Goal: Transaction & Acquisition: Download file/media

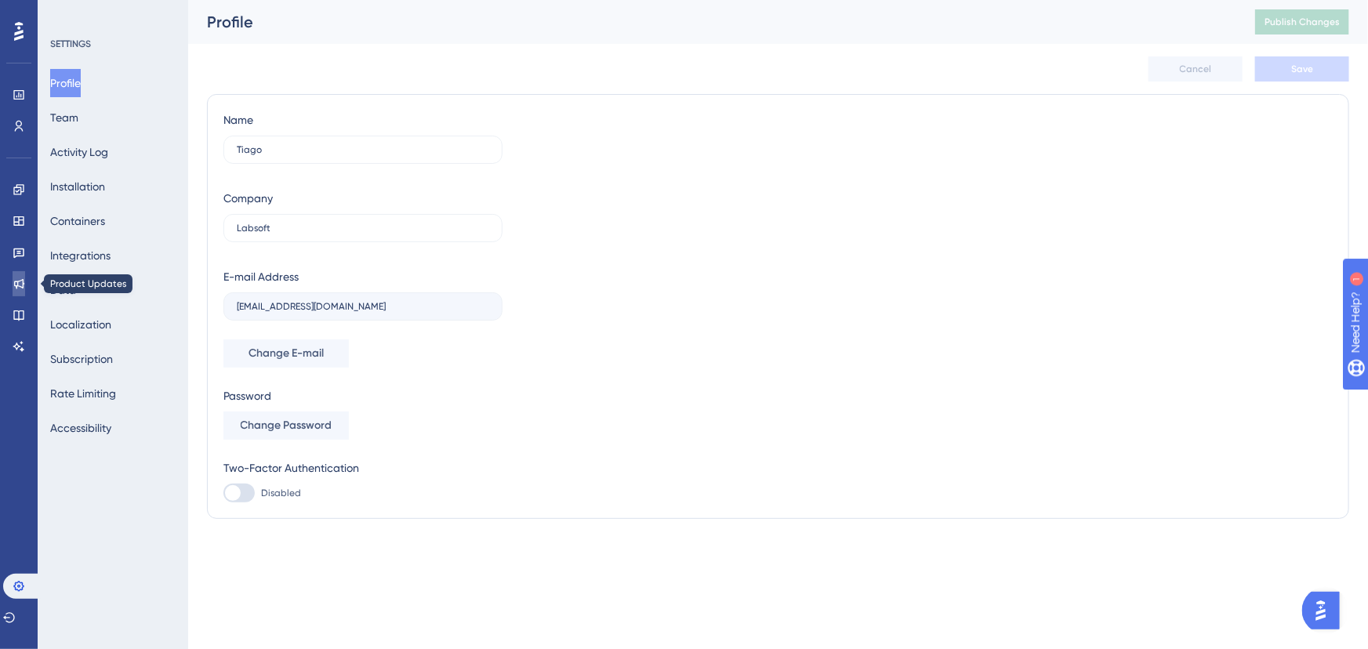
click at [19, 291] on link at bounding box center [19, 283] width 13 height 25
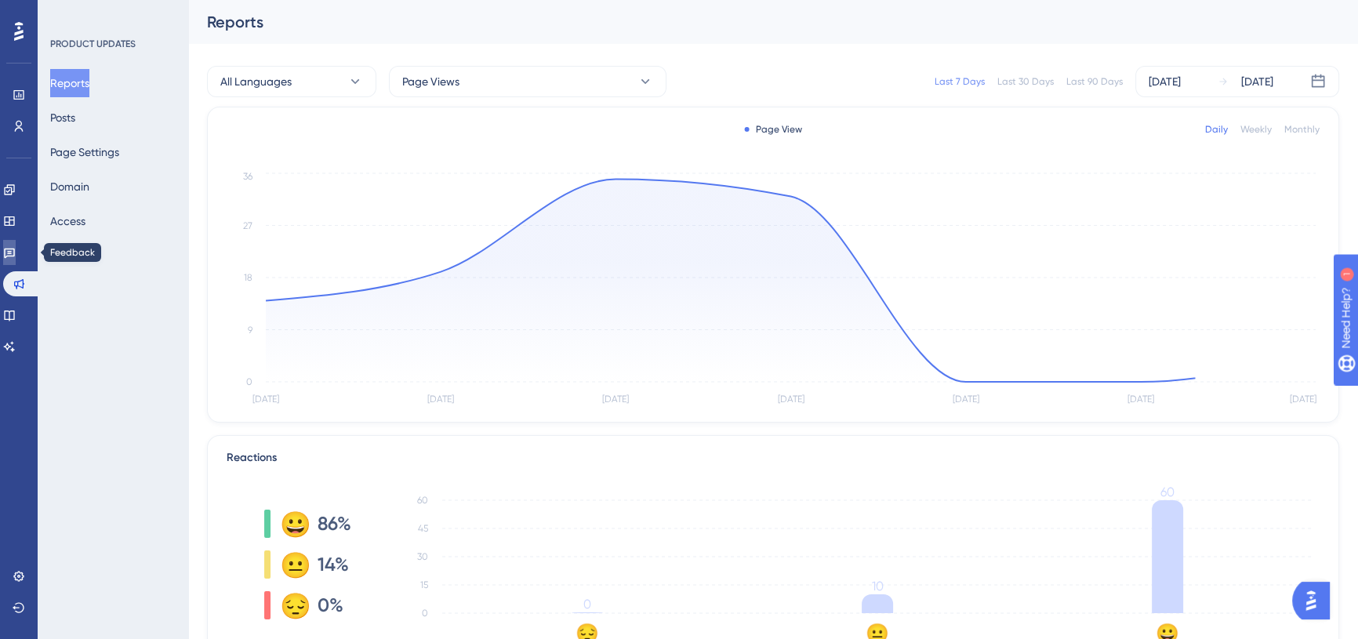
click at [16, 252] on icon at bounding box center [9, 252] width 13 height 13
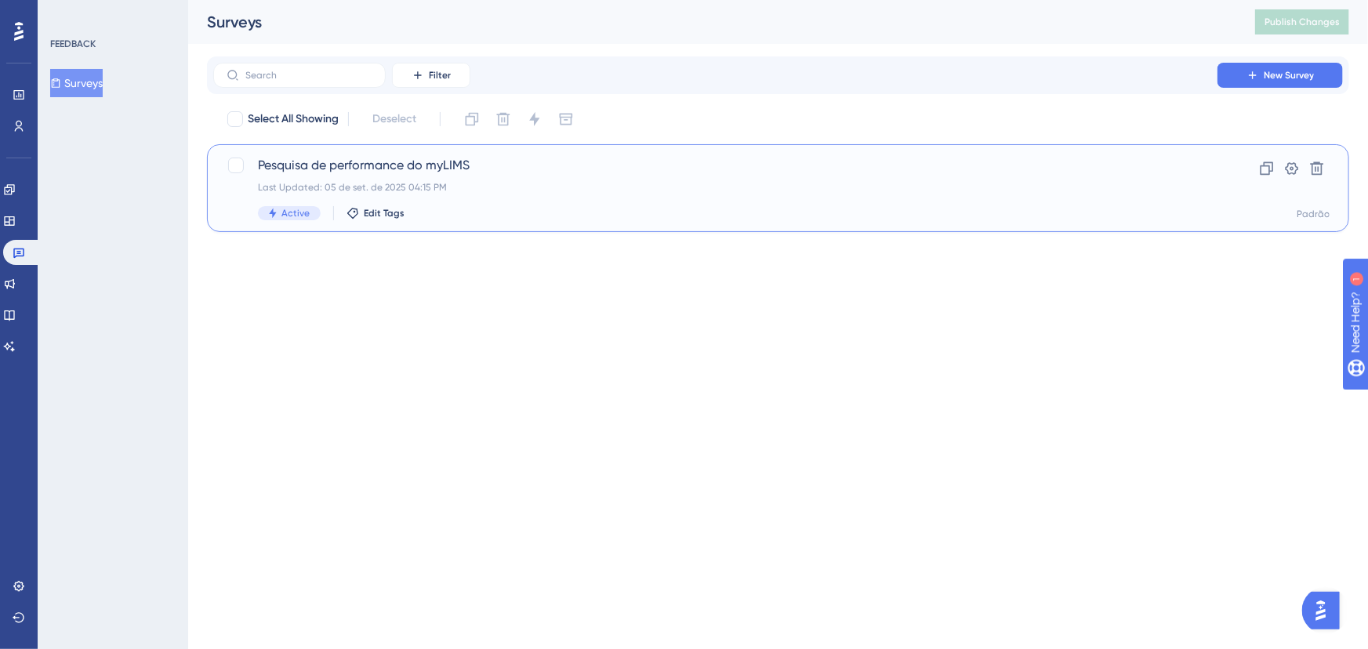
click at [306, 216] on span "Active" at bounding box center [295, 213] width 28 height 13
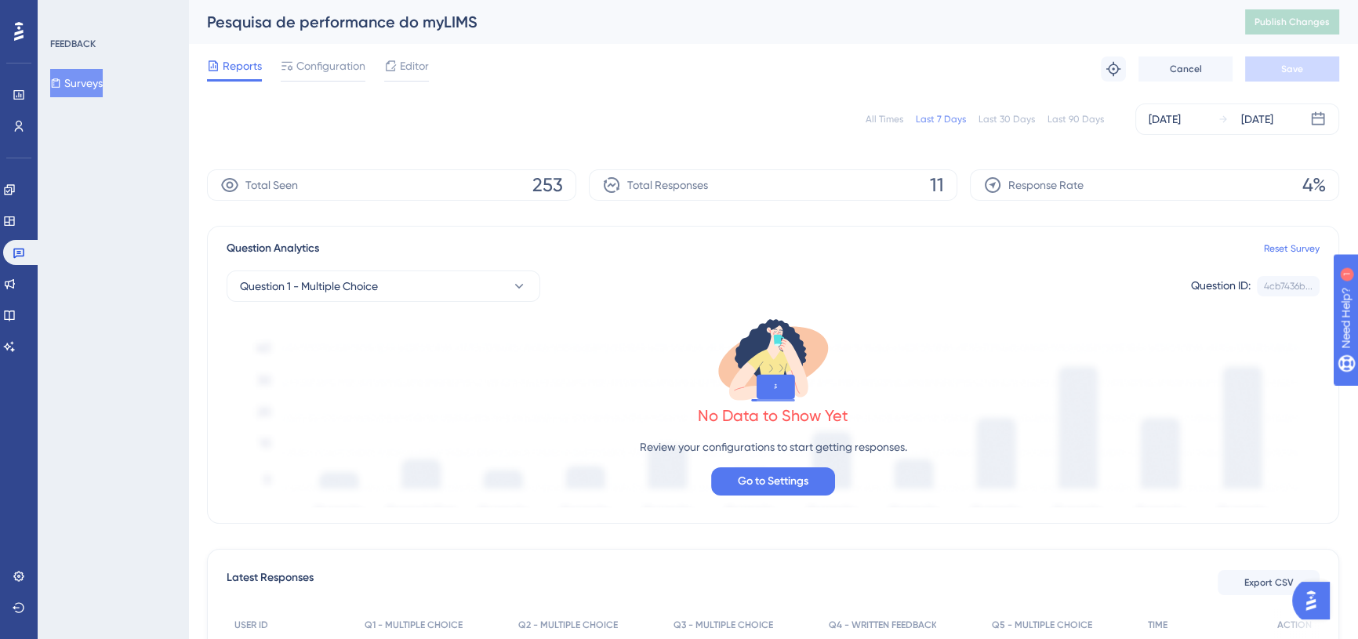
click at [93, 87] on button "Surveys" at bounding box center [76, 83] width 53 height 28
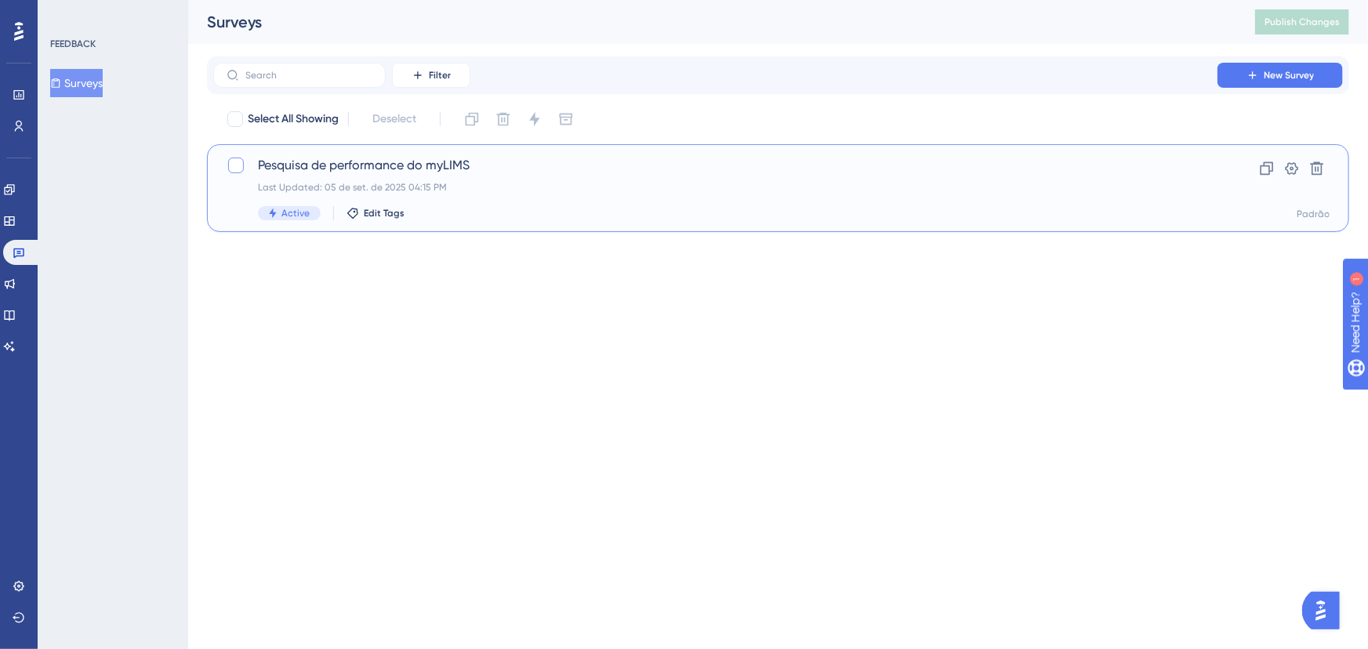
click at [238, 164] on div at bounding box center [236, 166] width 16 height 16
checkbox input "true"
click at [536, 118] on icon at bounding box center [534, 119] width 10 height 14
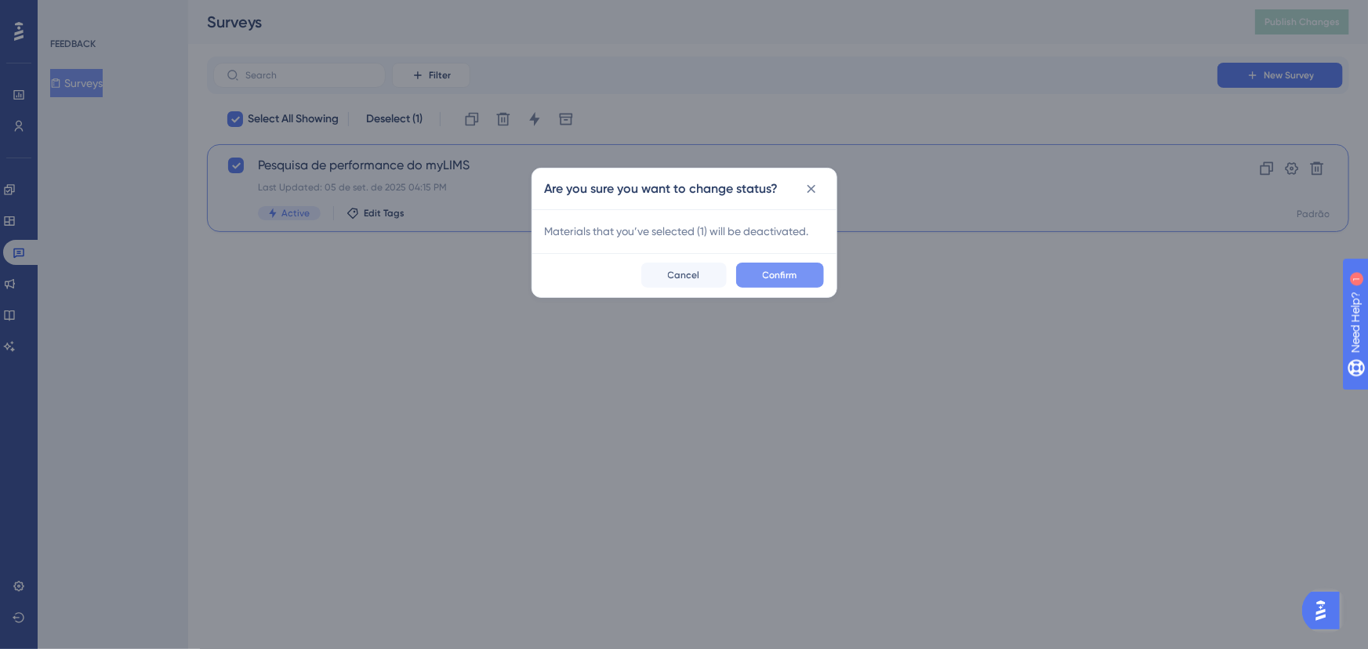
click at [750, 273] on button "Confirm" at bounding box center [780, 275] width 88 height 25
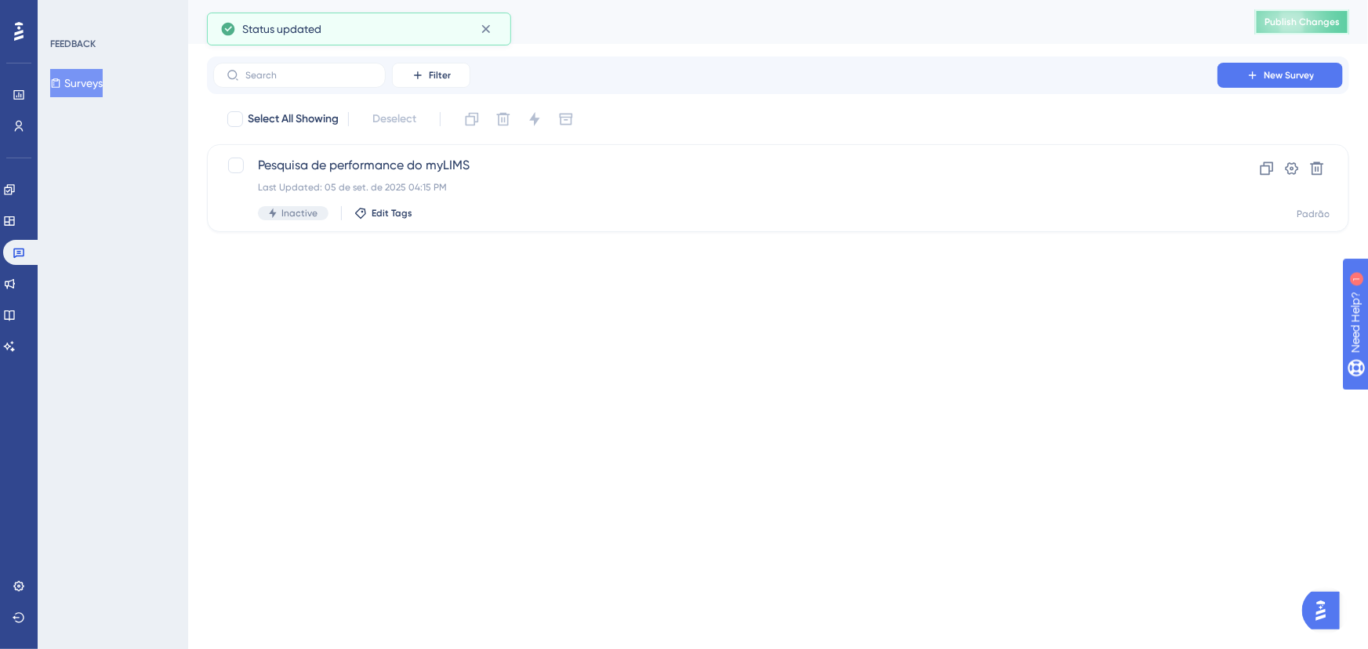
click at [1301, 16] on span "Publish Changes" at bounding box center [1302, 22] width 75 height 13
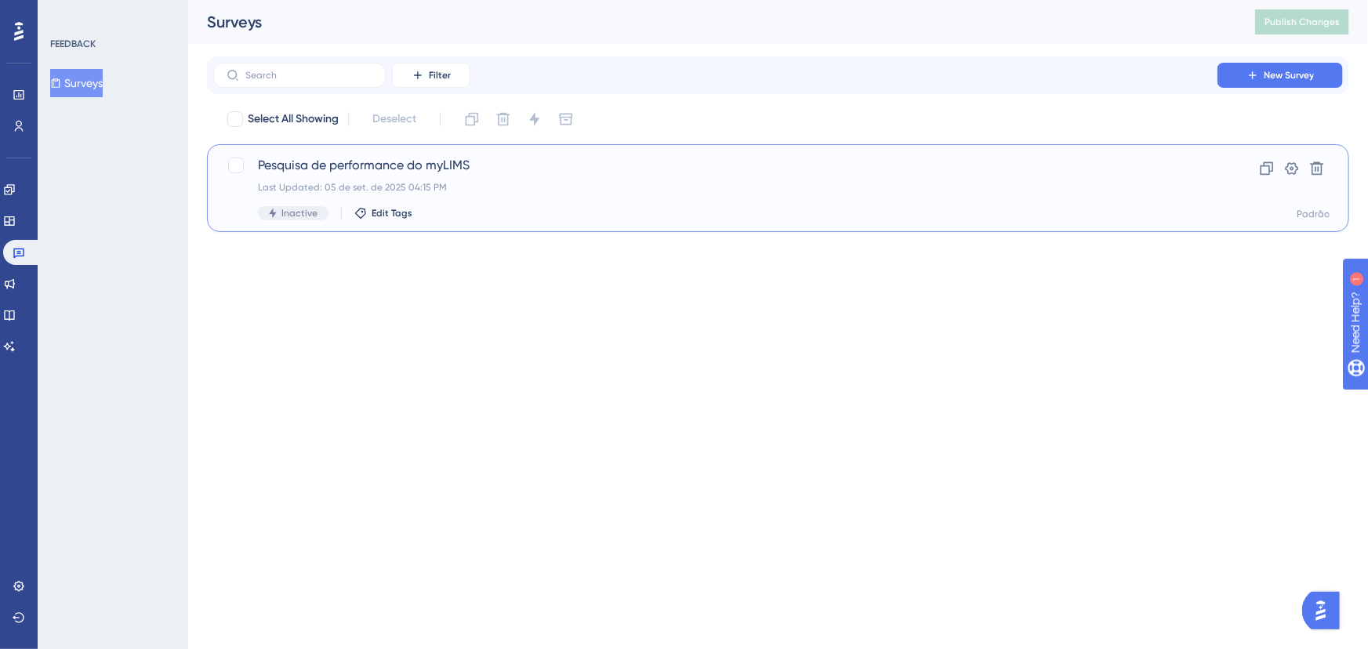
click at [316, 176] on div "Pesquisa de performance do myLIMS Last Updated: 05 de set. de 2025 04:15 PM Ina…" at bounding box center [715, 188] width 915 height 64
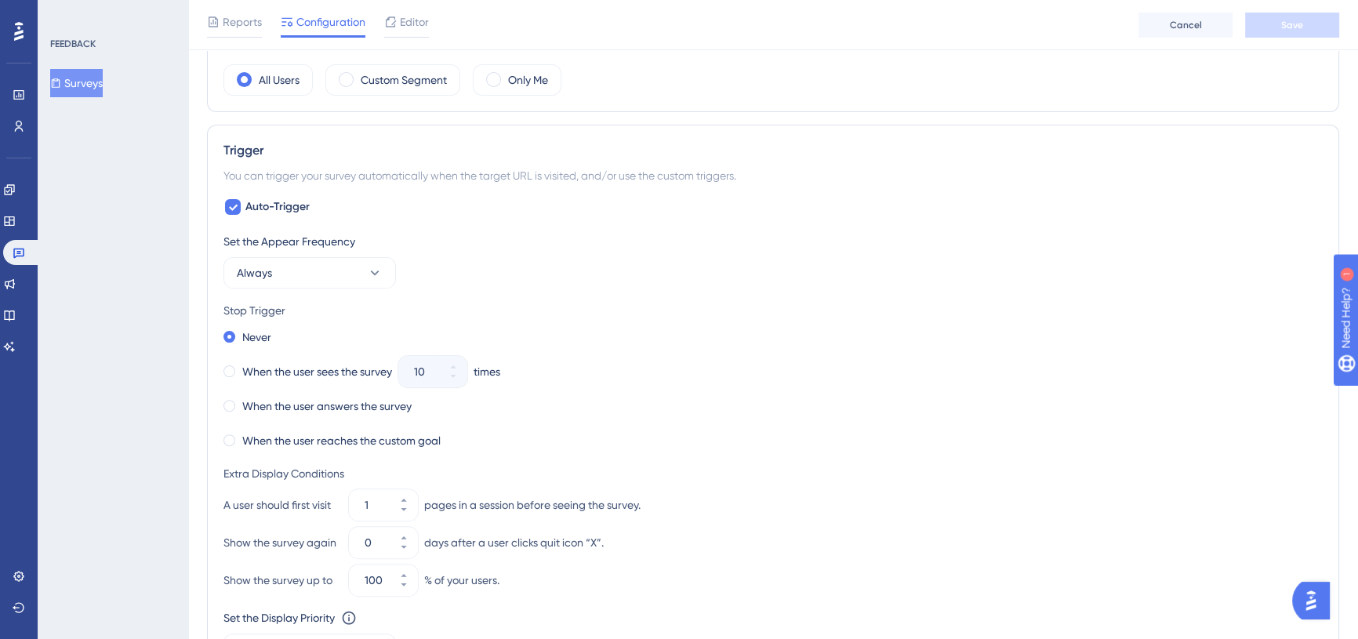
scroll to position [570, 0]
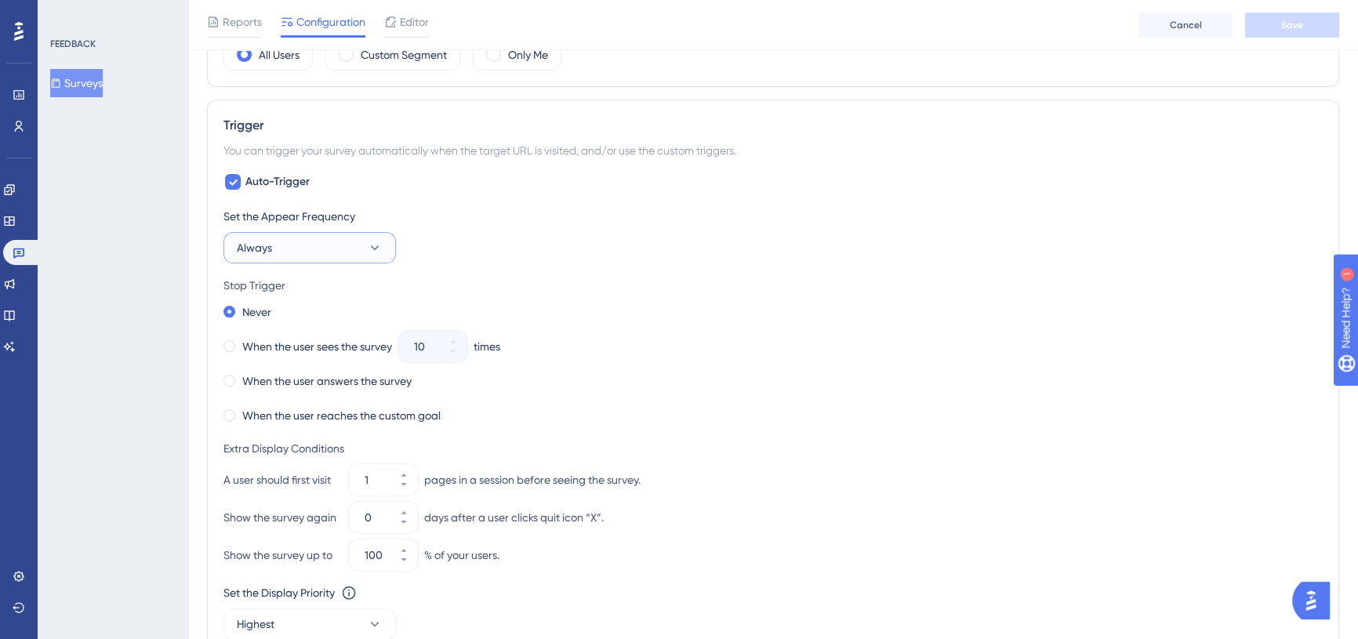
click at [390, 245] on button "Always" at bounding box center [309, 247] width 173 height 31
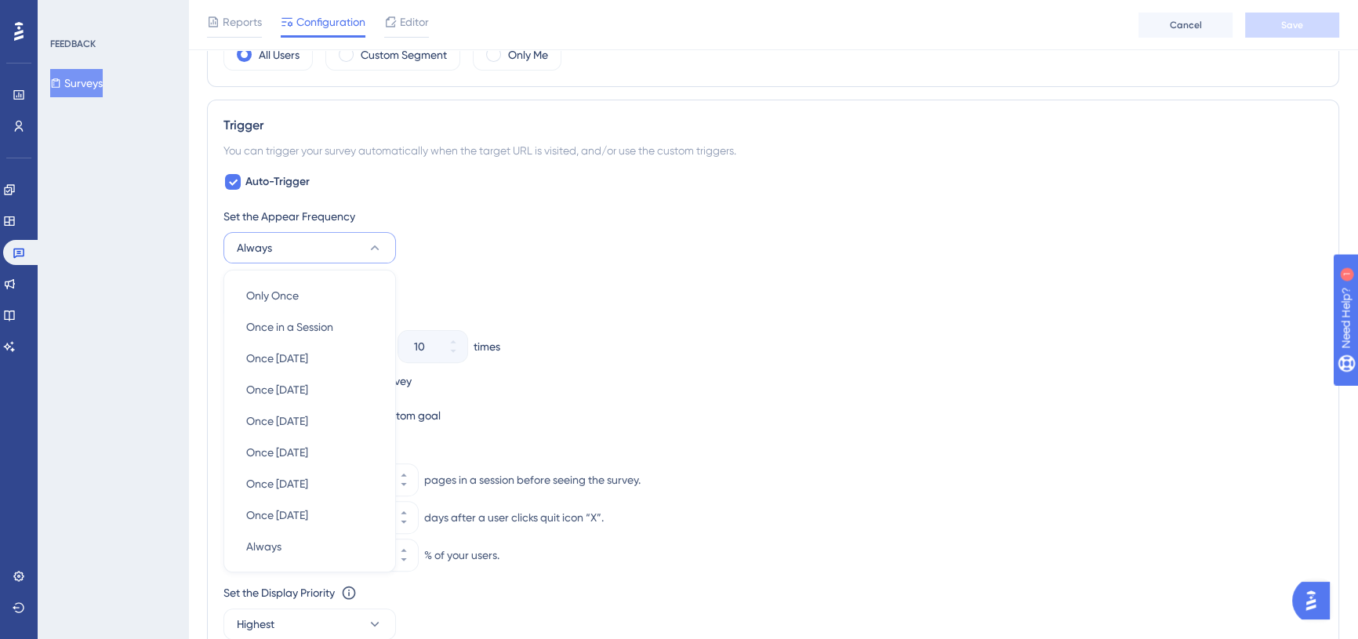
scroll to position [667, 0]
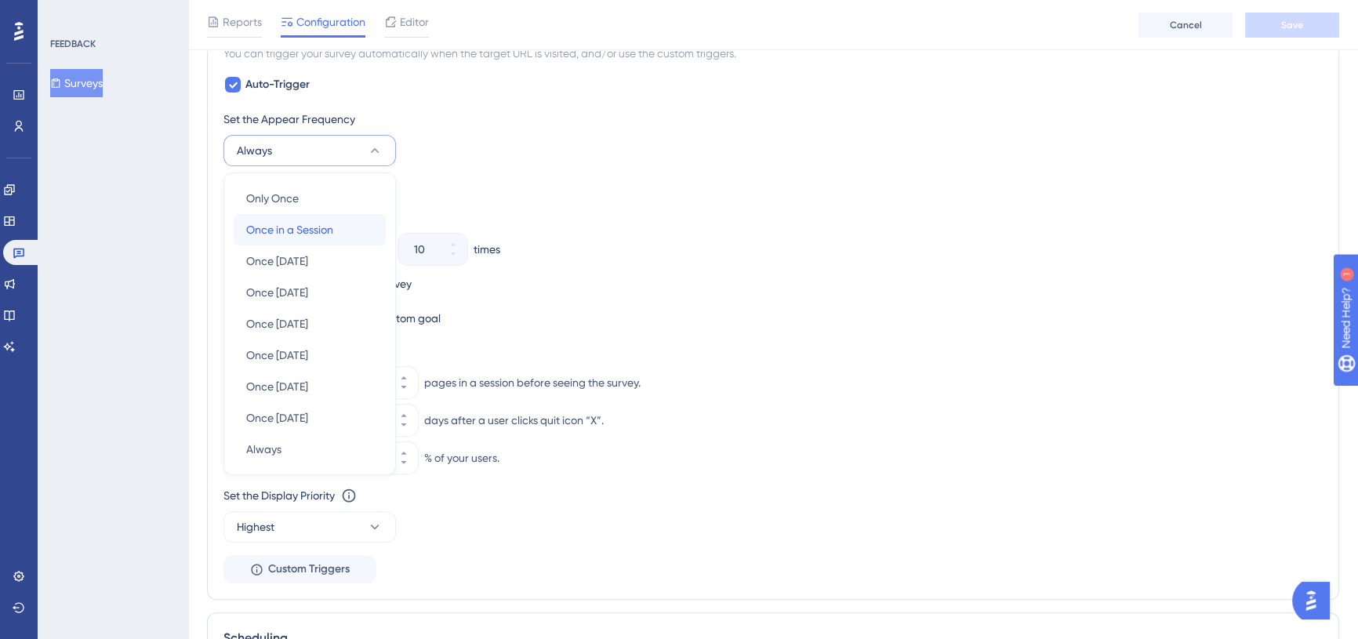
click at [343, 227] on div "Once in a Session Once in a Session" at bounding box center [309, 229] width 127 height 31
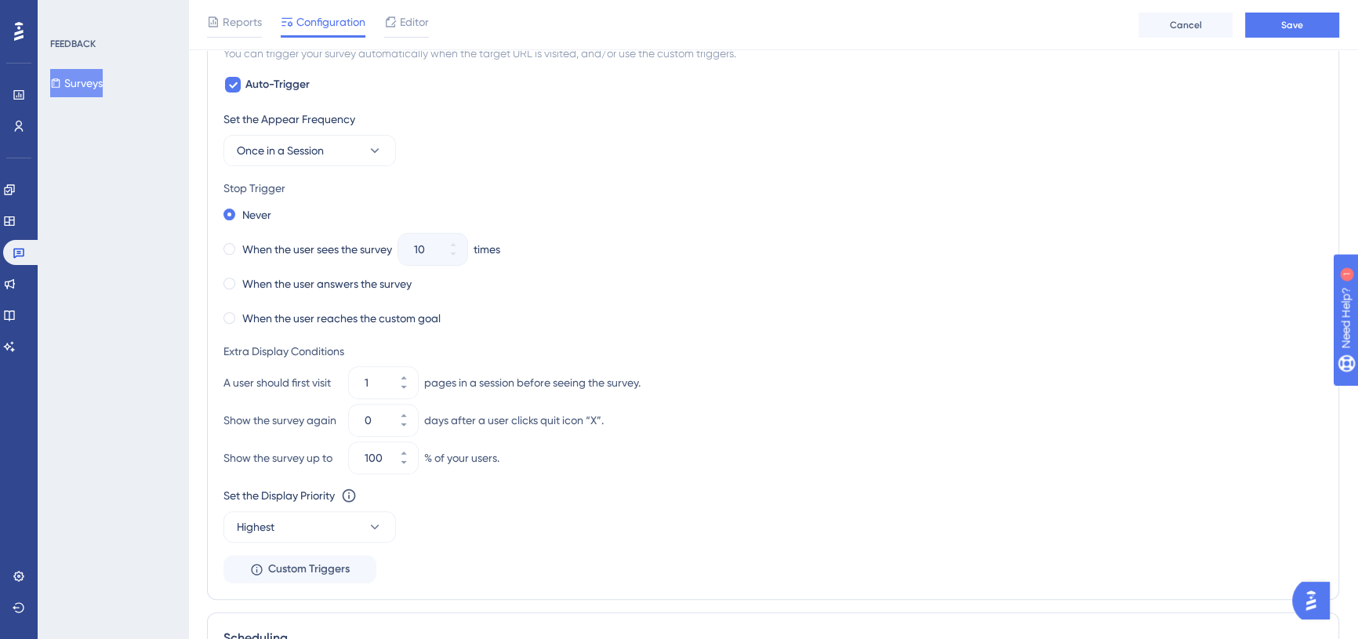
click at [515, 187] on div "Stop Trigger" at bounding box center [772, 188] width 1099 height 19
click at [231, 287] on span at bounding box center [229, 284] width 12 height 12
click at [240, 280] on input "radio" at bounding box center [240, 280] width 0 height 0
click at [654, 298] on div "Never When the user sees the survey 10 times When the user answers the survey W…" at bounding box center [772, 266] width 1099 height 125
click at [405, 411] on icon at bounding box center [403, 415] width 9 height 9
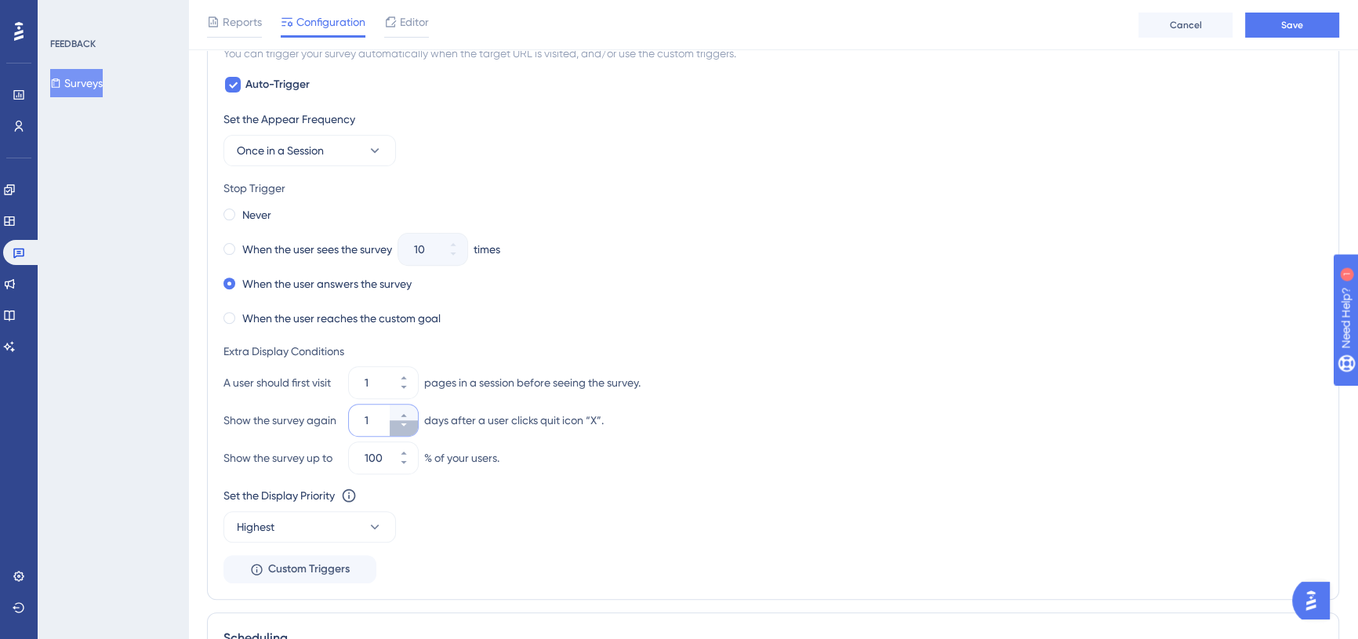
click at [400, 427] on icon at bounding box center [403, 424] width 9 height 9
type input "0"
click at [780, 433] on div "Show the survey again 0 days after a user clicks quit icon “X”." at bounding box center [772, 420] width 1099 height 31
click at [1263, 33] on button "Save" at bounding box center [1292, 25] width 94 height 25
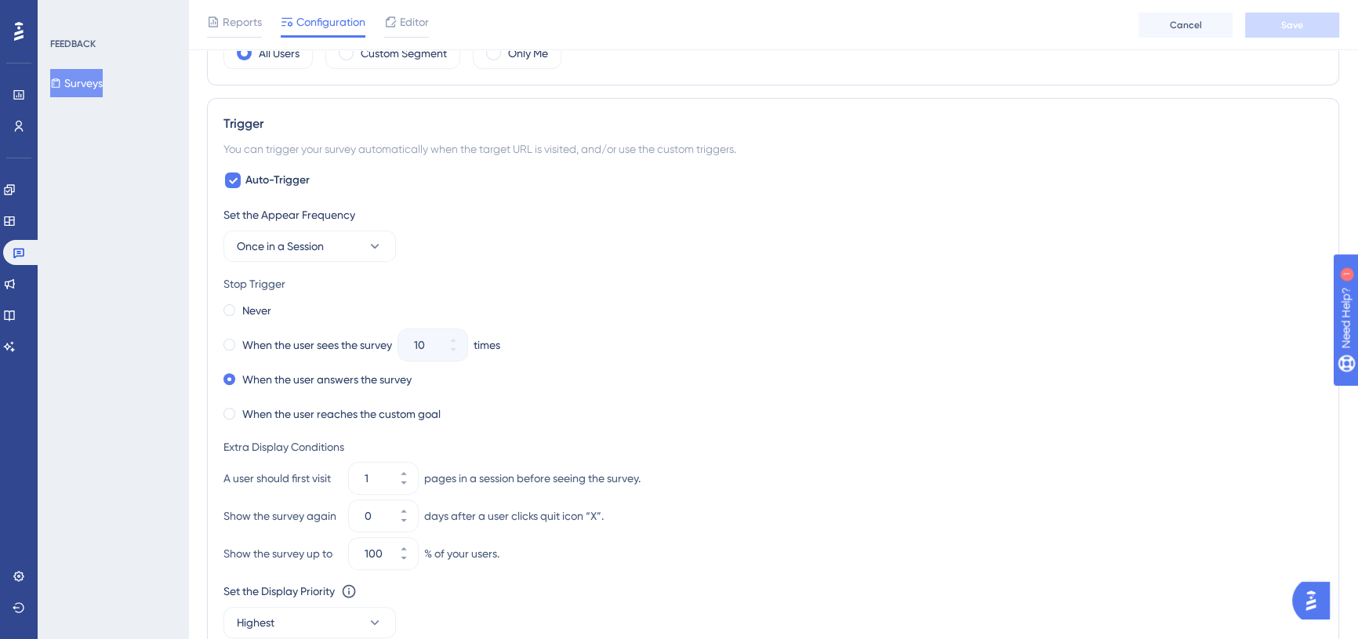
scroll to position [596, 0]
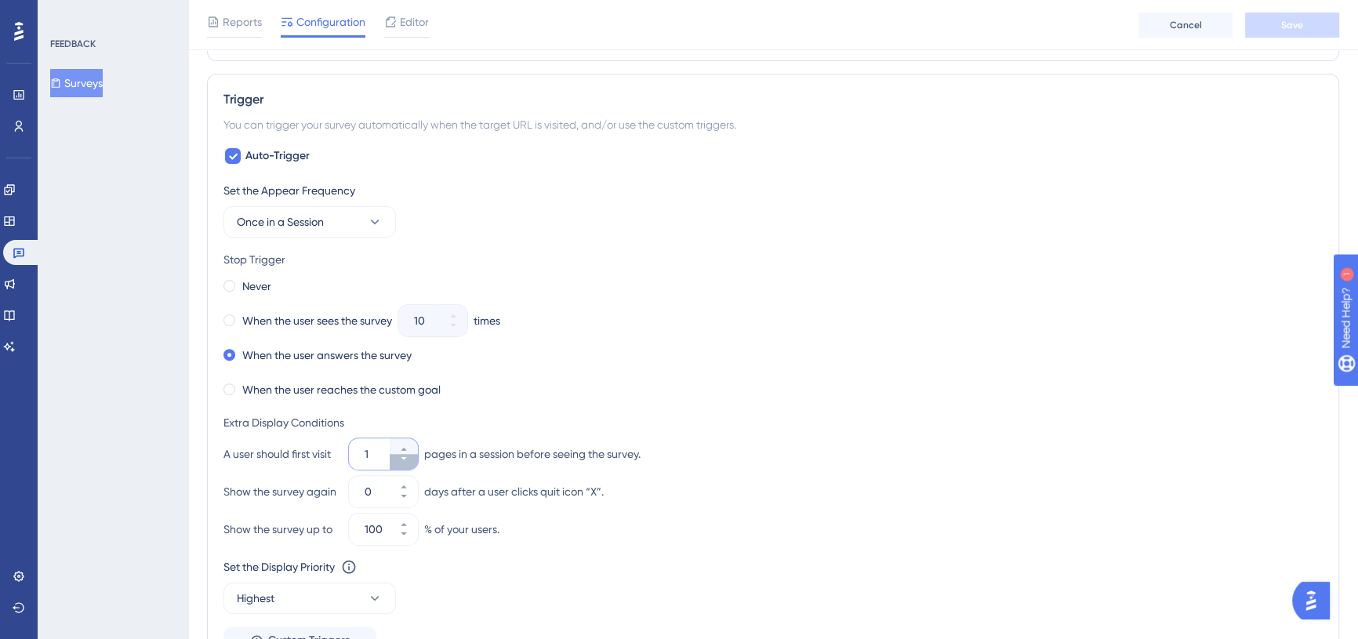
click at [399, 455] on icon at bounding box center [403, 458] width 9 height 9
type input "1"
click at [918, 344] on div "When the user answers the survey" at bounding box center [772, 355] width 1099 height 22
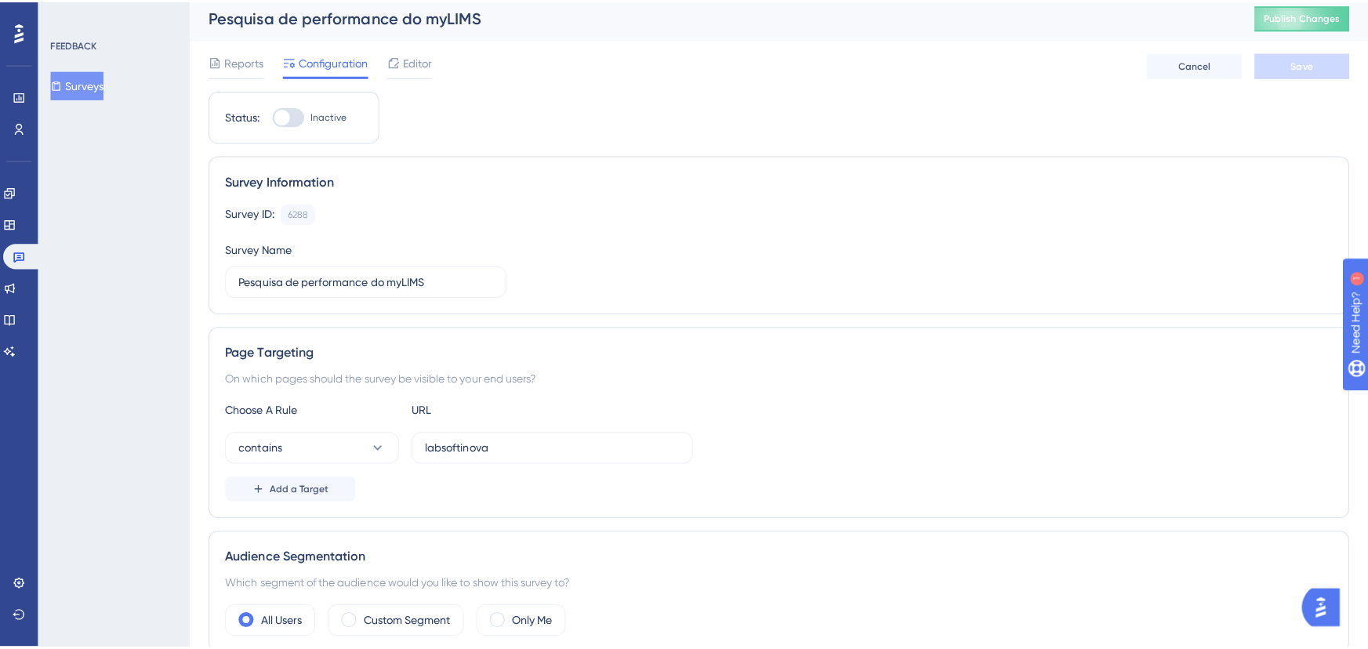
scroll to position [0, 0]
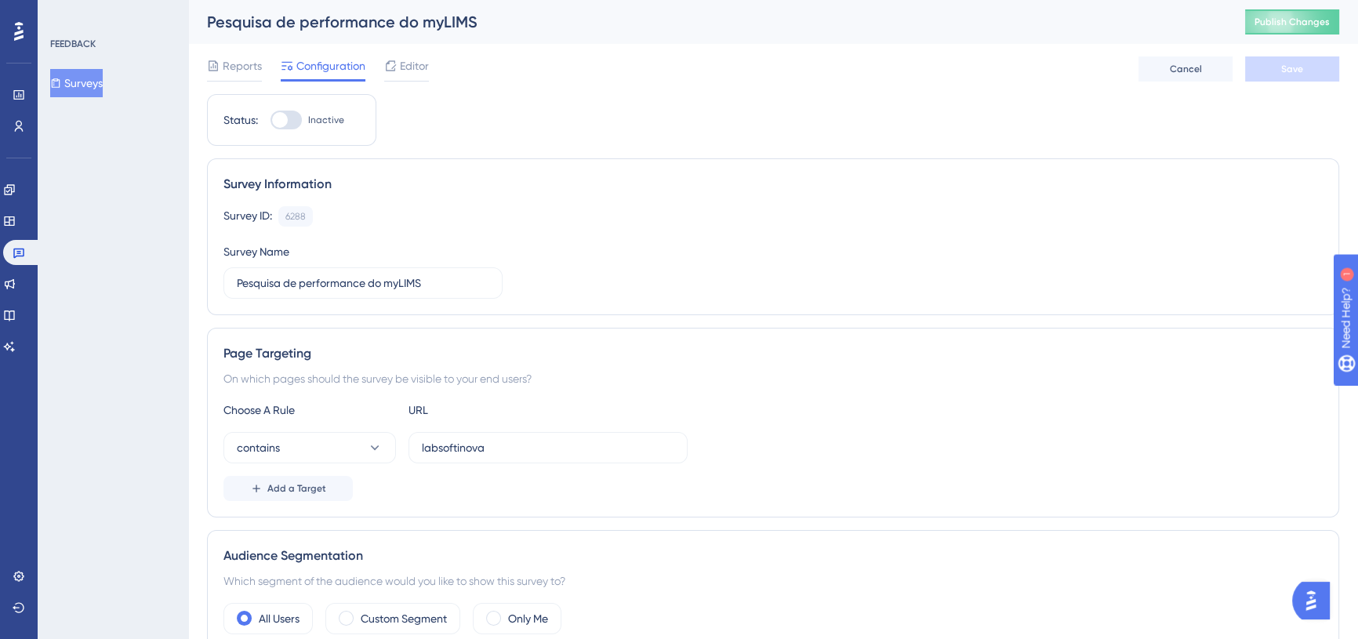
click at [1286, 23] on span "Publish Changes" at bounding box center [1292, 22] width 75 height 13
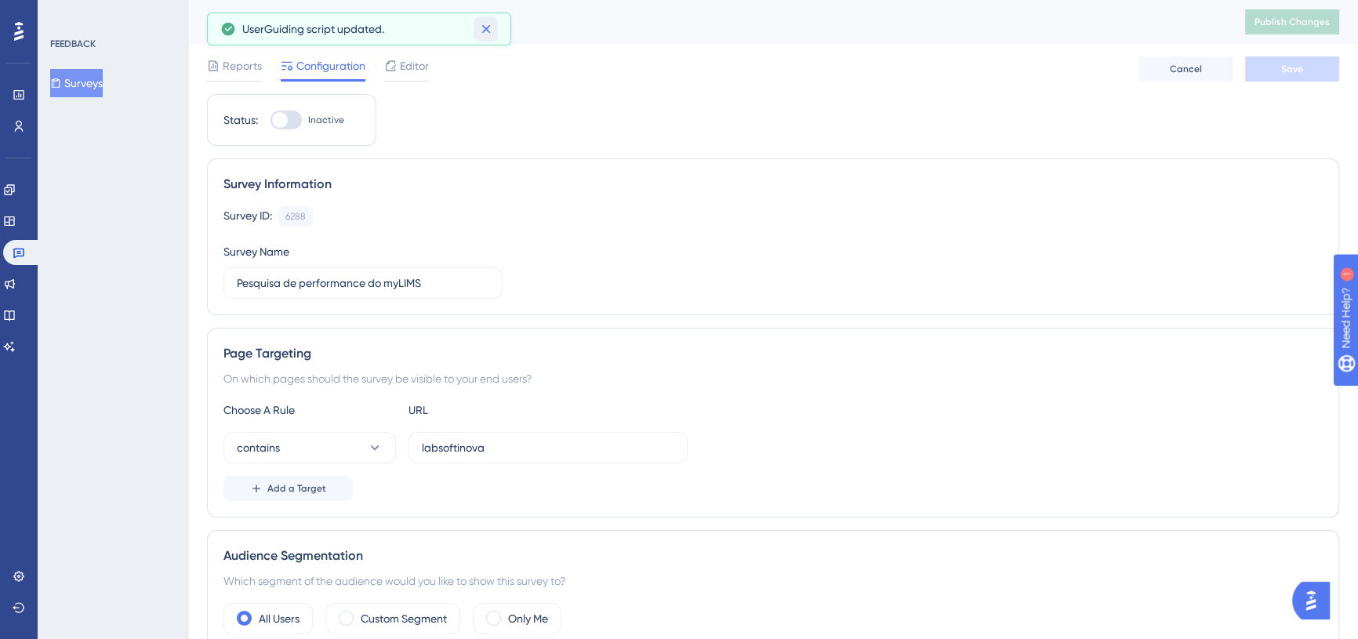
click at [481, 25] on icon at bounding box center [486, 29] width 16 height 16
click at [412, 60] on span "Editor" at bounding box center [414, 65] width 29 height 19
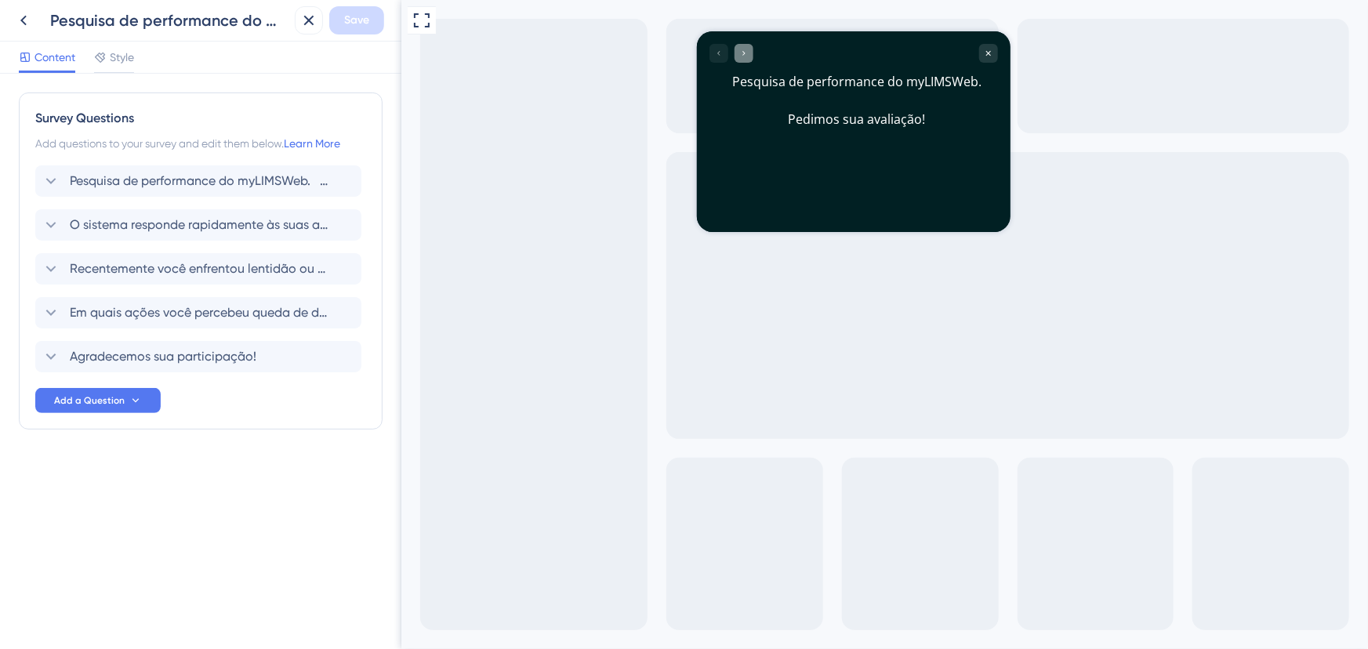
click at [749, 56] on div "Go to Question 2" at bounding box center [743, 52] width 19 height 19
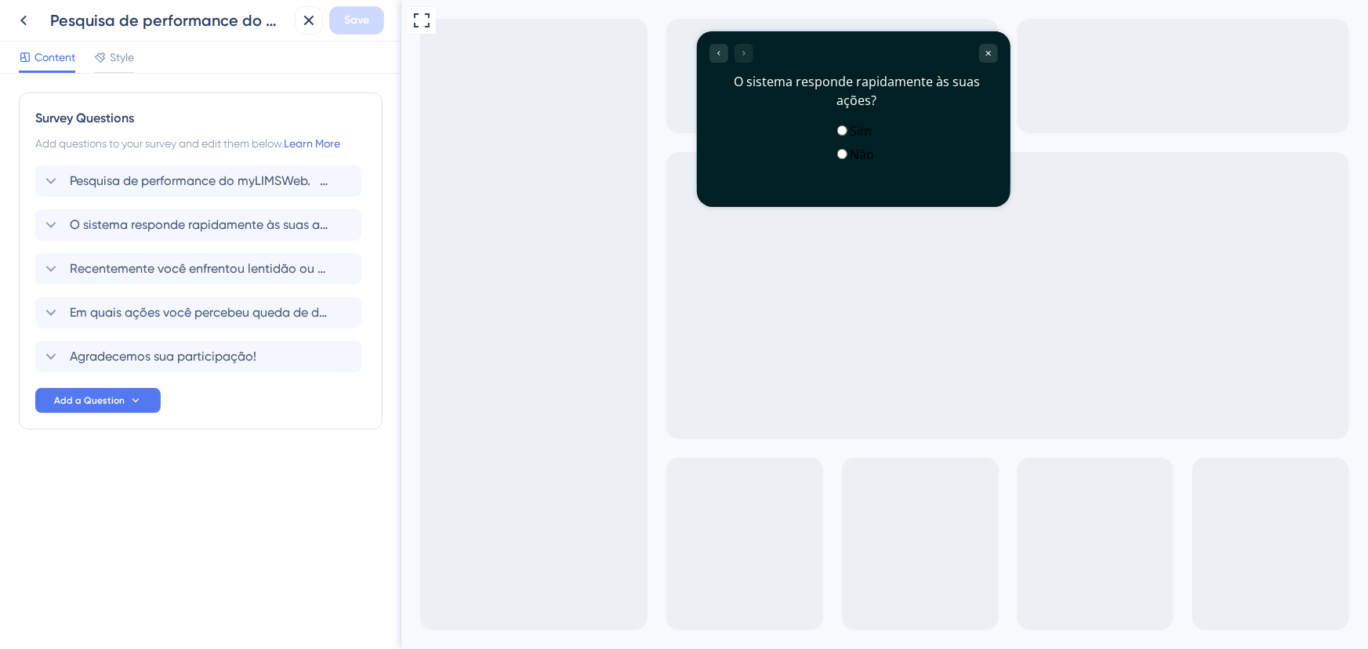
click at [849, 133] on span "radio group" at bounding box center [849, 130] width 0 height 17
click at [837, 133] on input "radio group" at bounding box center [842, 130] width 10 height 10
click at [833, 162] on div "Não" at bounding box center [853, 153] width 41 height 17
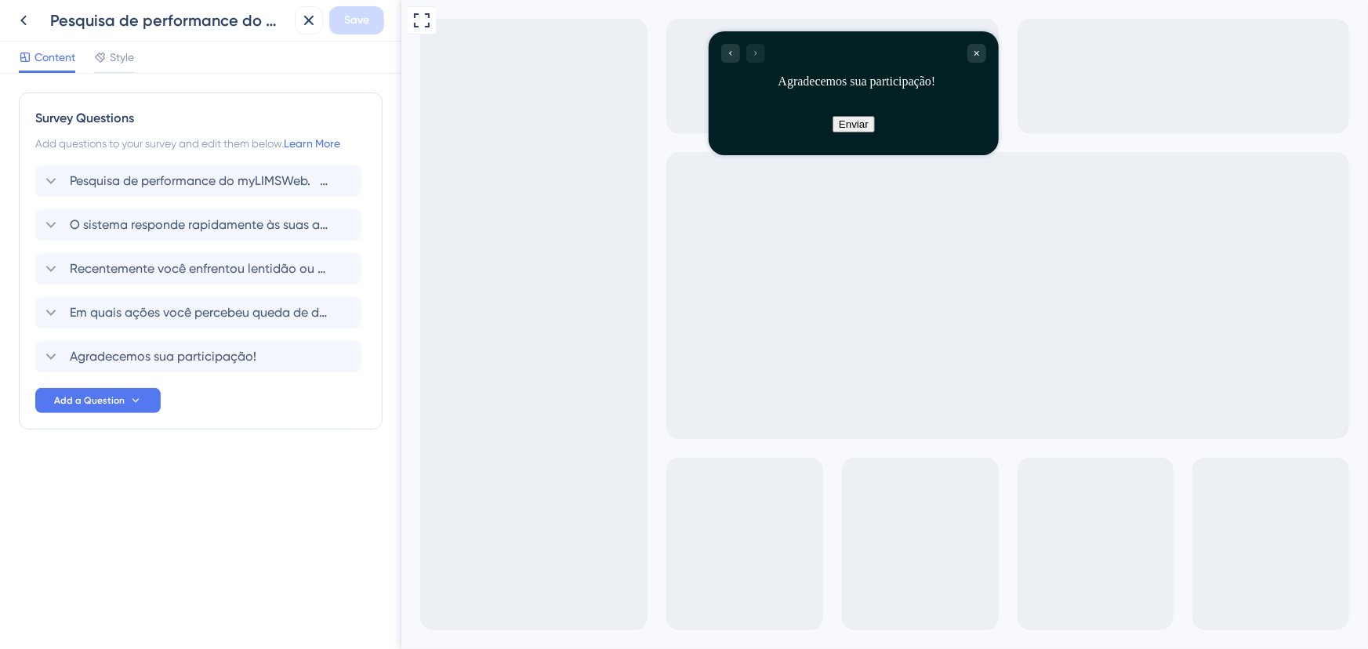
click at [855, 122] on button "Enviar" at bounding box center [853, 123] width 42 height 16
click at [734, 49] on icon "Go to Question 4" at bounding box center [729, 52] width 9 height 9
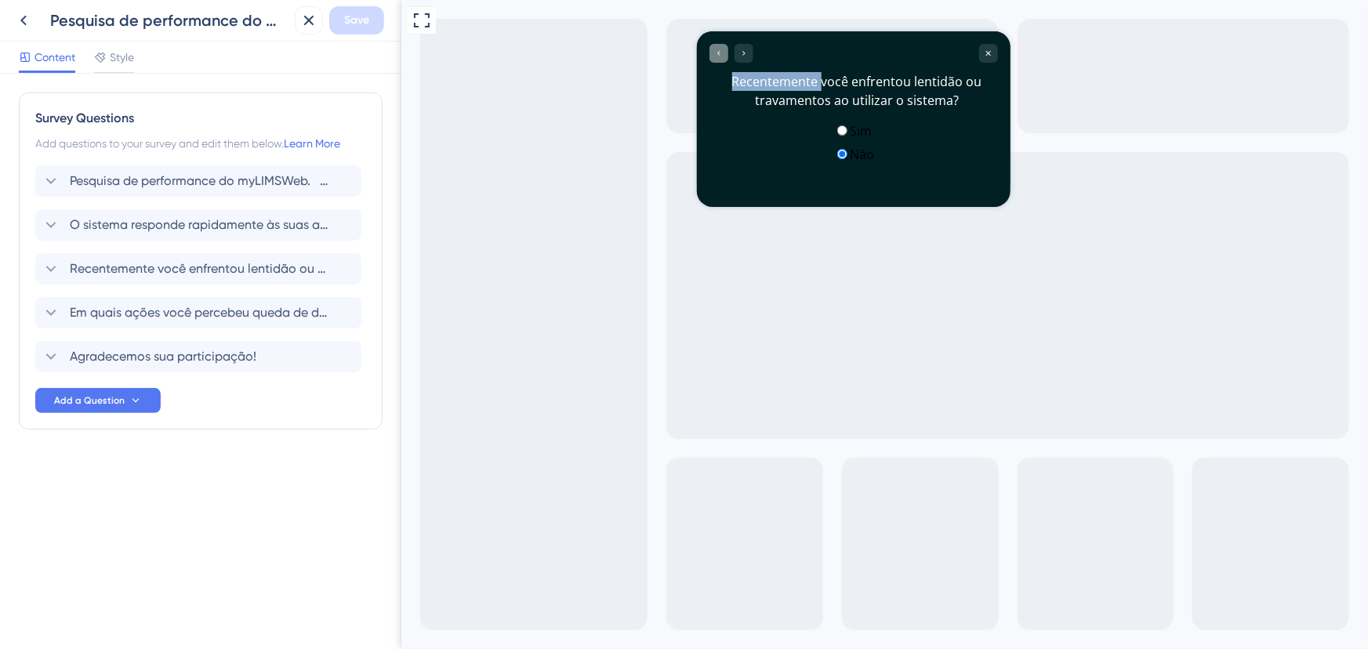
click at [734, 49] on div "Go to Question 4" at bounding box center [743, 52] width 19 height 19
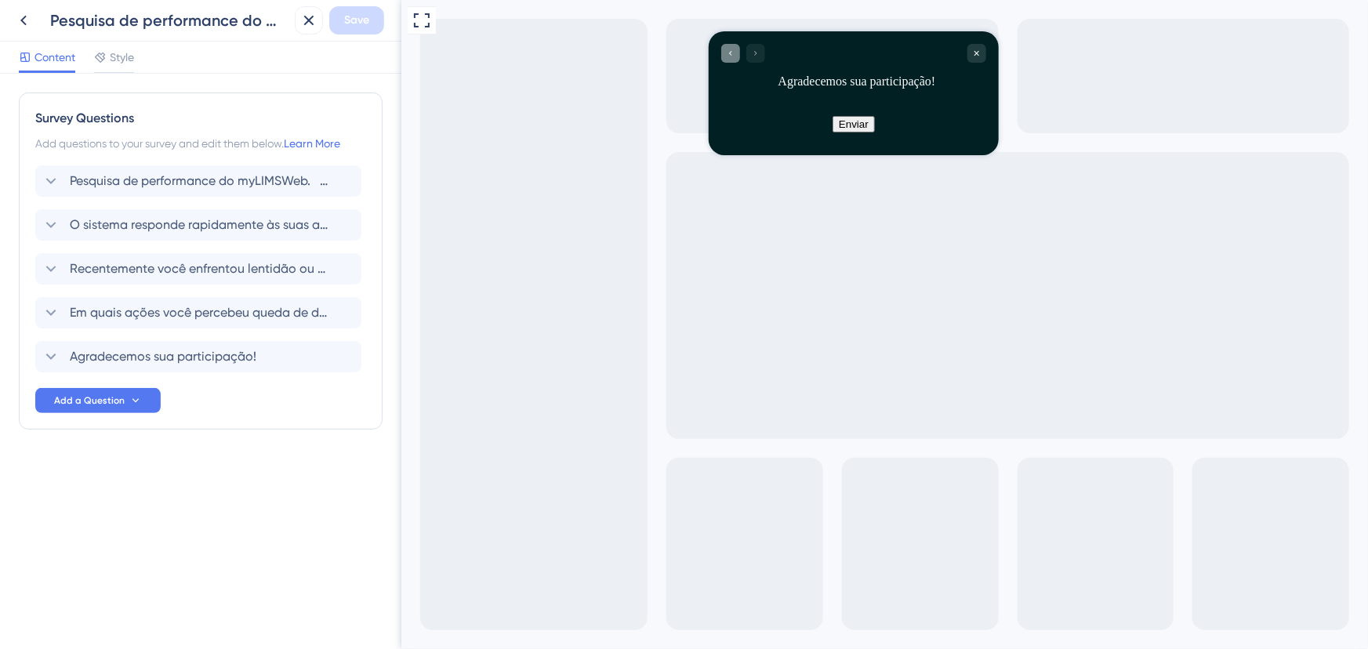
click at [731, 51] on icon "Go to Question 4" at bounding box center [729, 52] width 9 height 9
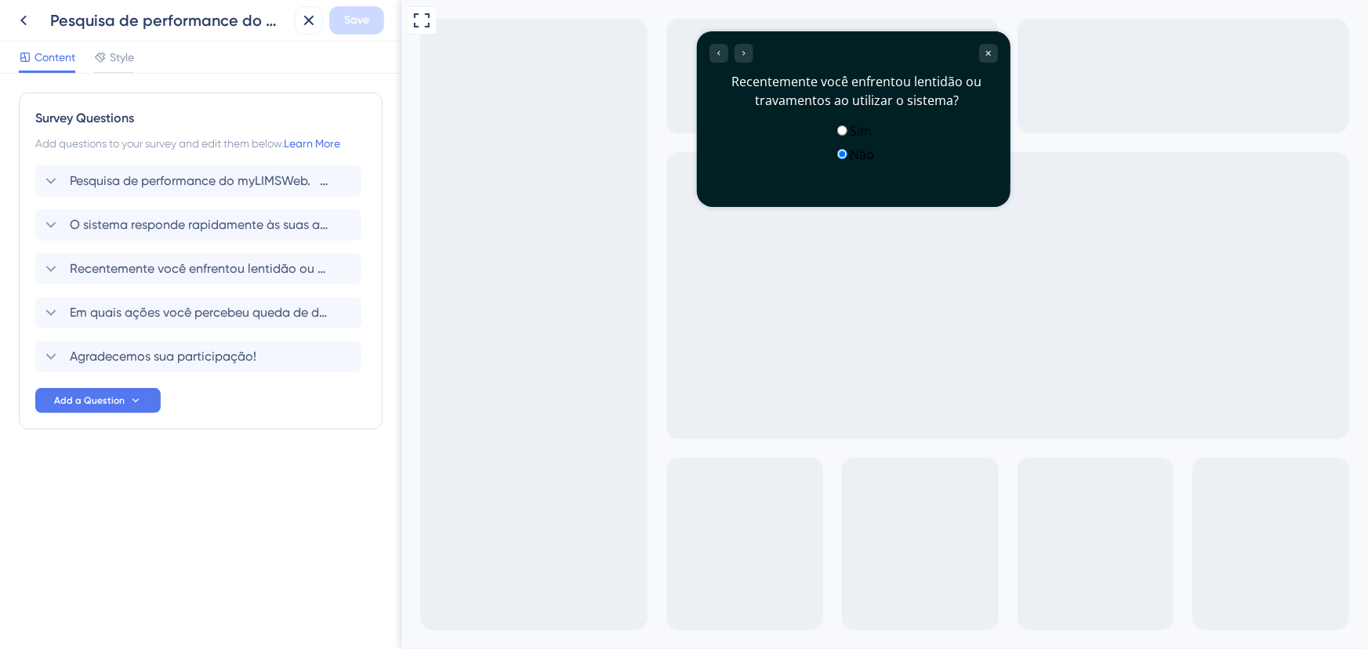
click at [849, 133] on label "Sim" at bounding box center [860, 130] width 22 height 17
click at [751, 50] on div "Go to Question 4" at bounding box center [743, 52] width 19 height 19
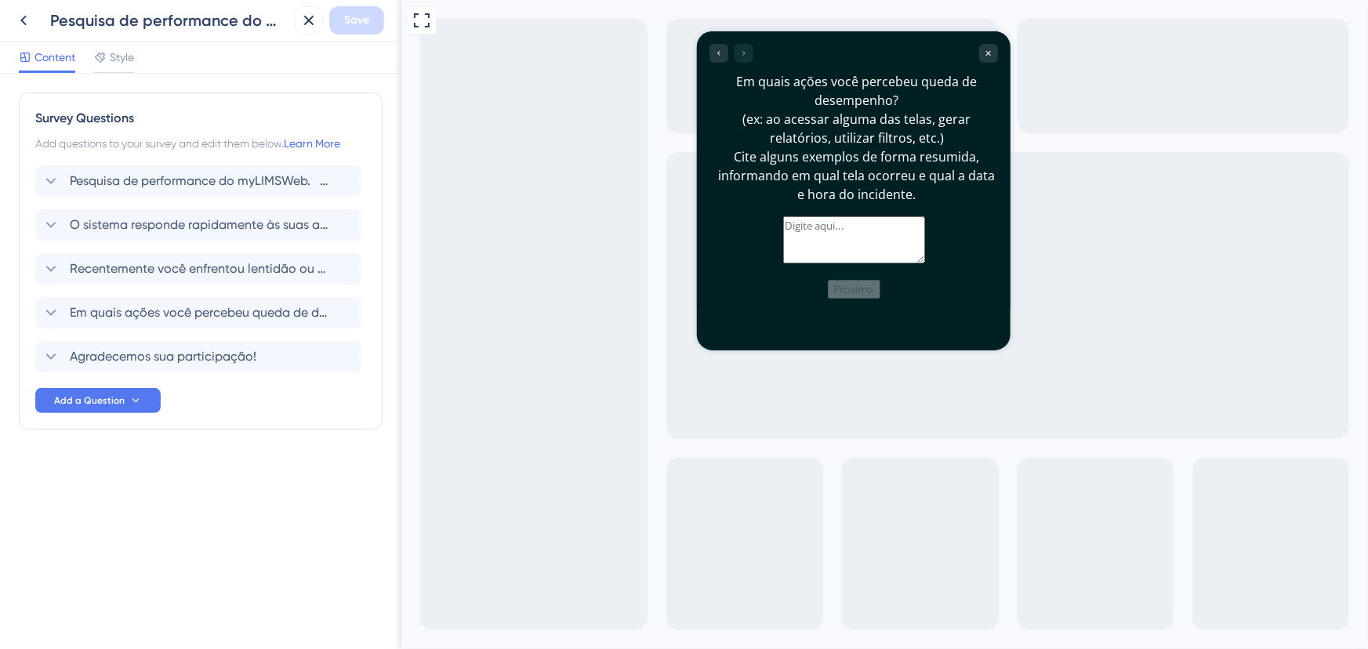
click at [827, 263] on textarea at bounding box center [854, 239] width 142 height 47
type textarea "ettgertre"
click at [872, 298] on button "Próximo" at bounding box center [853, 288] width 53 height 19
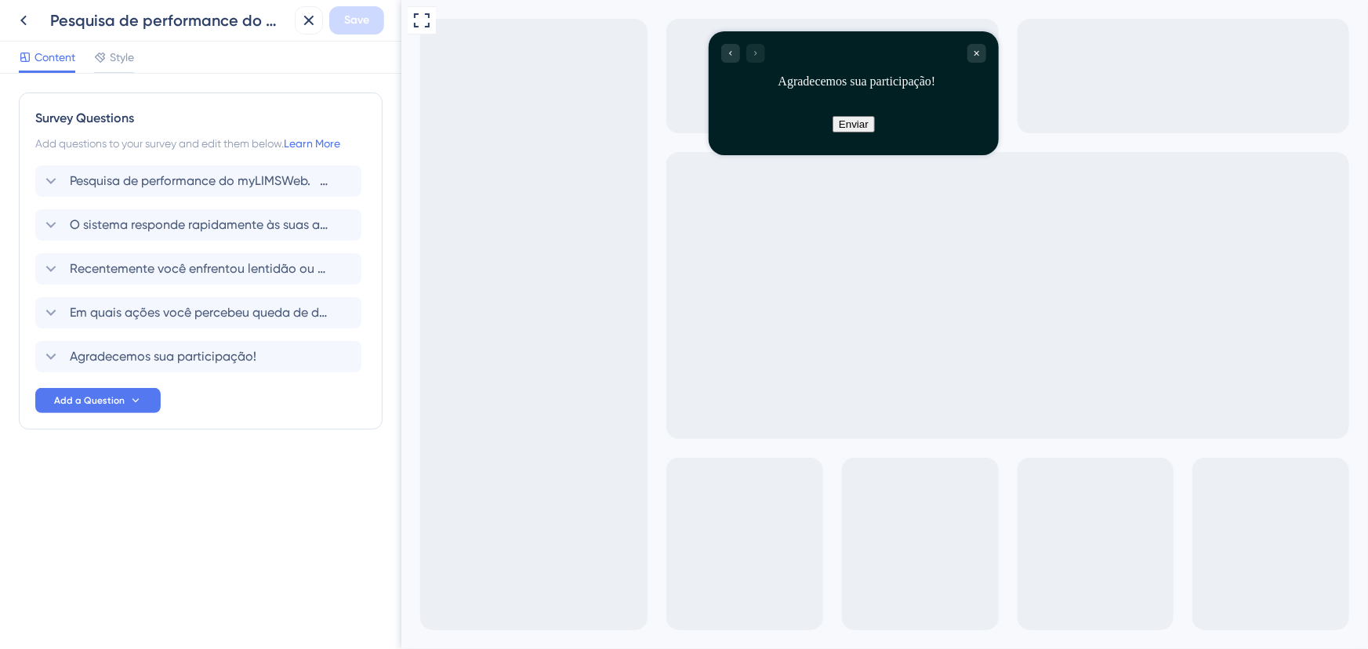
click at [841, 124] on button "Enviar" at bounding box center [853, 123] width 42 height 16
click at [122, 61] on span "Style" at bounding box center [122, 57] width 24 height 19
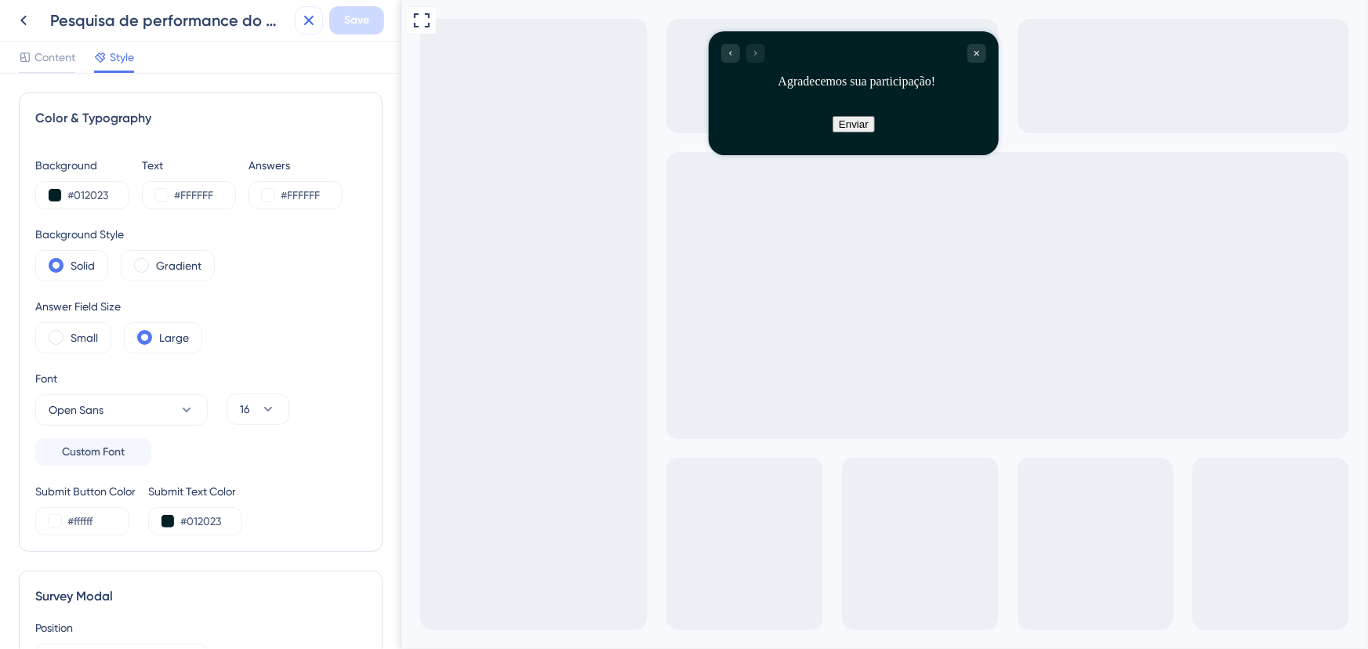
click at [301, 24] on icon at bounding box center [309, 20] width 19 height 19
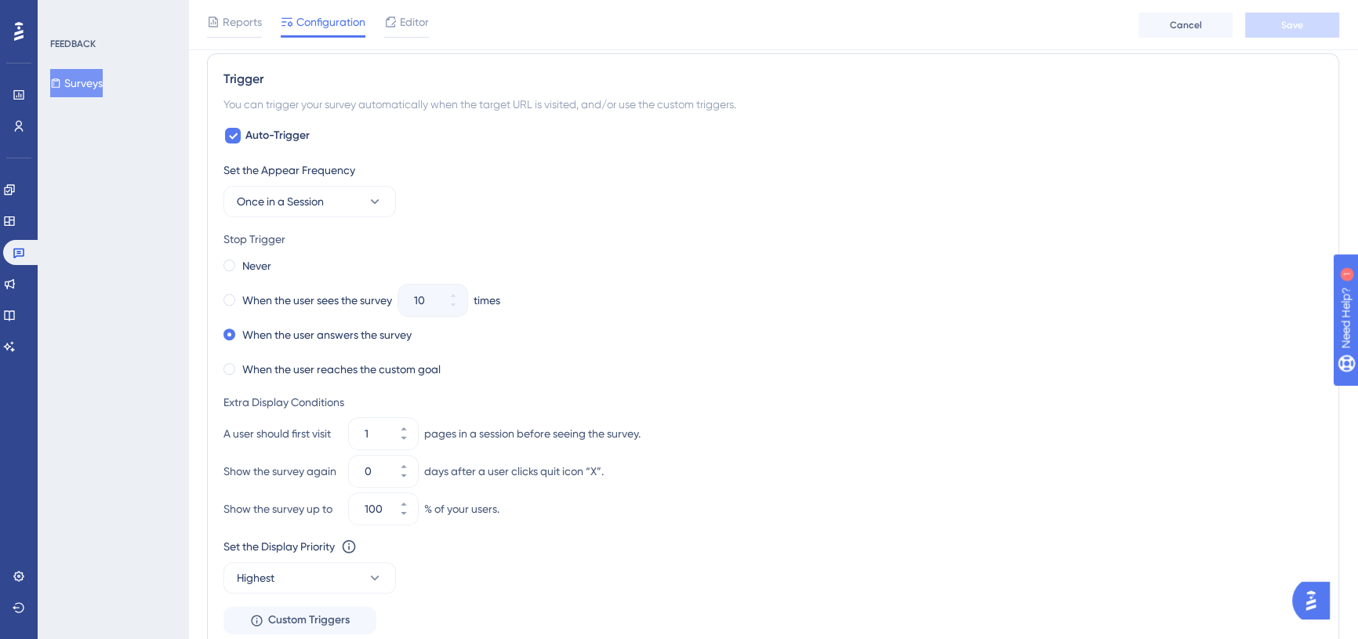
scroll to position [641, 0]
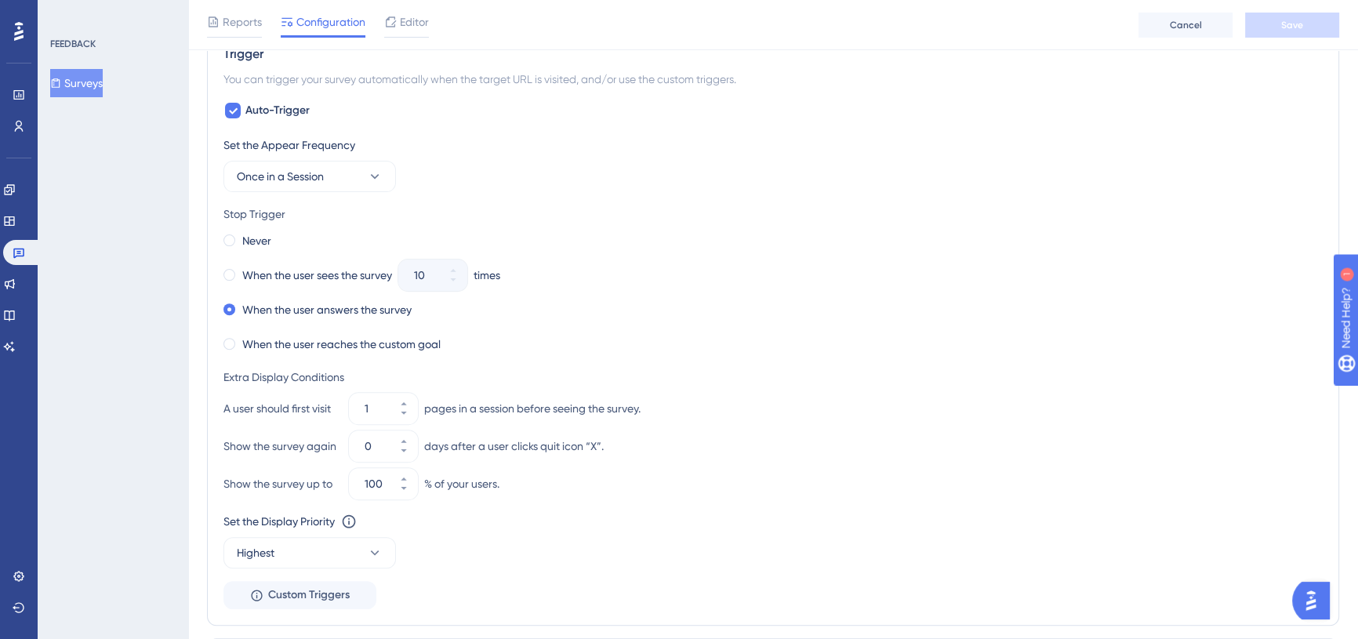
click at [92, 405] on div "FEEDBACK Surveys" at bounding box center [113, 319] width 151 height 639
click at [799, 162] on div "Set the Appear Frequency Once in a Session" at bounding box center [772, 164] width 1099 height 56
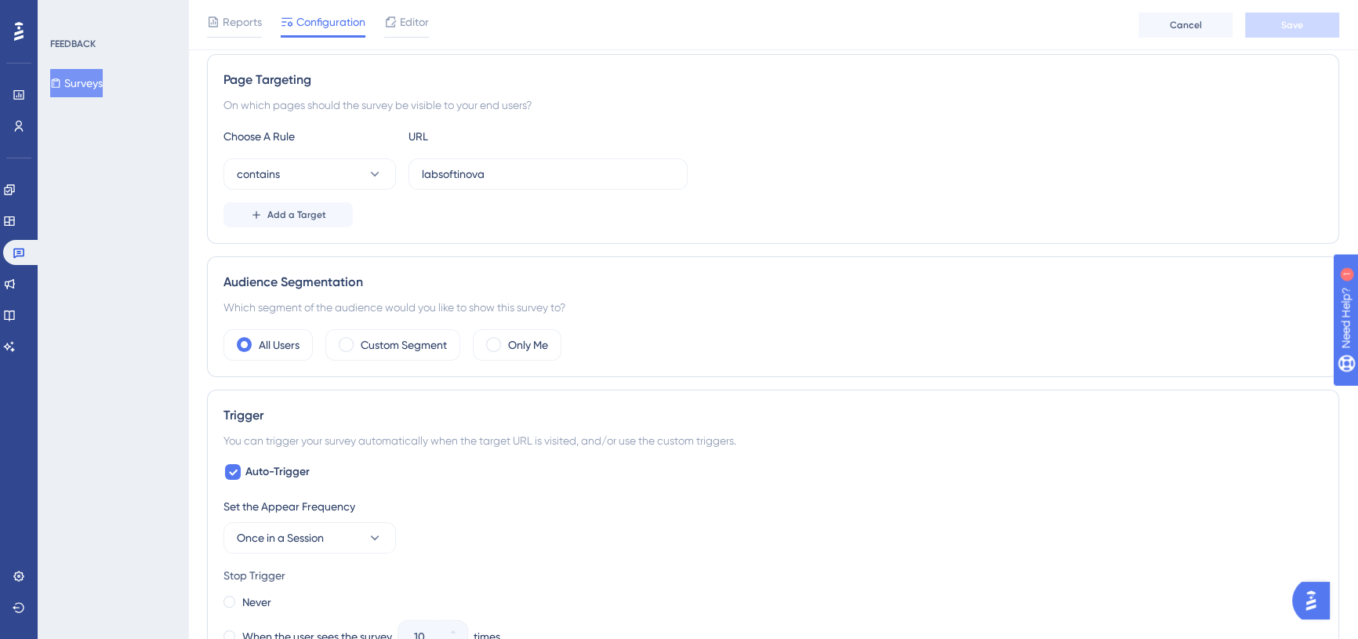
scroll to position [285, 0]
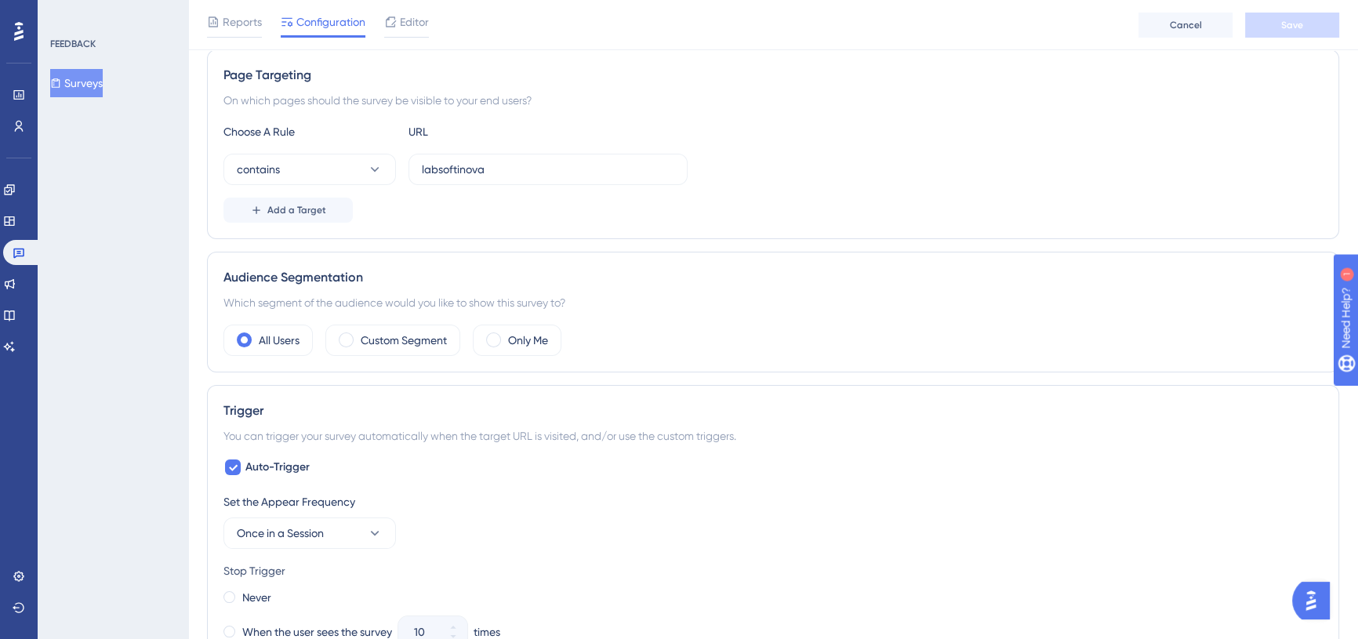
click at [110, 311] on div "FEEDBACK Surveys" at bounding box center [113, 319] width 151 height 639
click at [61, 79] on icon at bounding box center [55, 83] width 11 height 11
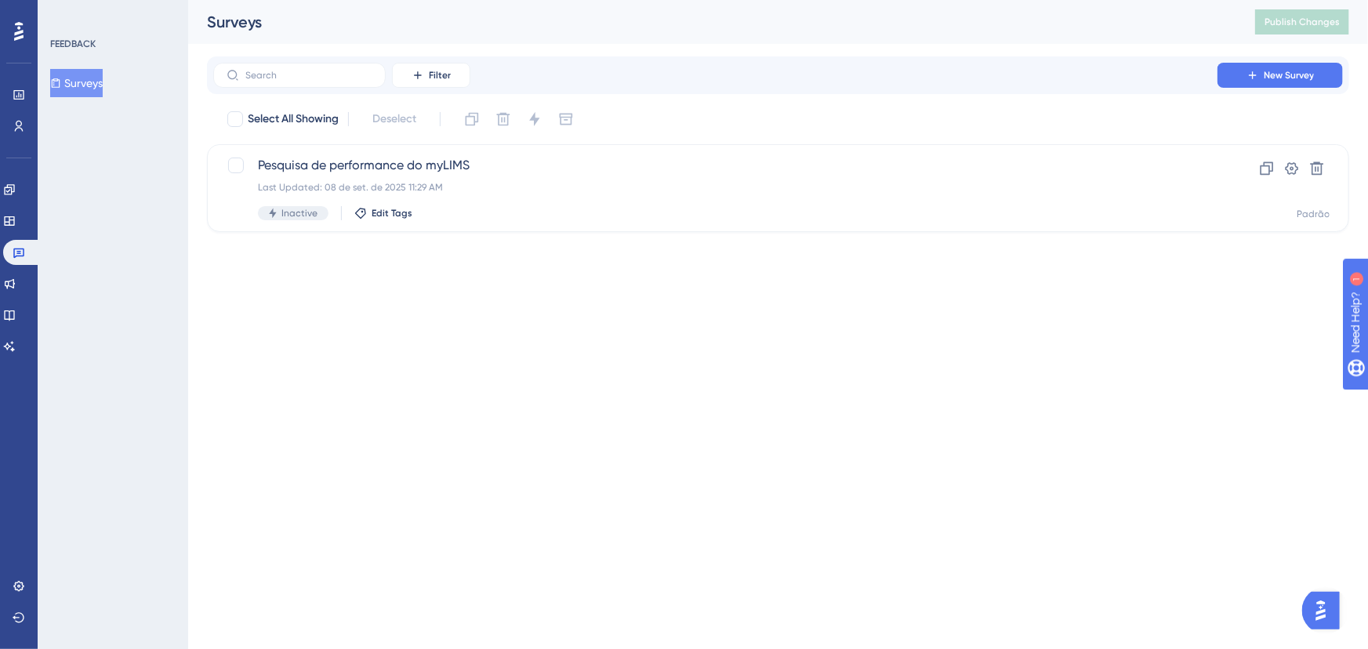
click at [575, 0] on html "Performance Users Engagement Widgets Feedback Product Updates Knowledge Base AI…" at bounding box center [684, 0] width 1368 height 0
click at [292, 176] on div "Pesquisa de performance do myLIMS Last Updated: 08 de set. de 2025 11:29 AM Ina…" at bounding box center [715, 188] width 915 height 64
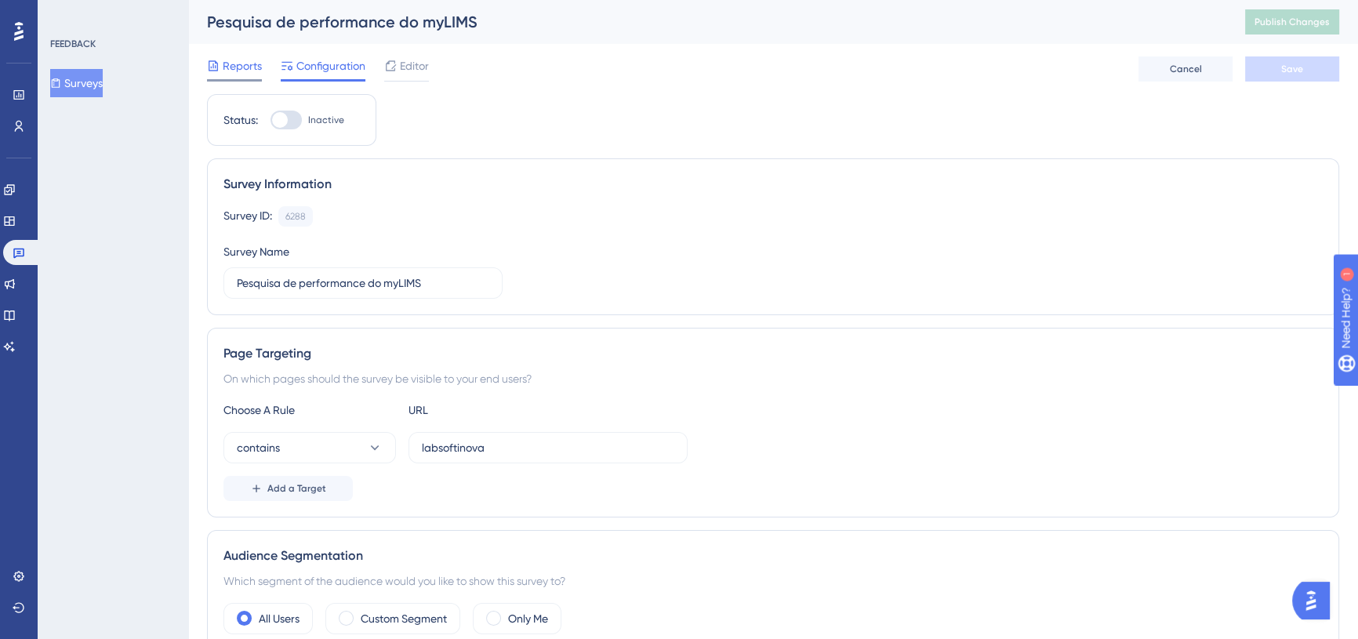
click at [236, 68] on span "Reports" at bounding box center [242, 65] width 39 height 19
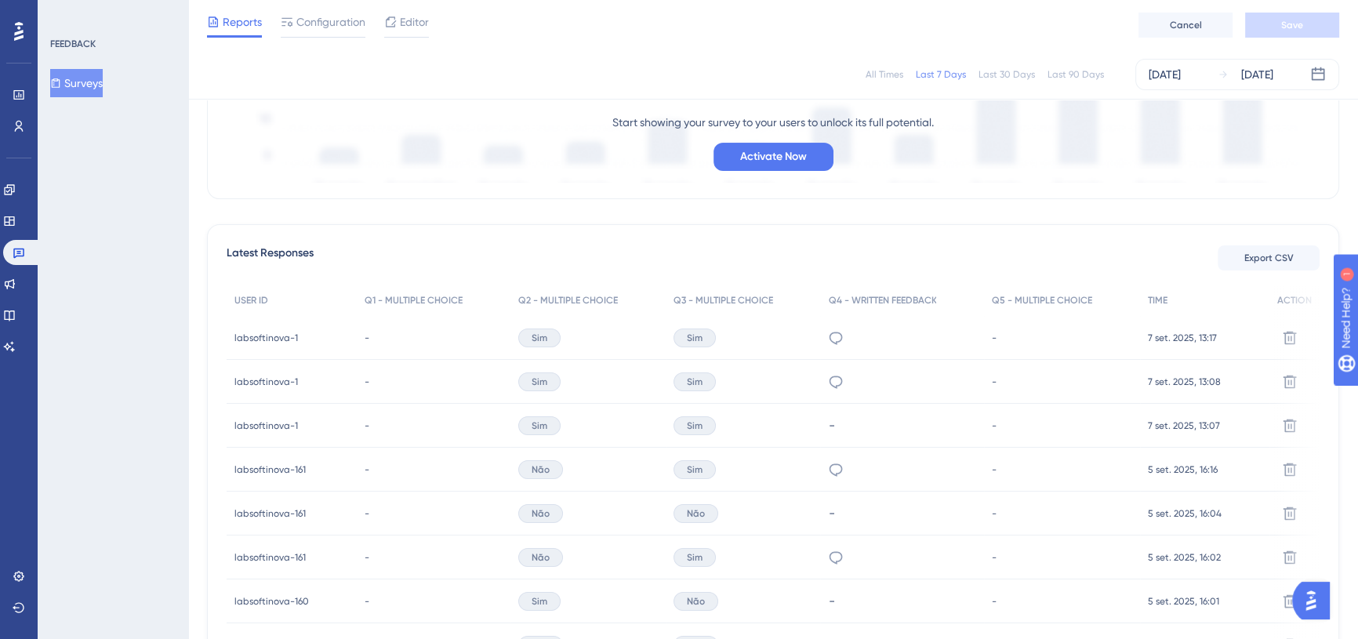
scroll to position [318, 0]
click at [841, 337] on icon at bounding box center [836, 338] width 13 height 13
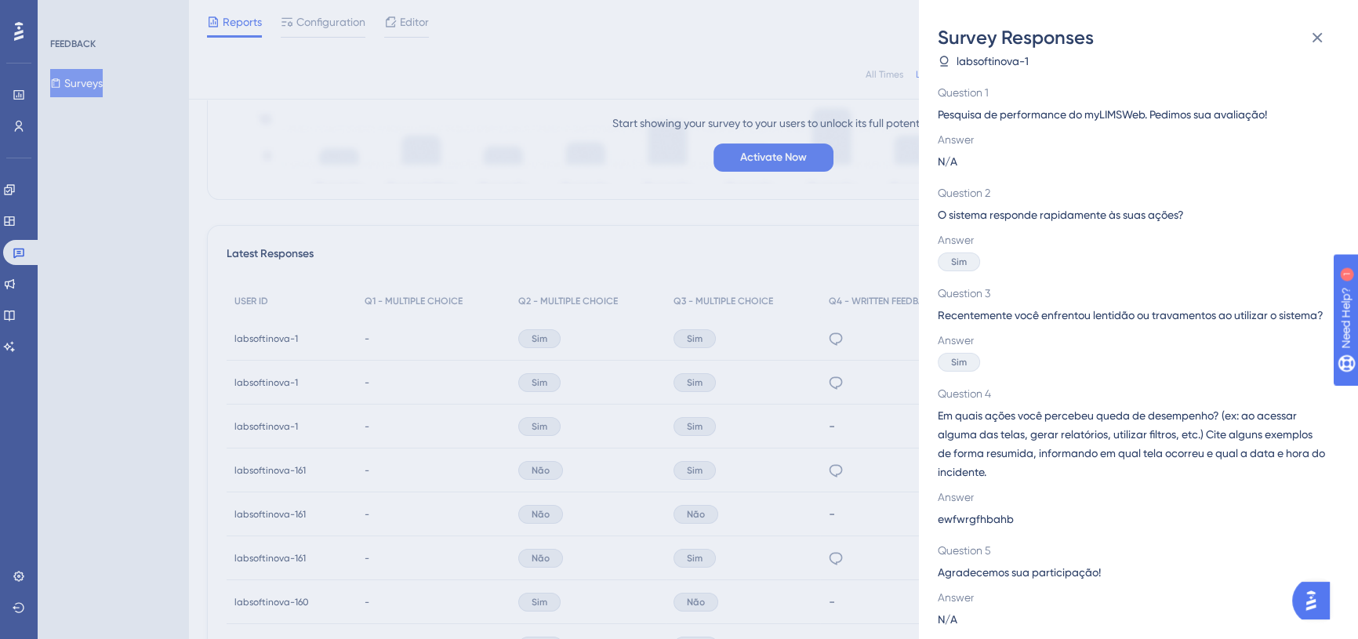
scroll to position [0, 0]
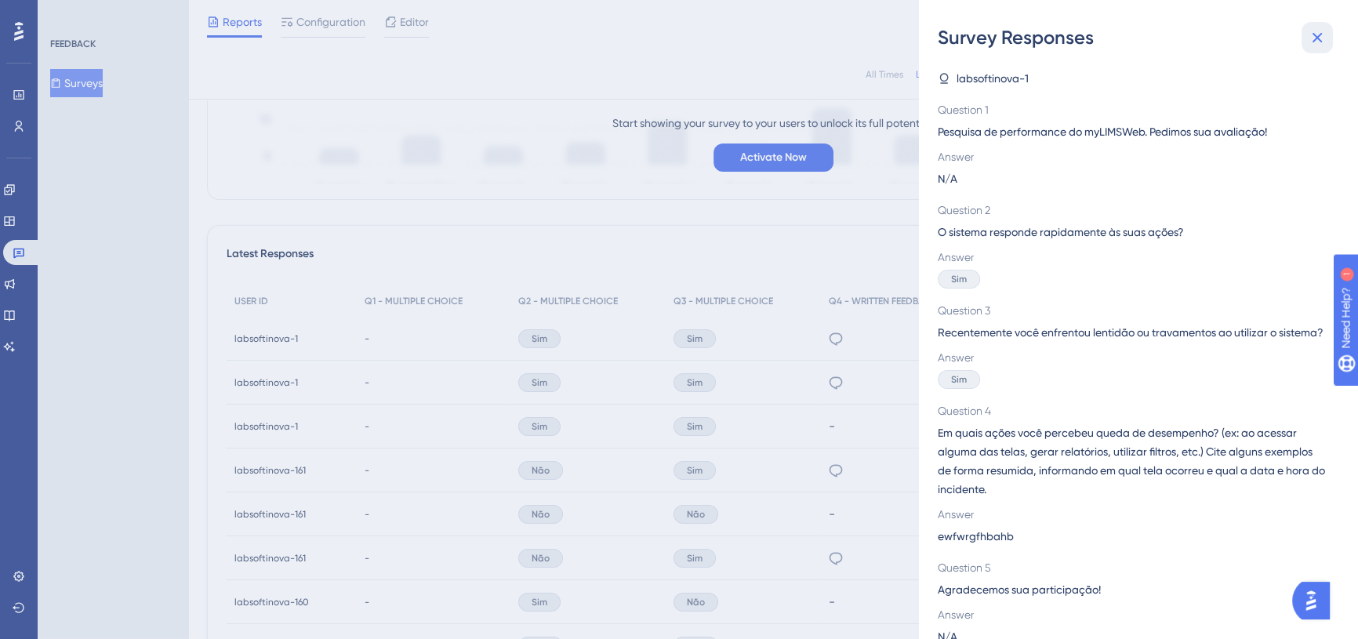
click at [1317, 38] on icon at bounding box center [1318, 38] width 10 height 10
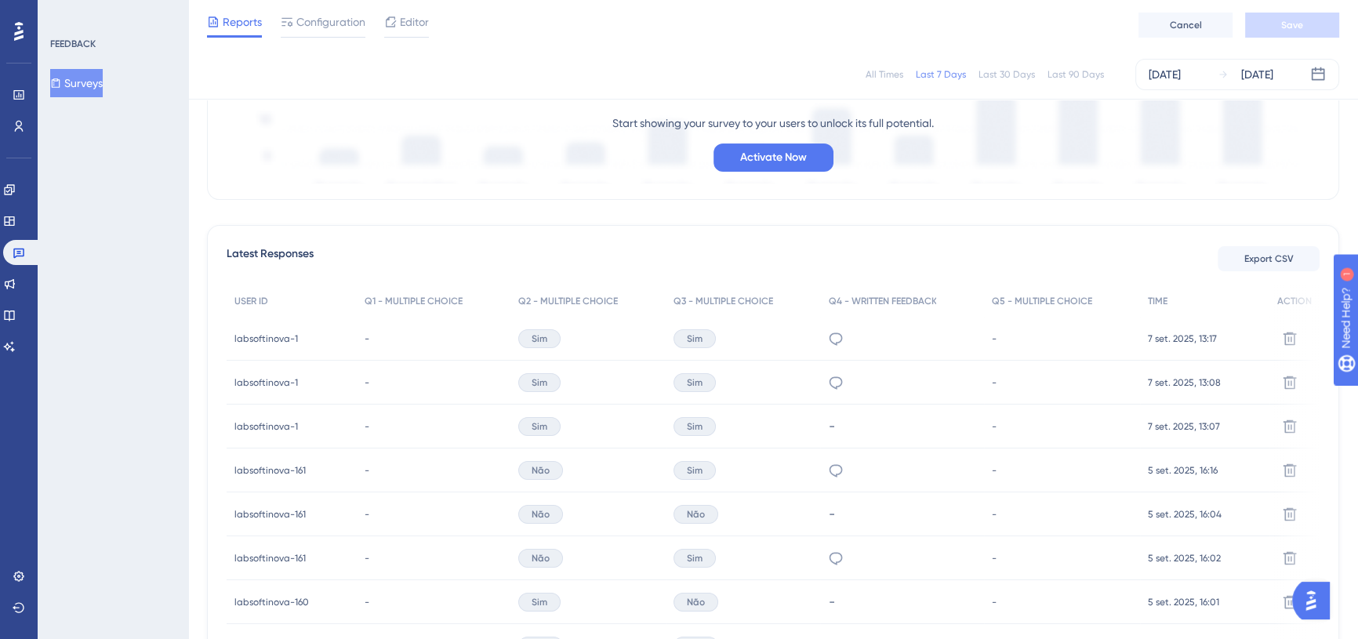
click at [1178, 336] on span "7 set. 2025, 13:17" at bounding box center [1182, 338] width 69 height 13
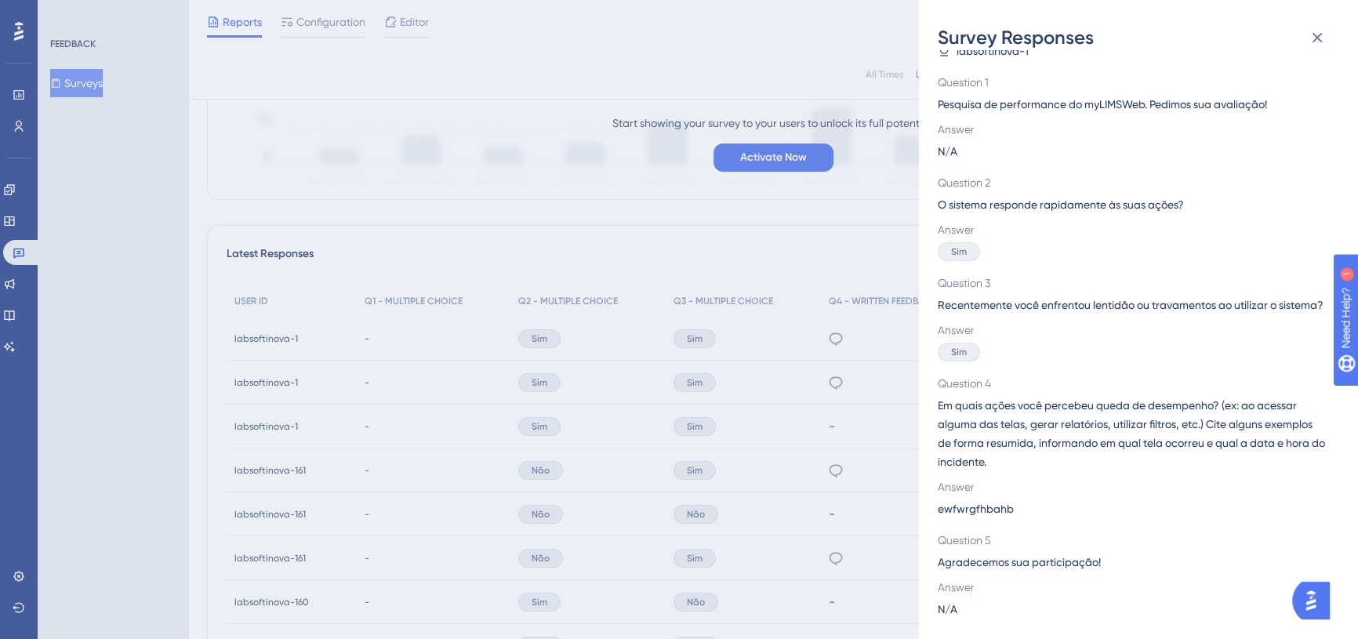
scroll to position [40, 0]
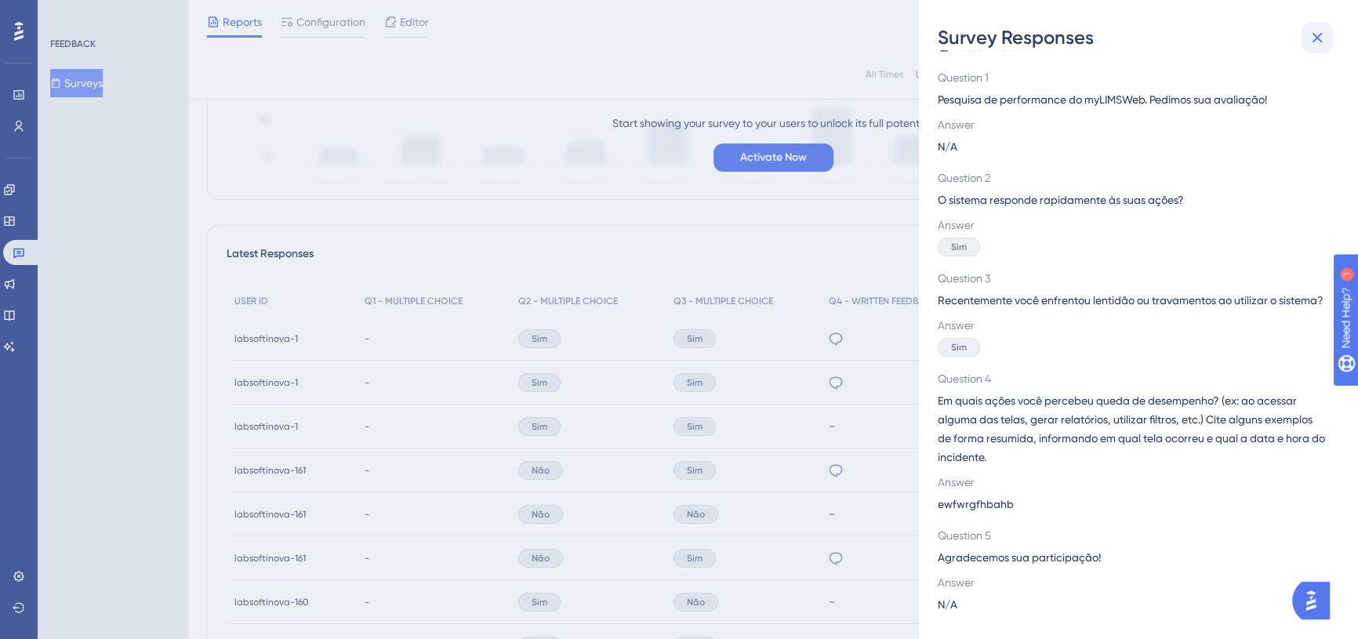
click at [1316, 37] on icon at bounding box center [1318, 38] width 10 height 10
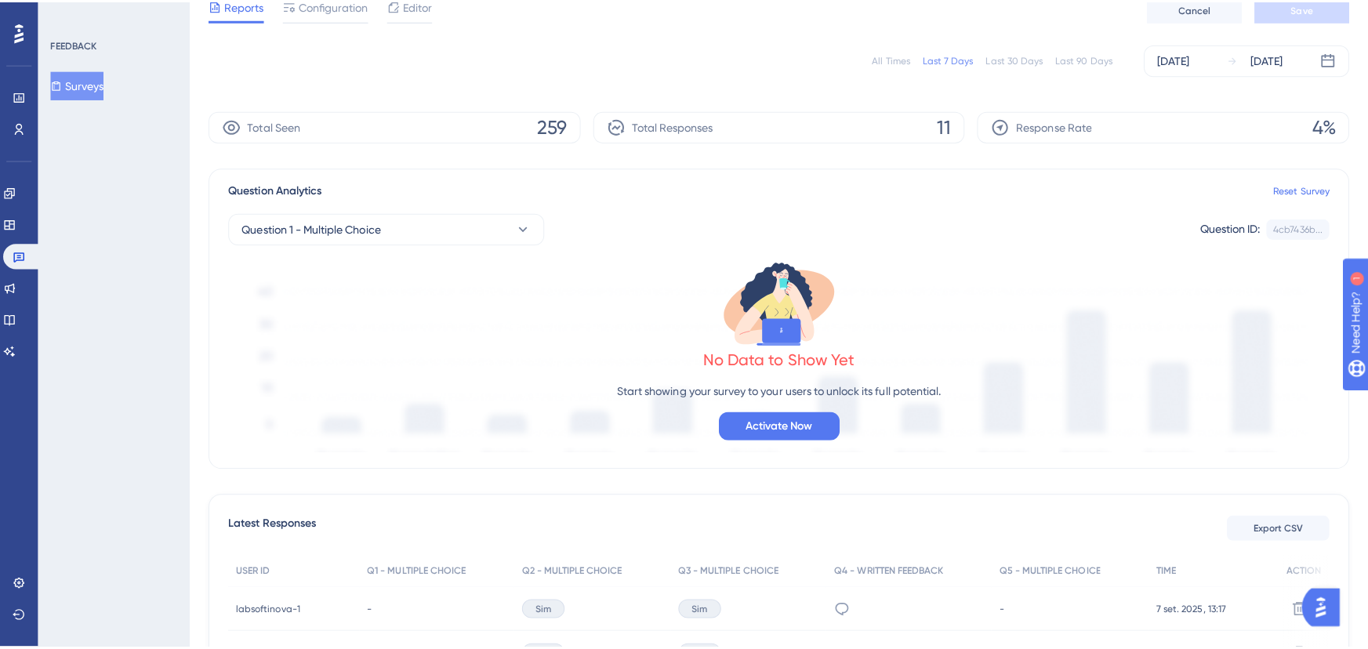
scroll to position [0, 0]
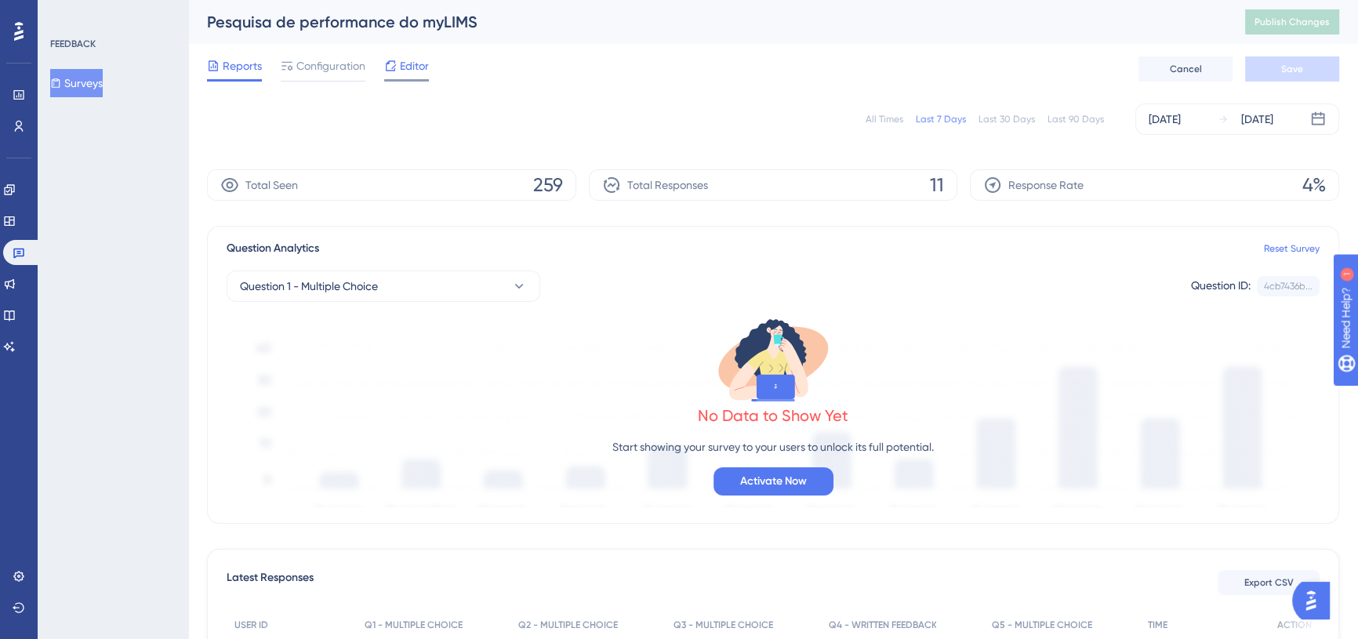
click at [420, 64] on span "Editor" at bounding box center [414, 65] width 29 height 19
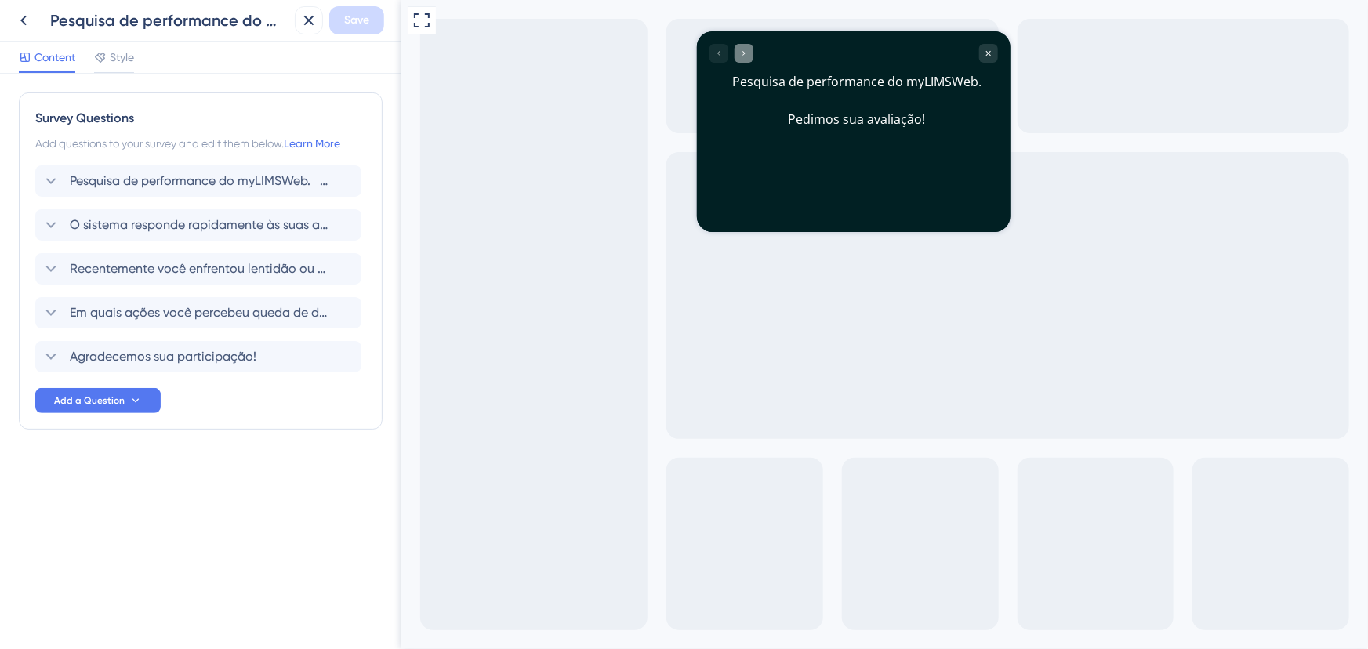
click at [739, 50] on icon "Go to Question 2" at bounding box center [743, 52] width 9 height 9
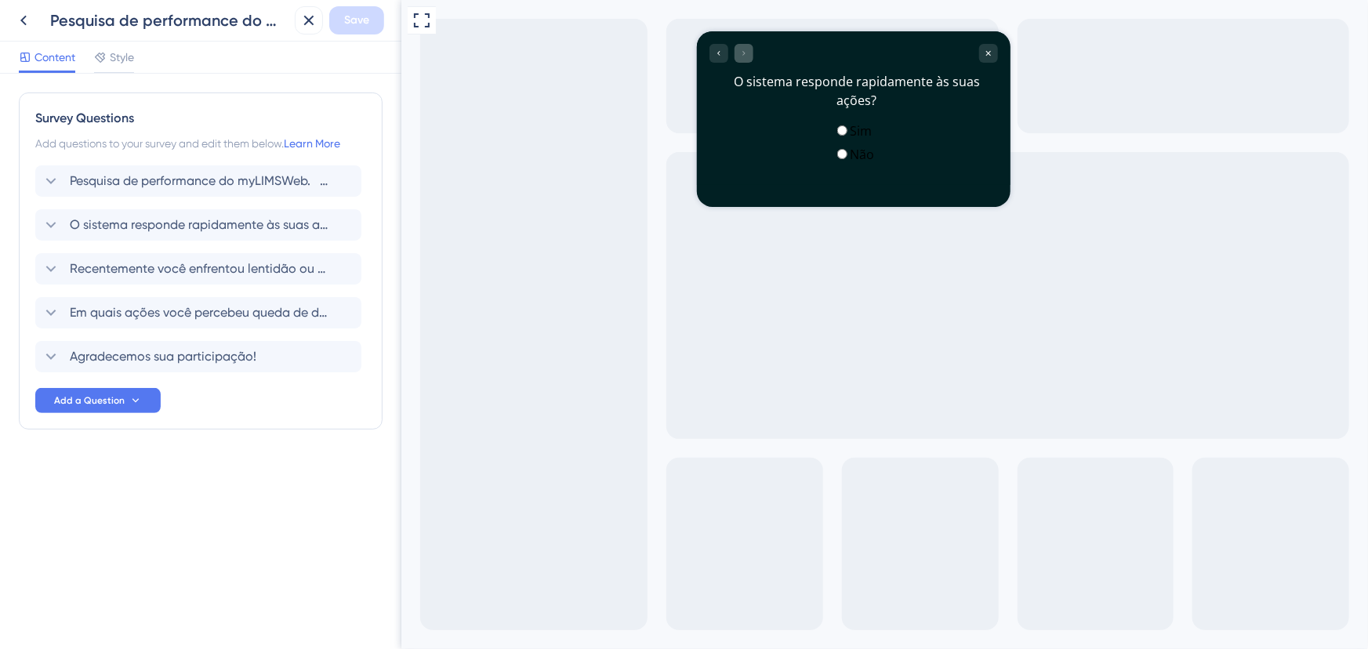
click at [739, 50] on div at bounding box center [731, 52] width 44 height 19
click at [833, 131] on div "Sim" at bounding box center [853, 130] width 41 height 17
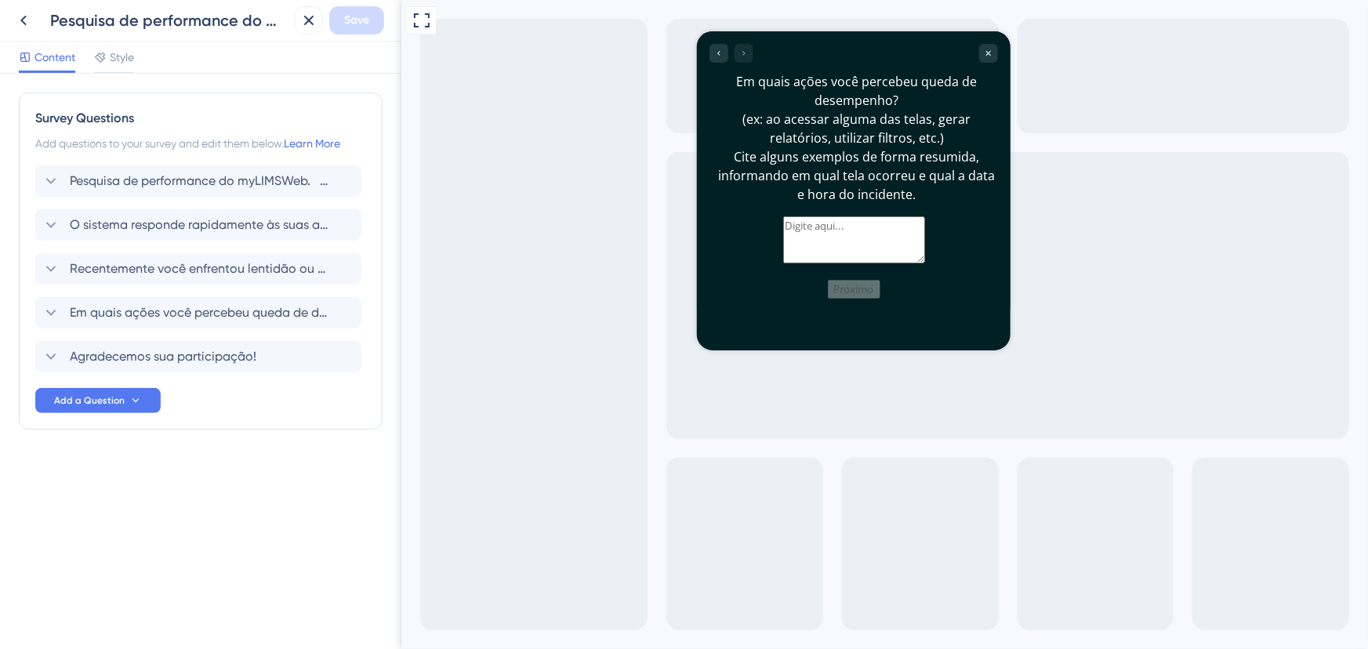
click at [805, 230] on textarea at bounding box center [854, 239] width 142 height 47
type textarea "tcal 08.09"
click at [853, 306] on div "Em quais ações você percebeu queda de desempenho? (ex: ao acessar alguma das te…" at bounding box center [853, 169] width 314 height 277
click at [863, 298] on button "Próximo" at bounding box center [853, 288] width 53 height 19
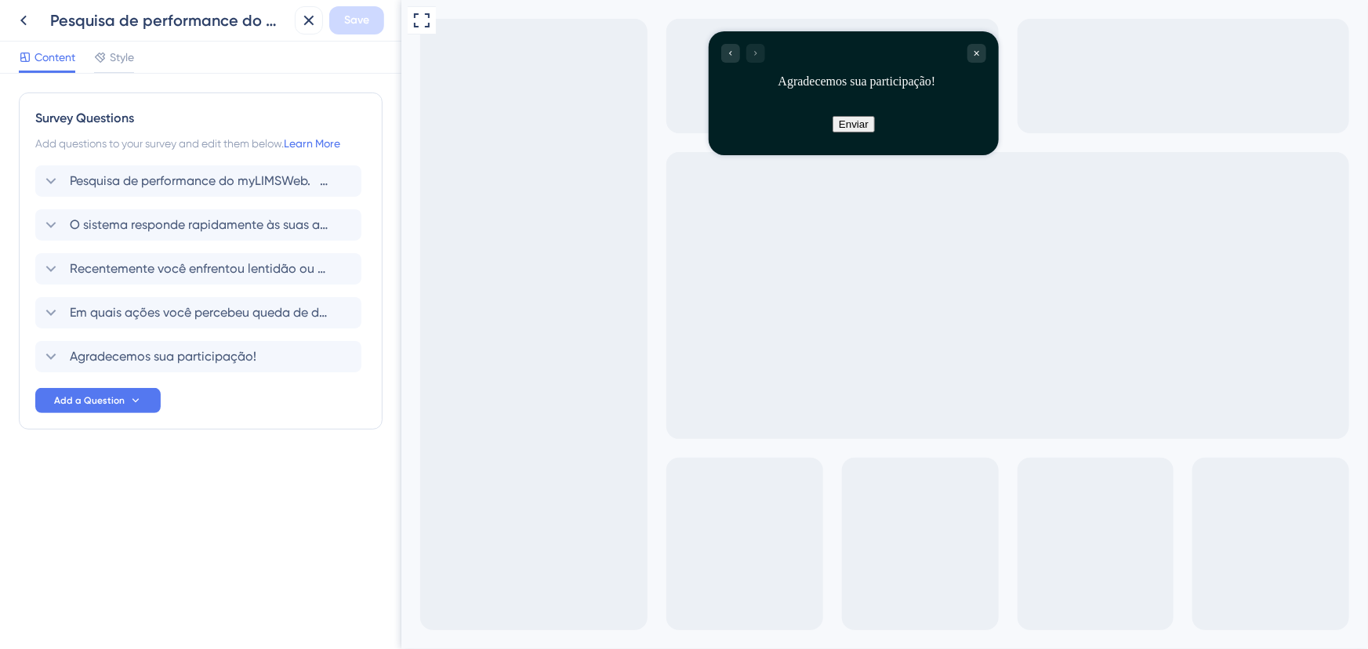
click at [851, 129] on button "Enviar" at bounding box center [853, 123] width 42 height 16
click at [981, 53] on div "Close survey" at bounding box center [976, 52] width 19 height 19
click at [304, 24] on icon at bounding box center [309, 20] width 19 height 19
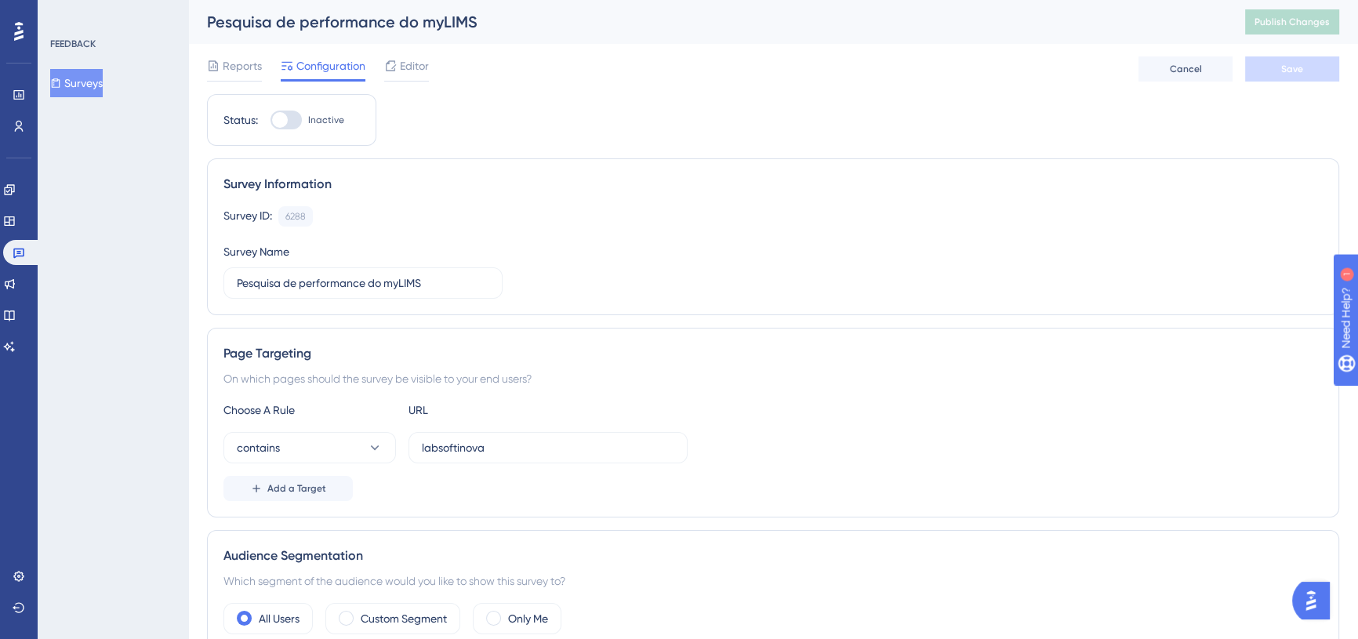
click at [300, 124] on div at bounding box center [286, 120] width 31 height 19
click at [271, 121] on input "Inactive" at bounding box center [270, 120] width 1 height 1
checkbox input "true"
click at [1294, 71] on span "Save" at bounding box center [1292, 69] width 22 height 13
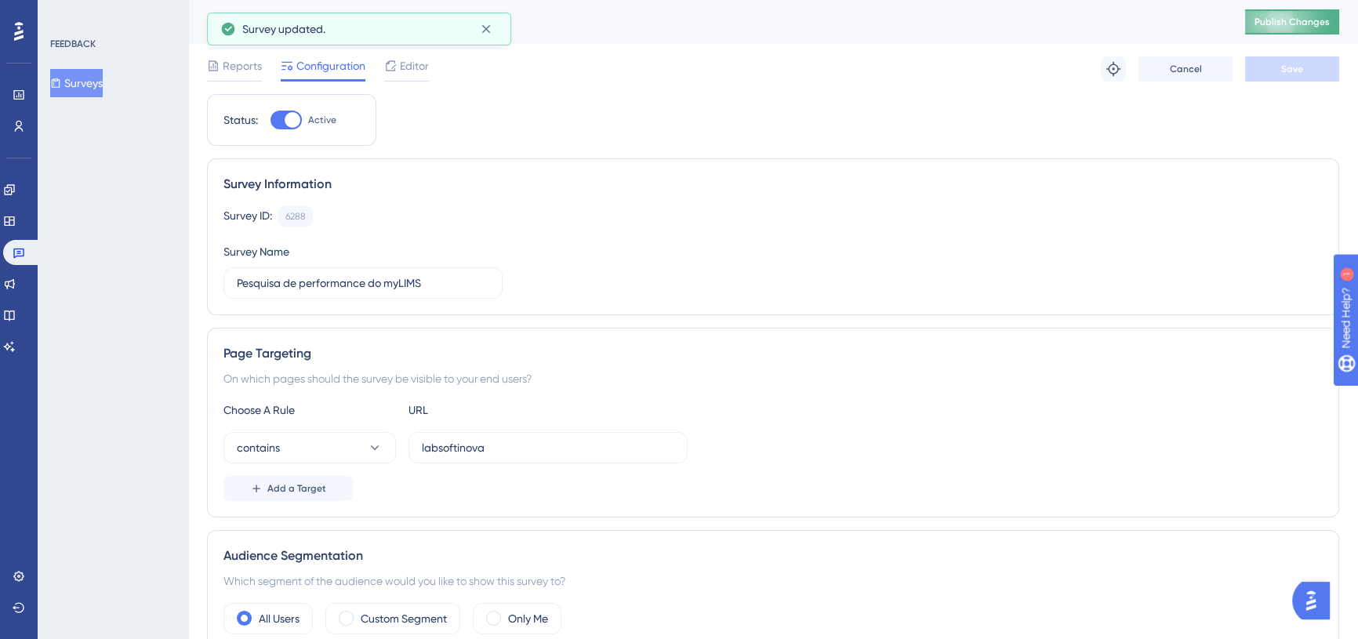
click at [1291, 28] on button "Publish Changes" at bounding box center [1292, 21] width 94 height 25
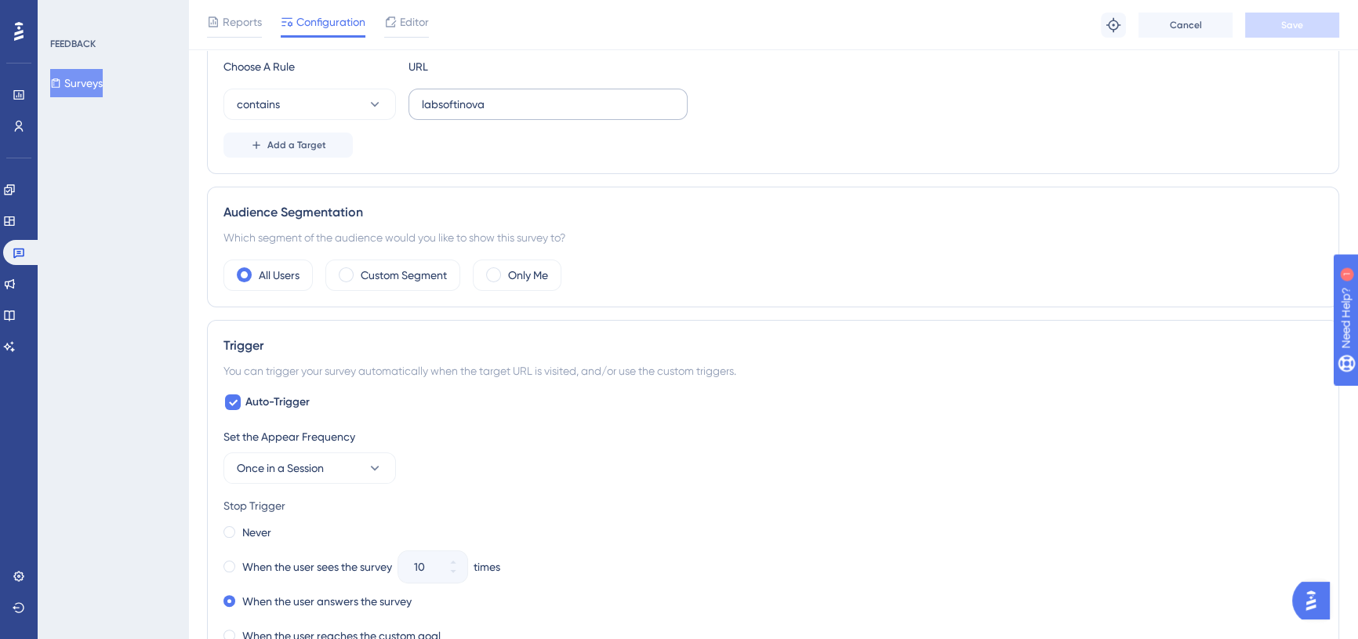
scroll to position [356, 0]
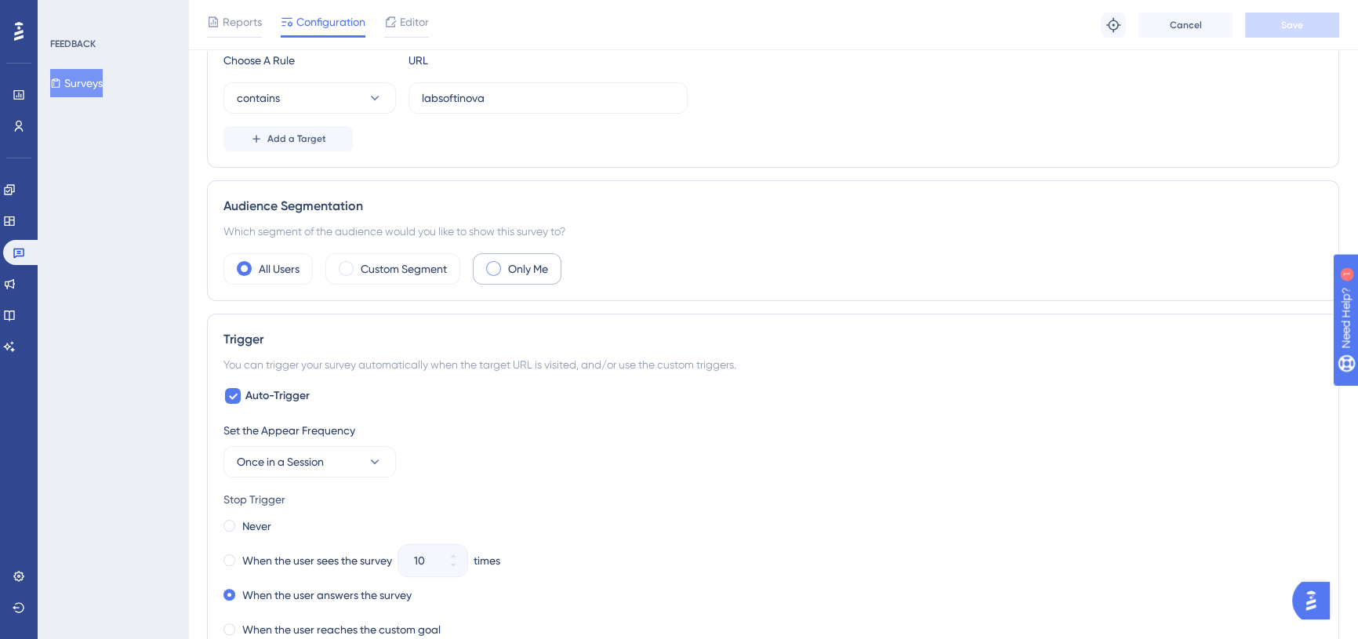
click at [496, 270] on span at bounding box center [493, 268] width 15 height 15
click at [506, 263] on input "radio" at bounding box center [506, 263] width 0 height 0
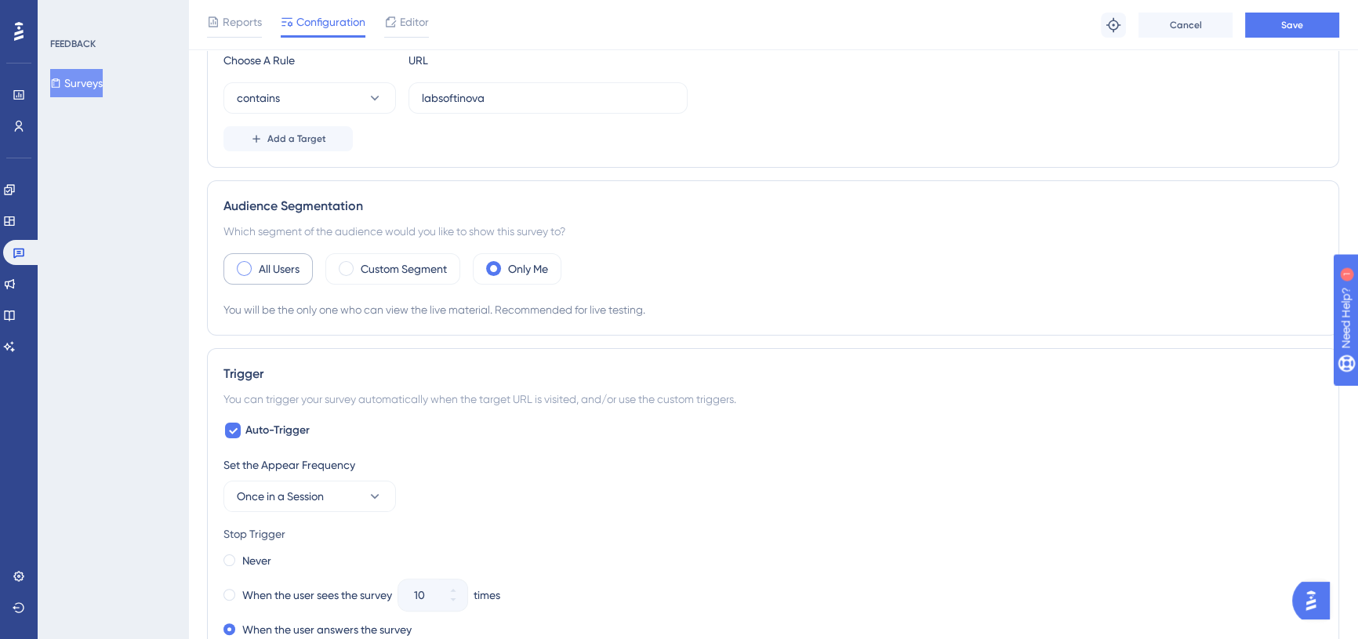
click at [242, 266] on span at bounding box center [244, 268] width 15 height 15
click at [256, 263] on input "radio" at bounding box center [256, 263] width 0 height 0
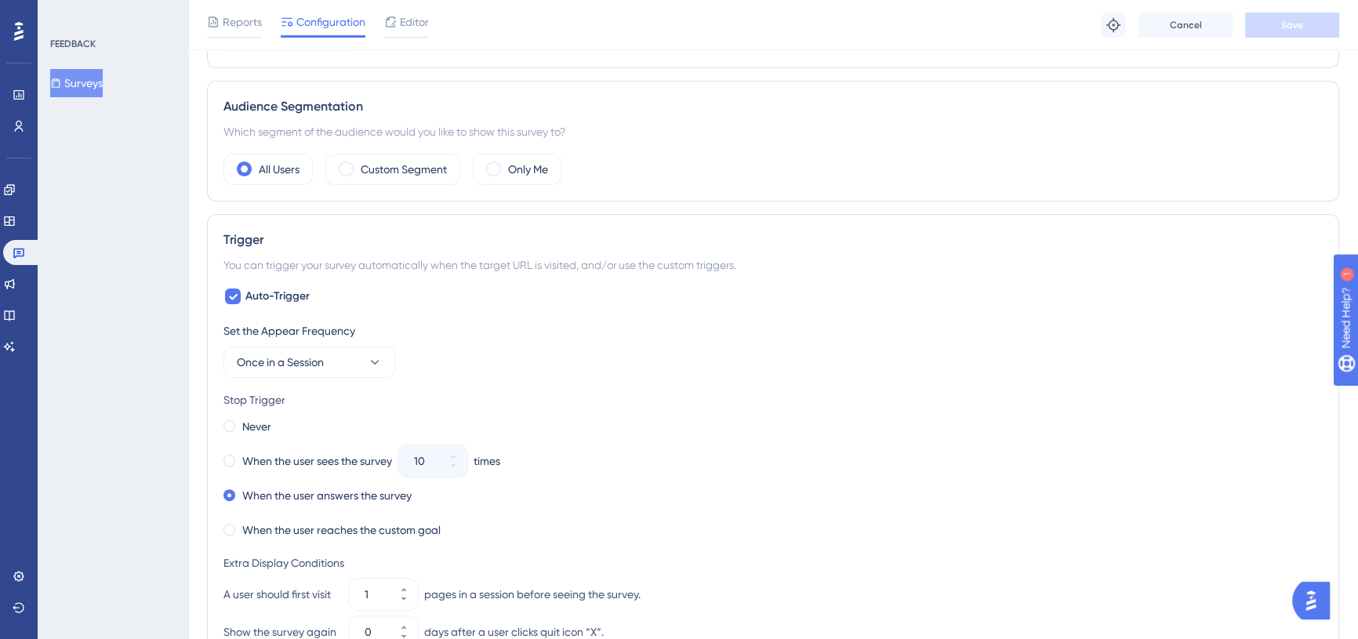
scroll to position [499, 0]
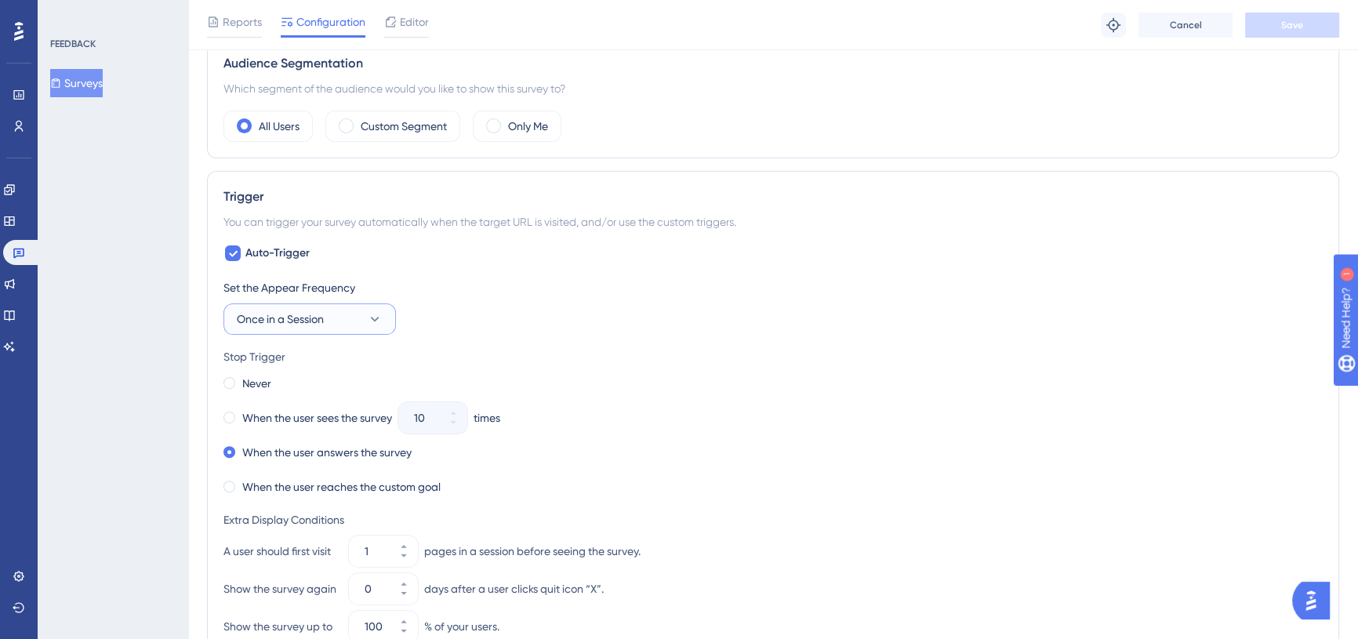
click at [382, 324] on icon at bounding box center [375, 319] width 16 height 16
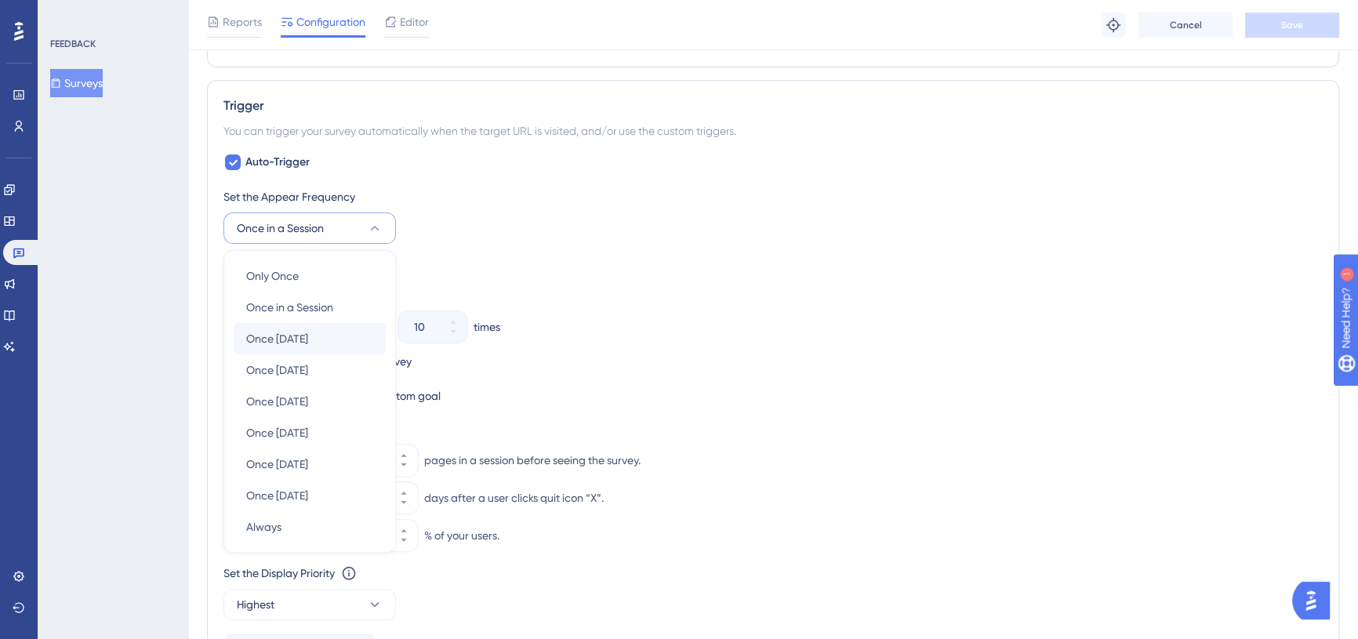
scroll to position [599, 0]
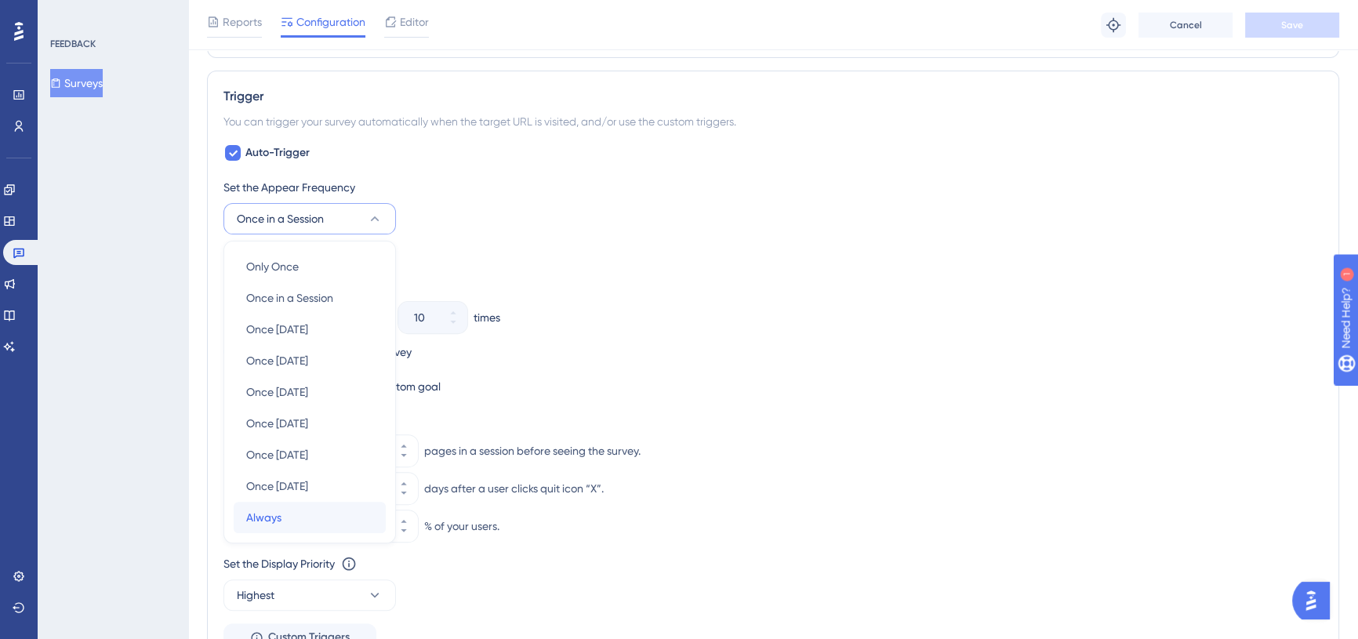
click at [284, 514] on div "Always Always" at bounding box center [309, 517] width 127 height 31
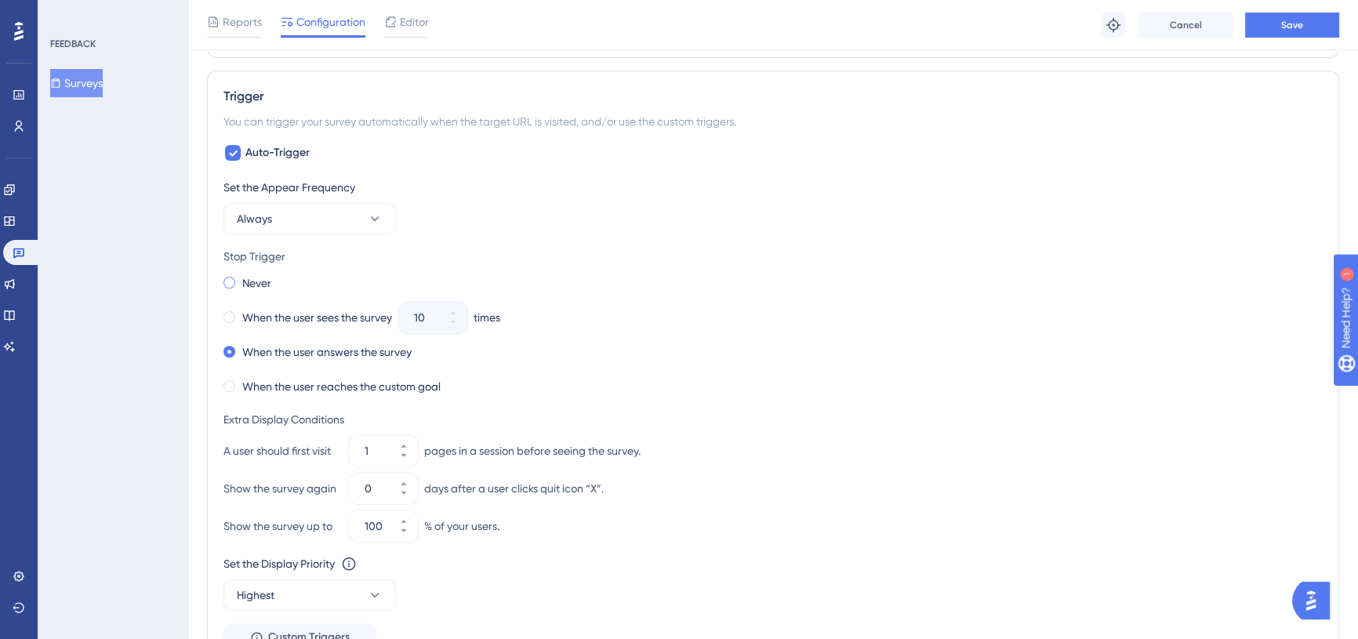
click at [231, 281] on span at bounding box center [229, 283] width 12 height 12
click at [240, 279] on input "radio" at bounding box center [240, 279] width 0 height 0
click at [1310, 28] on button "Save" at bounding box center [1292, 25] width 94 height 25
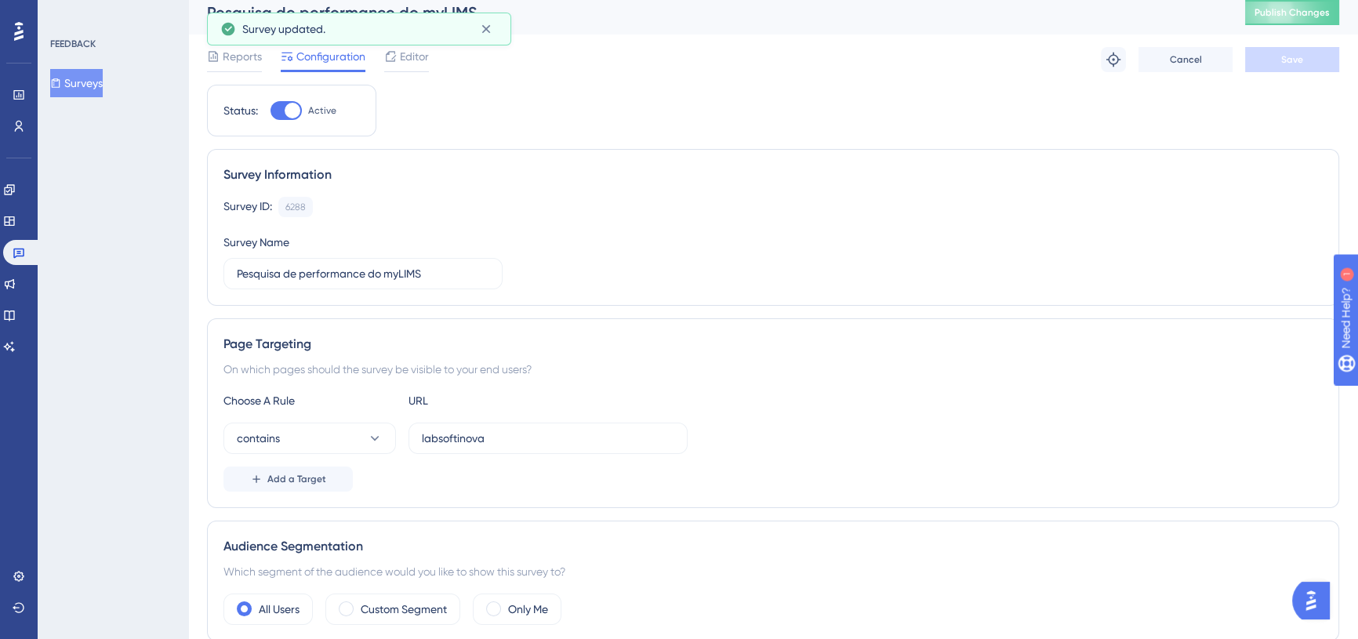
scroll to position [0, 0]
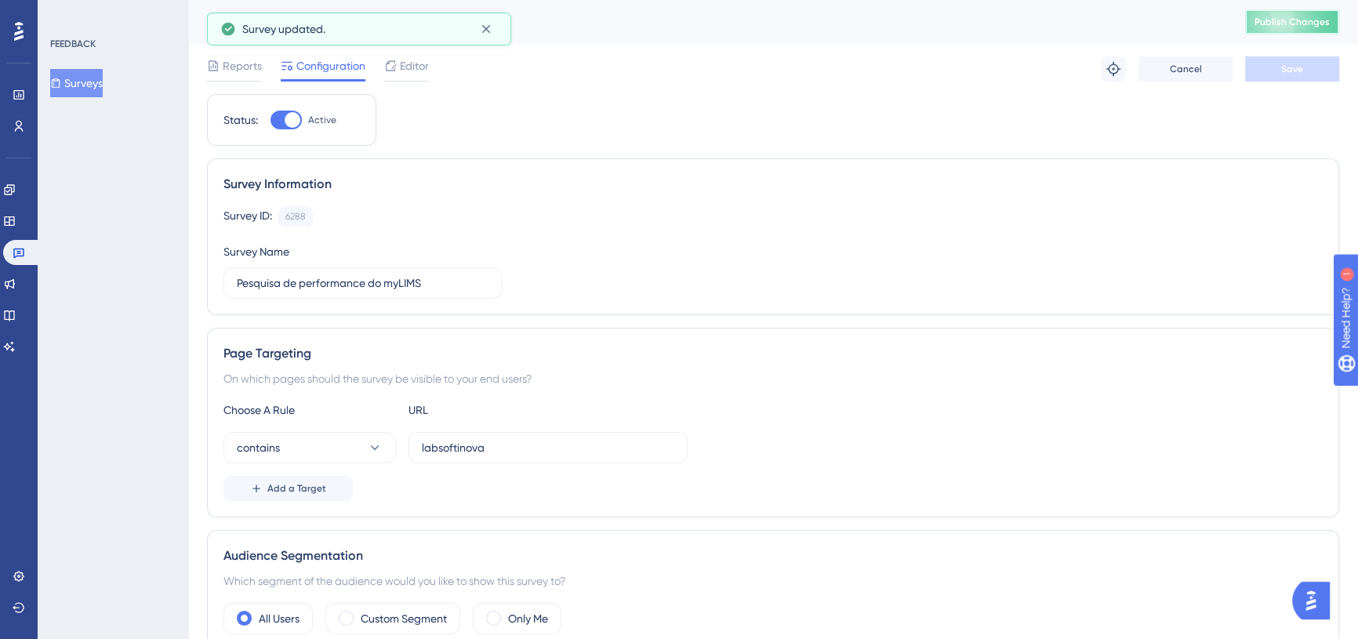
click at [1286, 18] on span "Publish Changes" at bounding box center [1292, 22] width 75 height 13
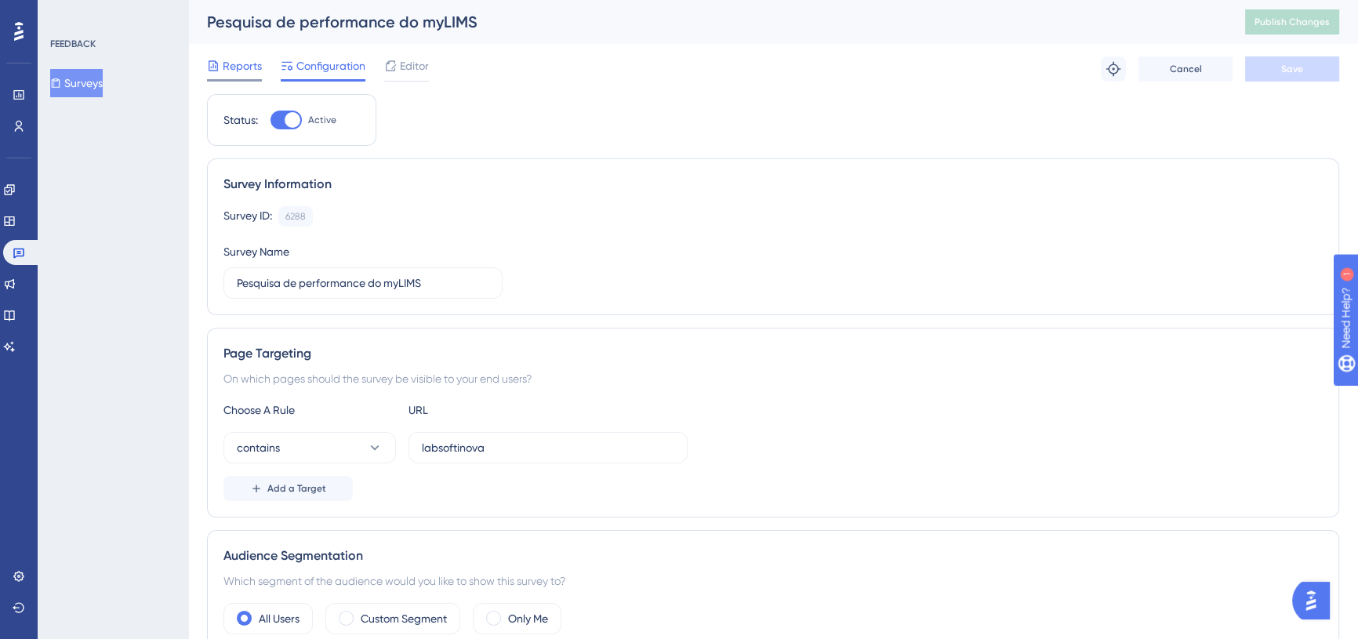
click at [251, 65] on span "Reports" at bounding box center [242, 65] width 39 height 19
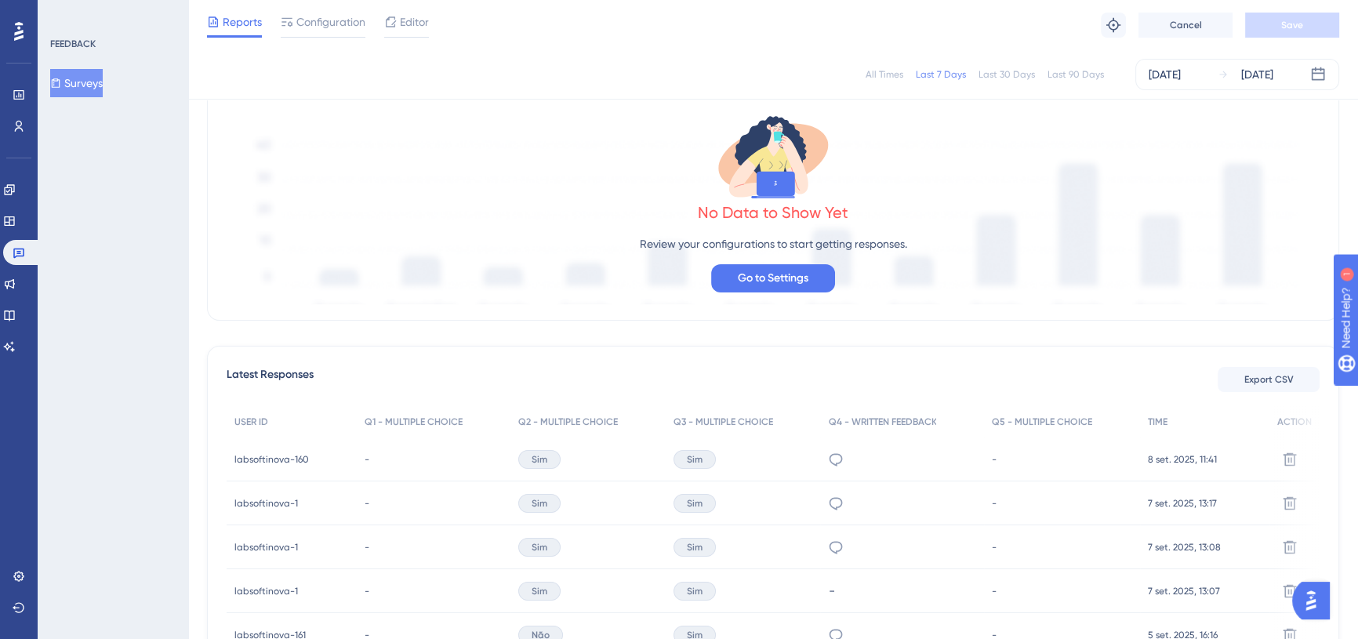
scroll to position [213, 0]
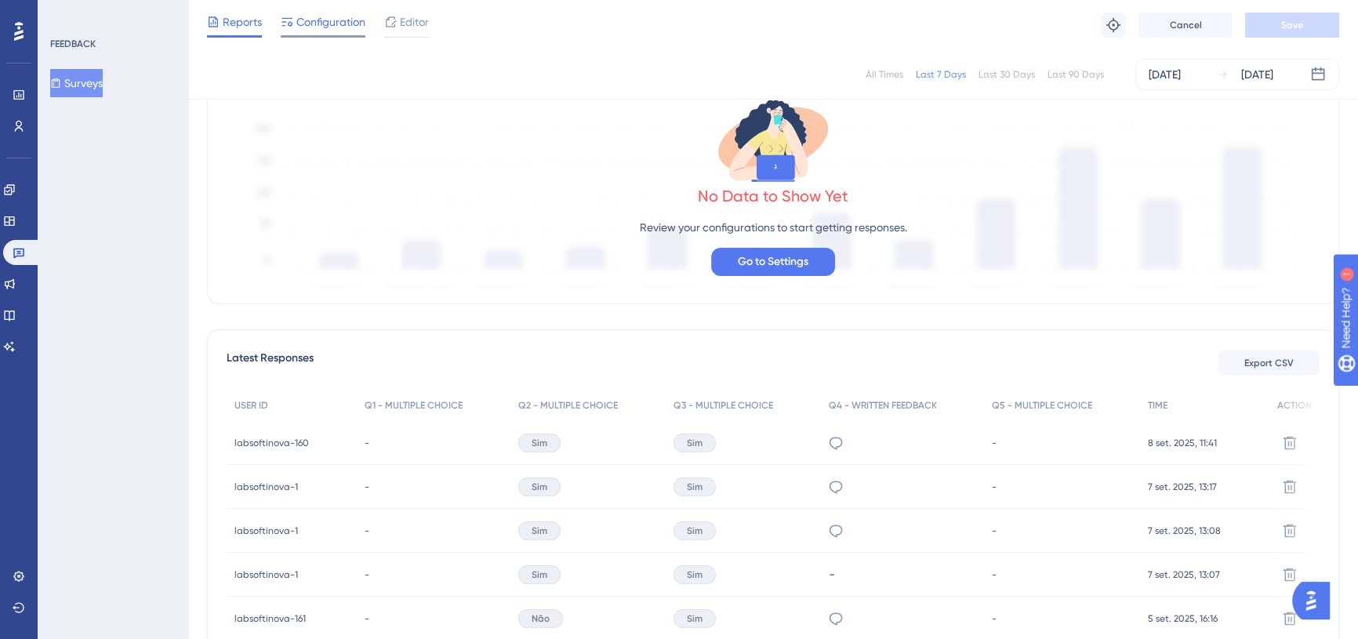
click at [344, 23] on span "Configuration" at bounding box center [330, 22] width 69 height 19
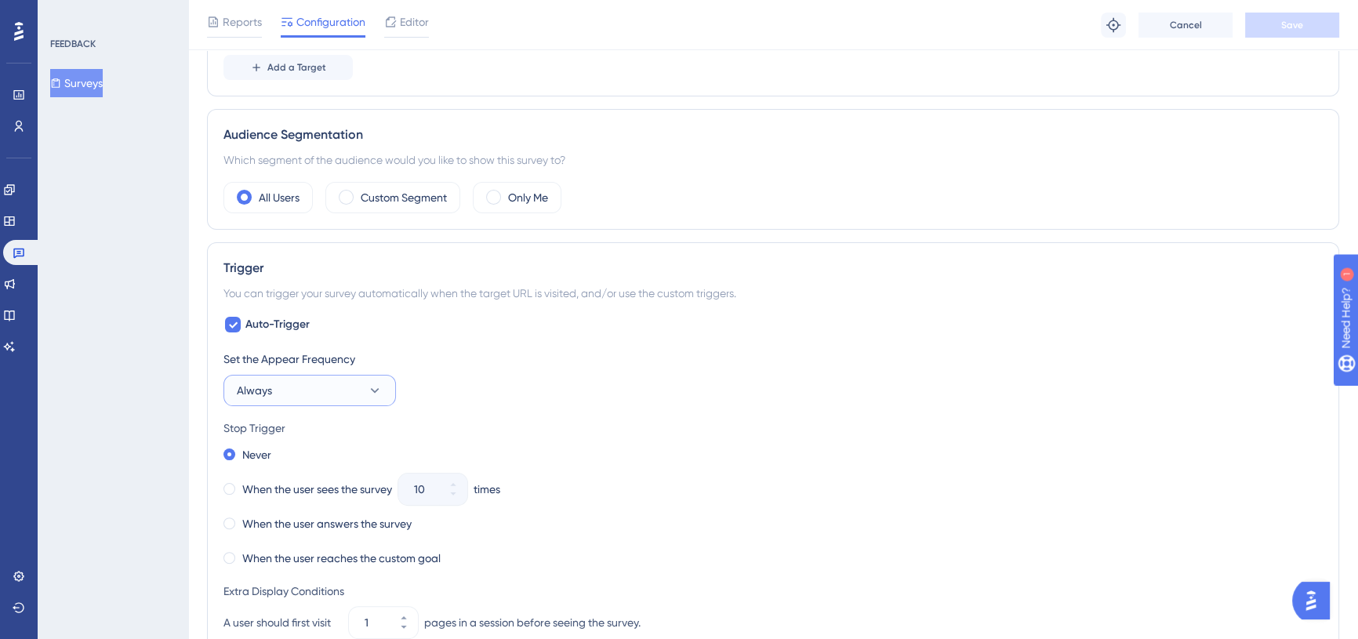
click at [371, 376] on button "Always" at bounding box center [309, 390] width 173 height 31
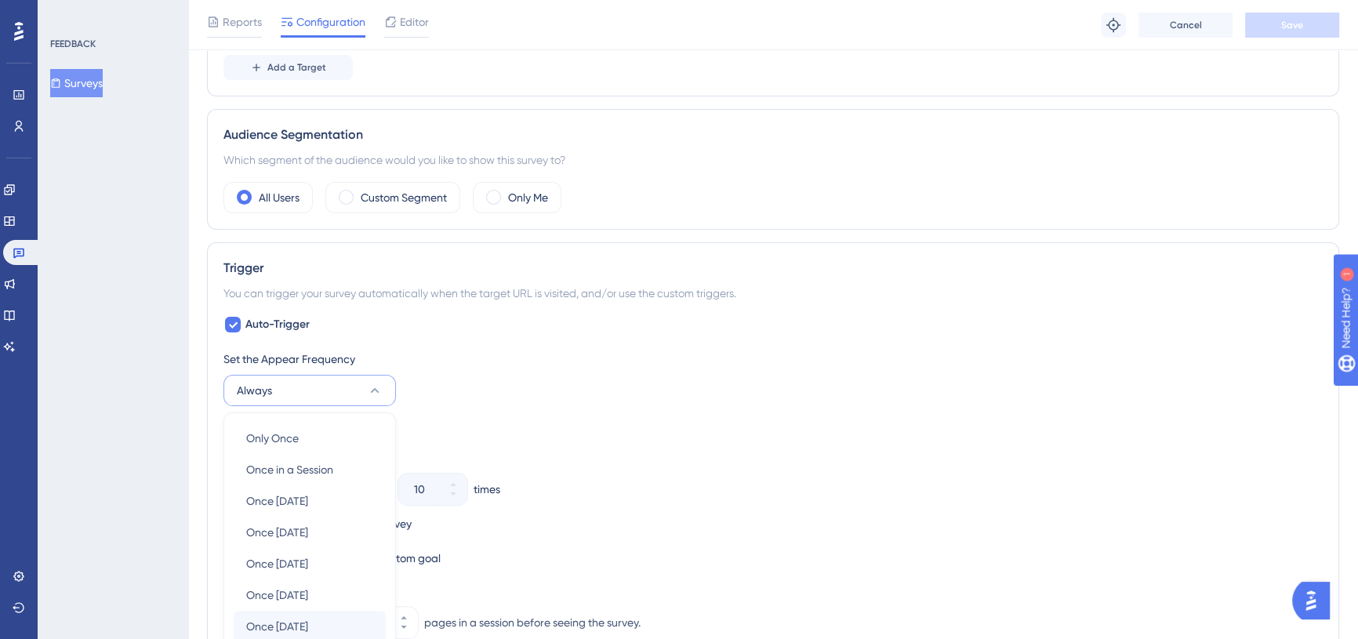
scroll to position [670, 0]
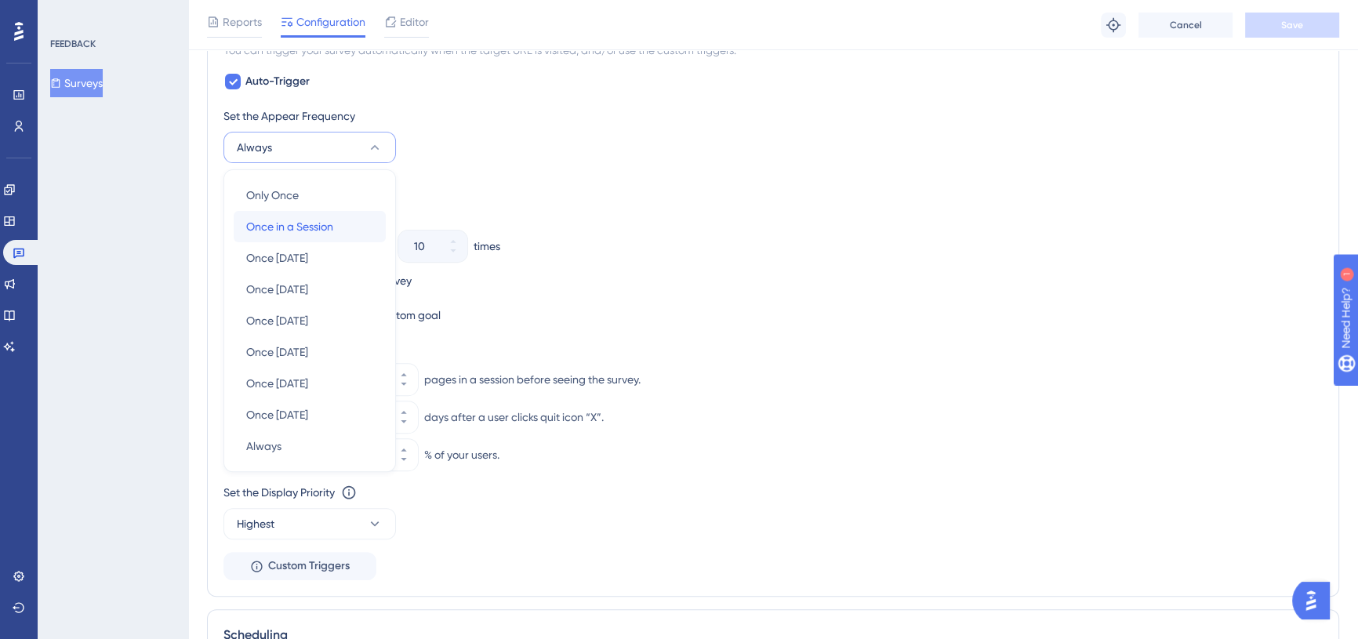
click at [296, 224] on span "Once in a Session" at bounding box center [289, 226] width 87 height 19
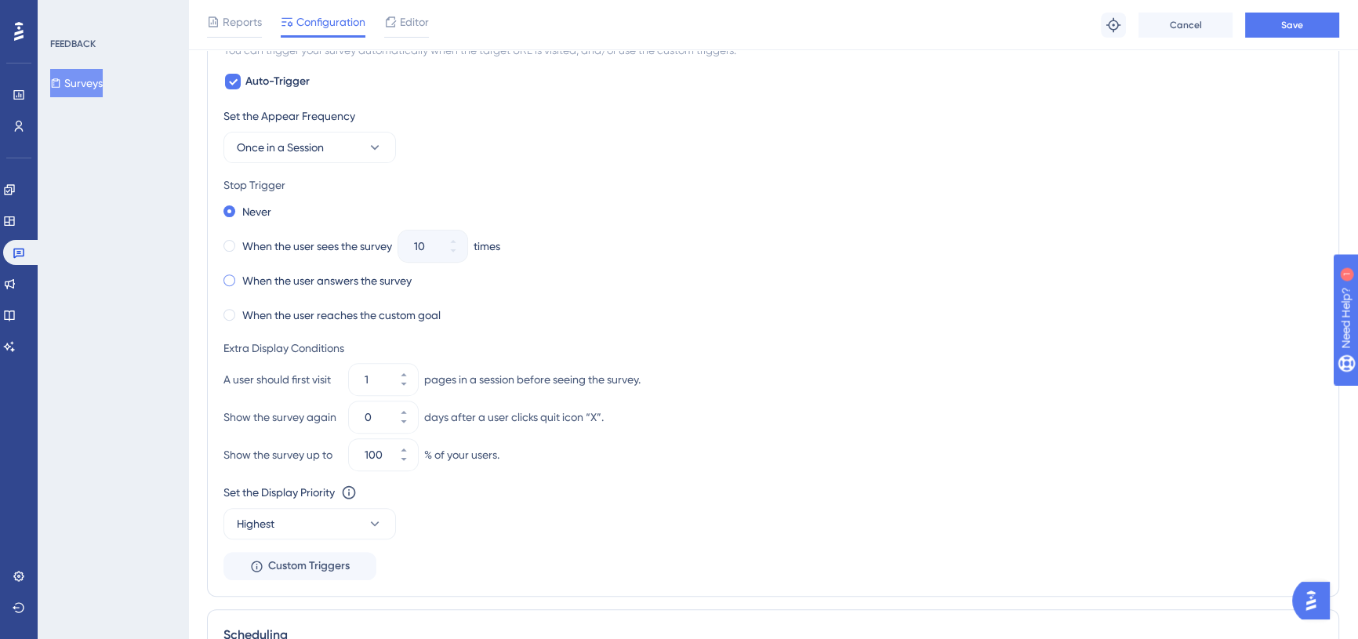
click at [245, 278] on label "When the user answers the survey" at bounding box center [326, 280] width 169 height 19
click at [1307, 26] on button "Save" at bounding box center [1292, 25] width 94 height 25
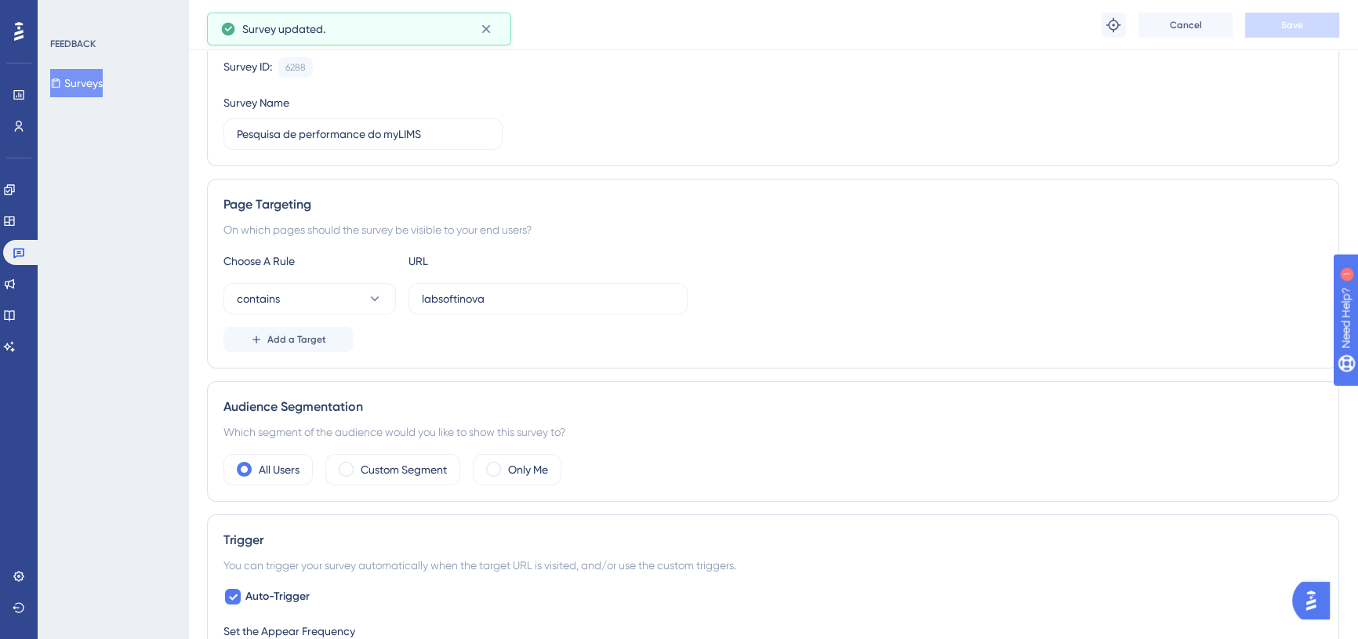
scroll to position [0, 0]
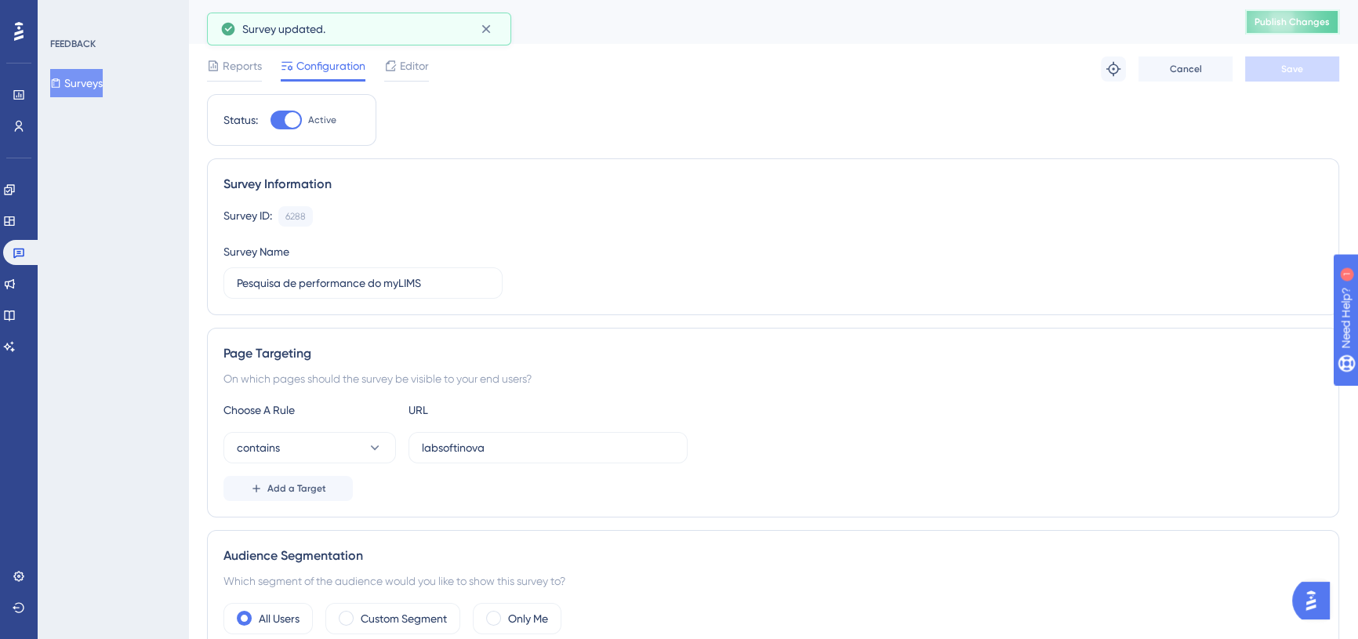
click at [1295, 26] on span "Publish Changes" at bounding box center [1292, 22] width 75 height 13
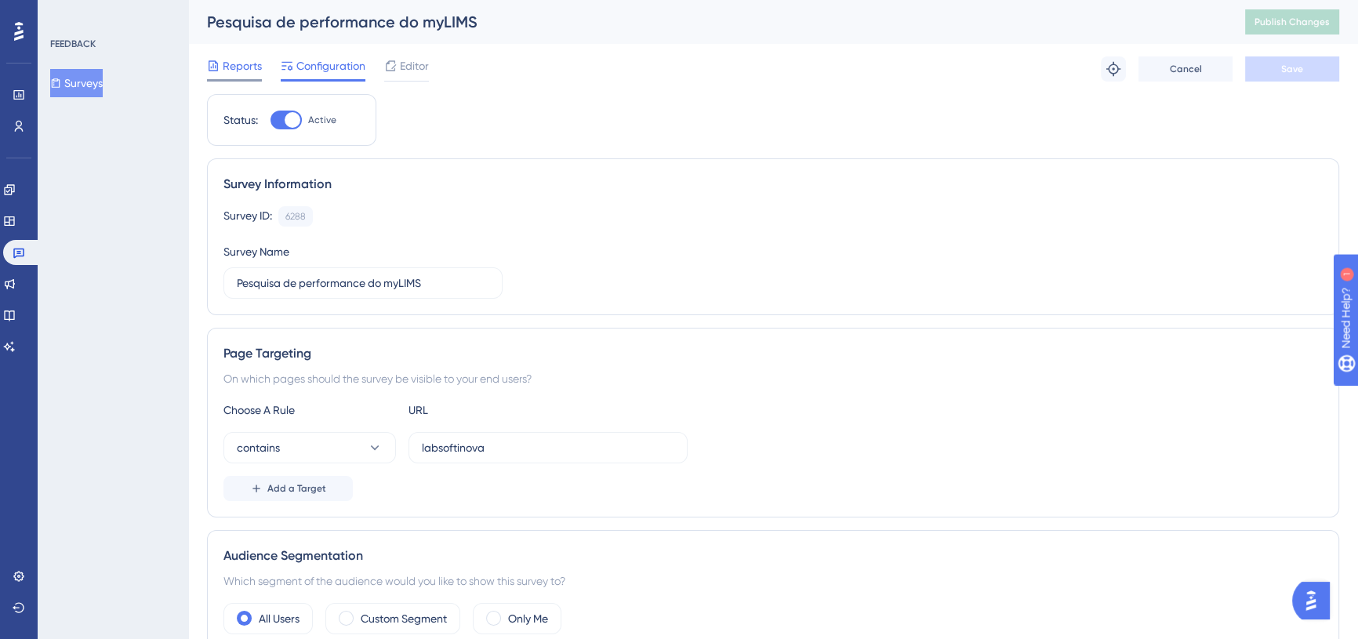
click at [243, 63] on span "Reports" at bounding box center [242, 65] width 39 height 19
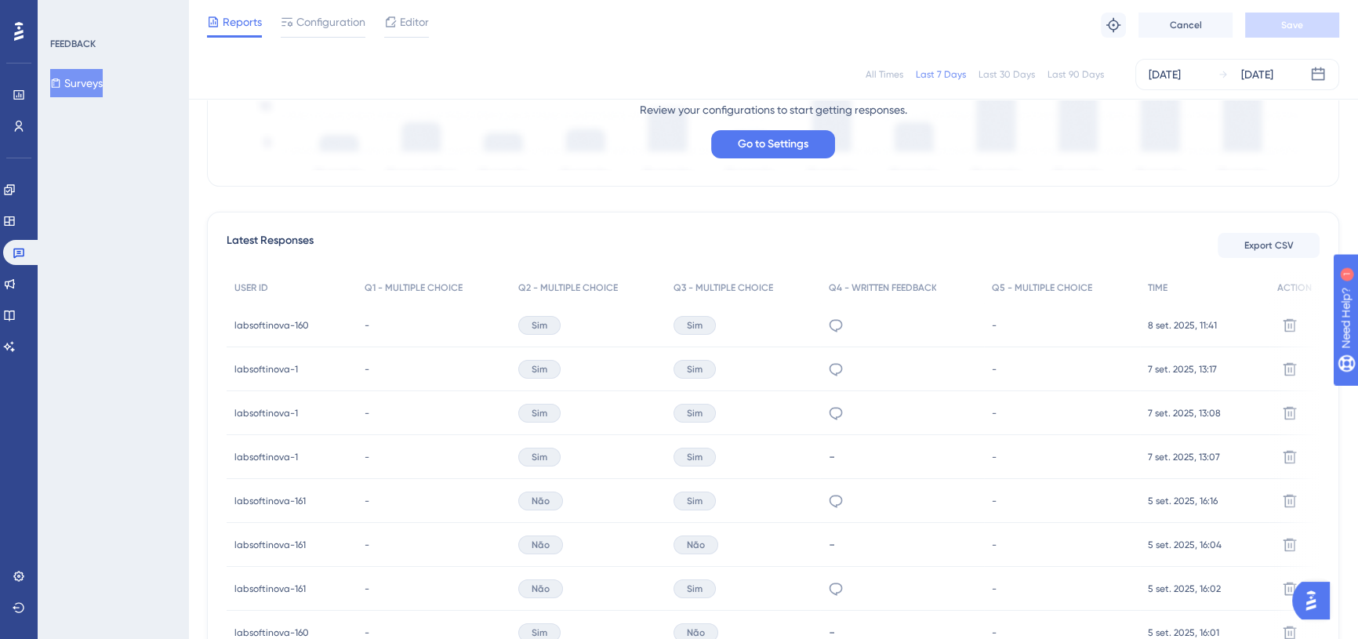
scroll to position [356, 0]
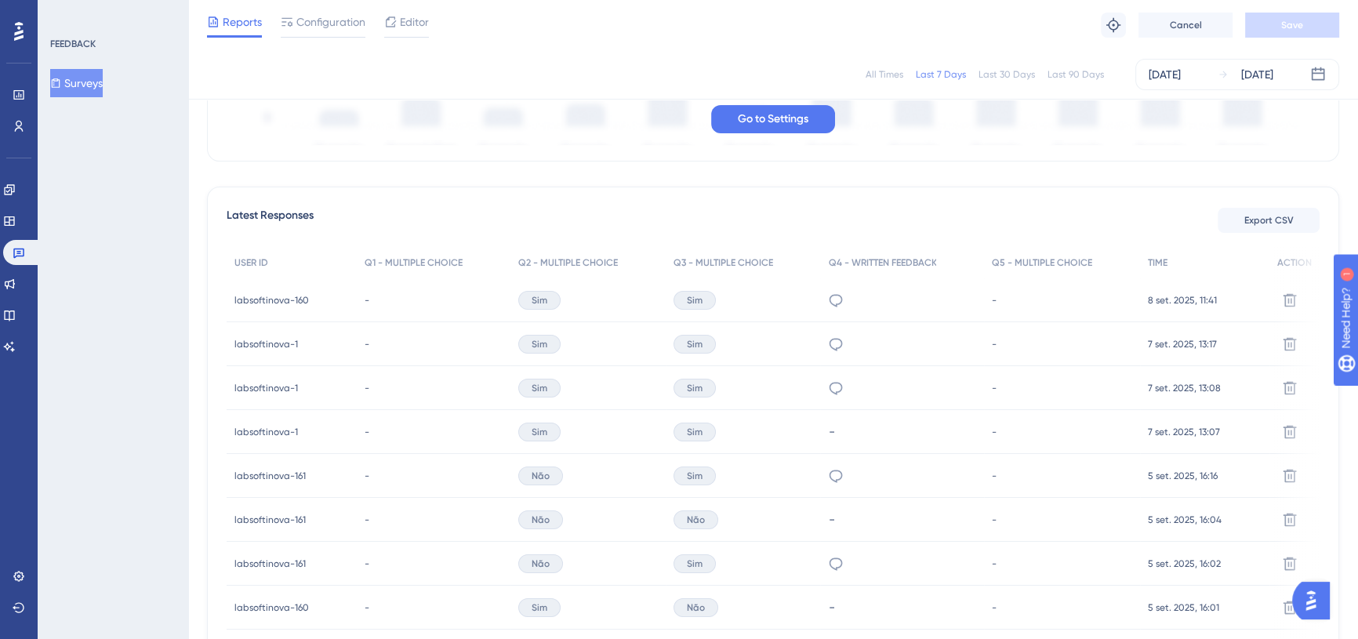
click at [76, 350] on div "FEEDBACK Surveys" at bounding box center [113, 319] width 151 height 639
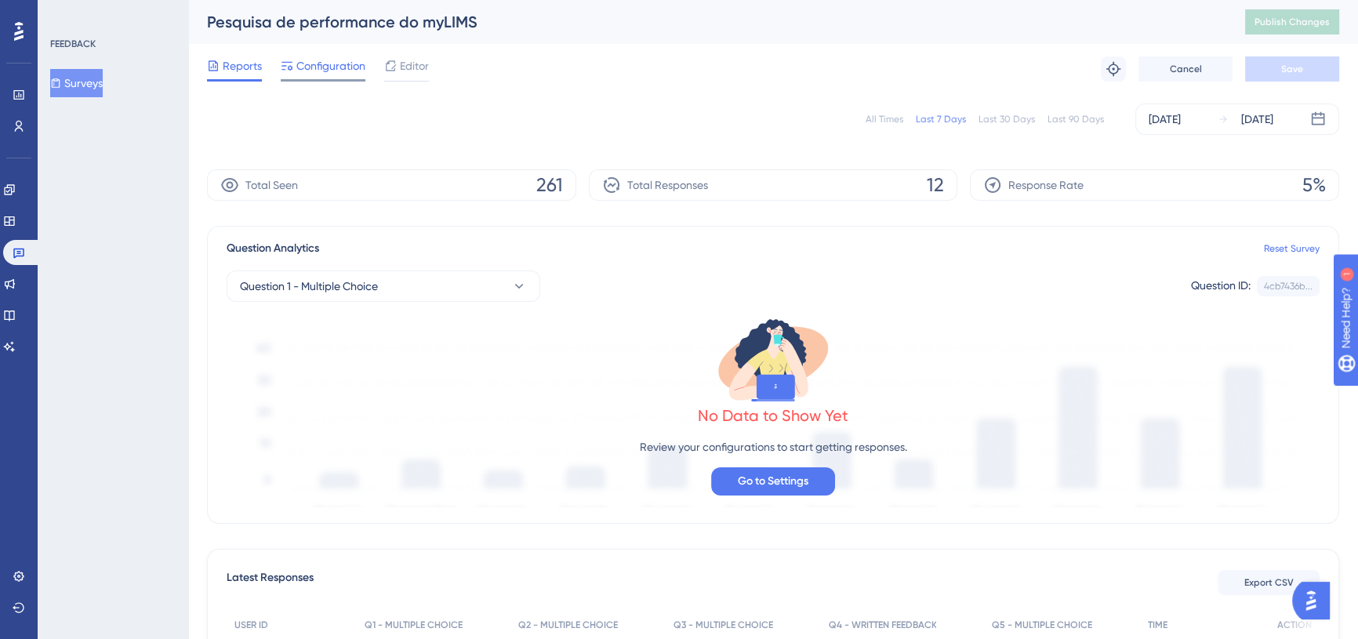
click at [329, 73] on span "Configuration" at bounding box center [330, 65] width 69 height 19
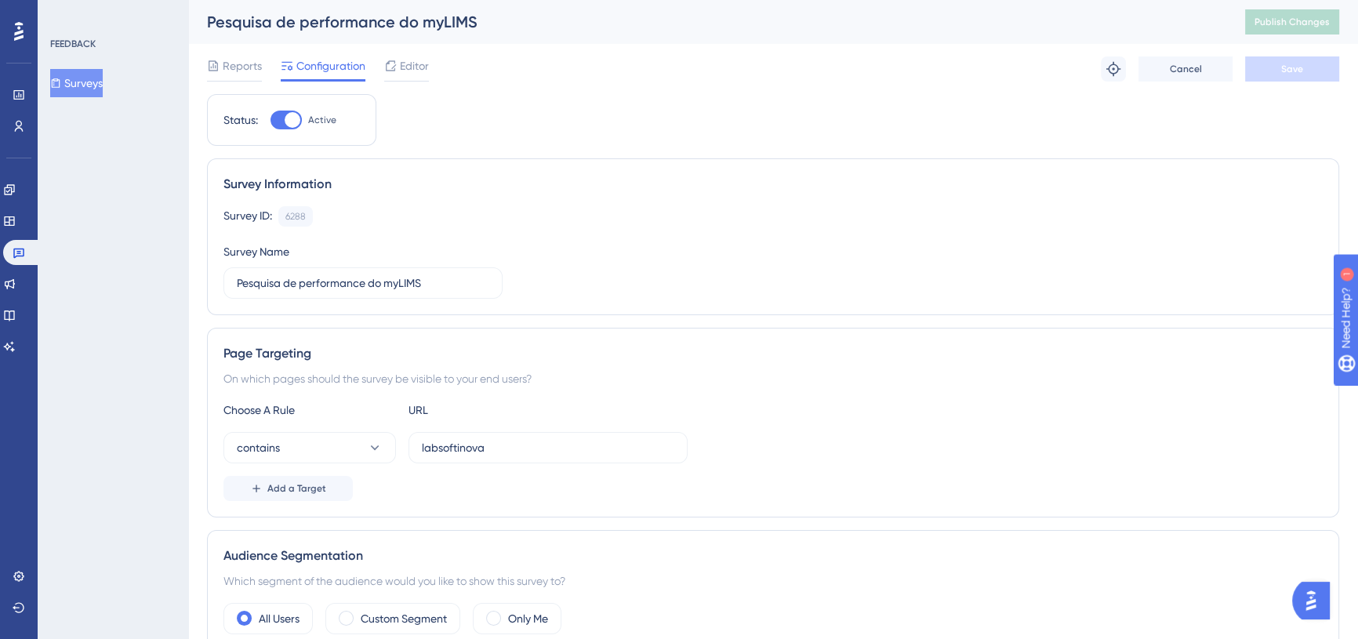
click at [280, 116] on div at bounding box center [286, 120] width 31 height 19
click at [271, 120] on input "Active" at bounding box center [270, 120] width 1 height 1
checkbox input "false"
click at [1313, 73] on button "Save" at bounding box center [1292, 68] width 94 height 25
click at [1286, 13] on button "Publish Changes" at bounding box center [1292, 21] width 94 height 25
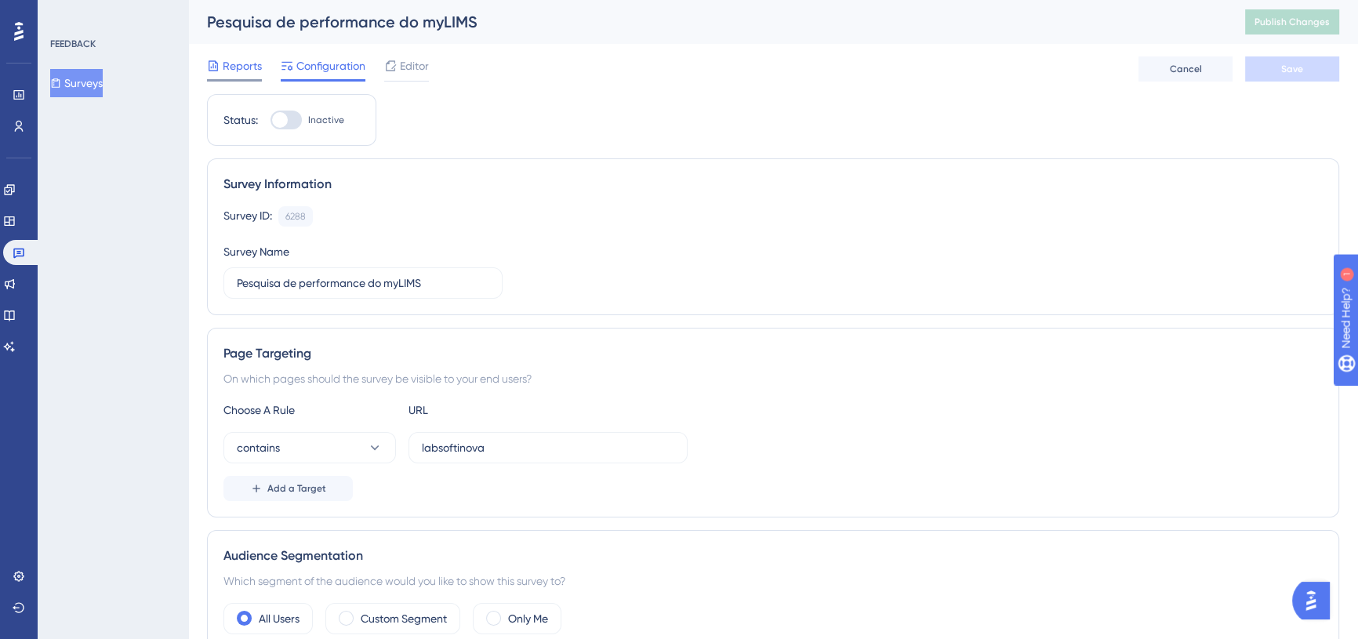
click at [240, 67] on span "Reports" at bounding box center [242, 65] width 39 height 19
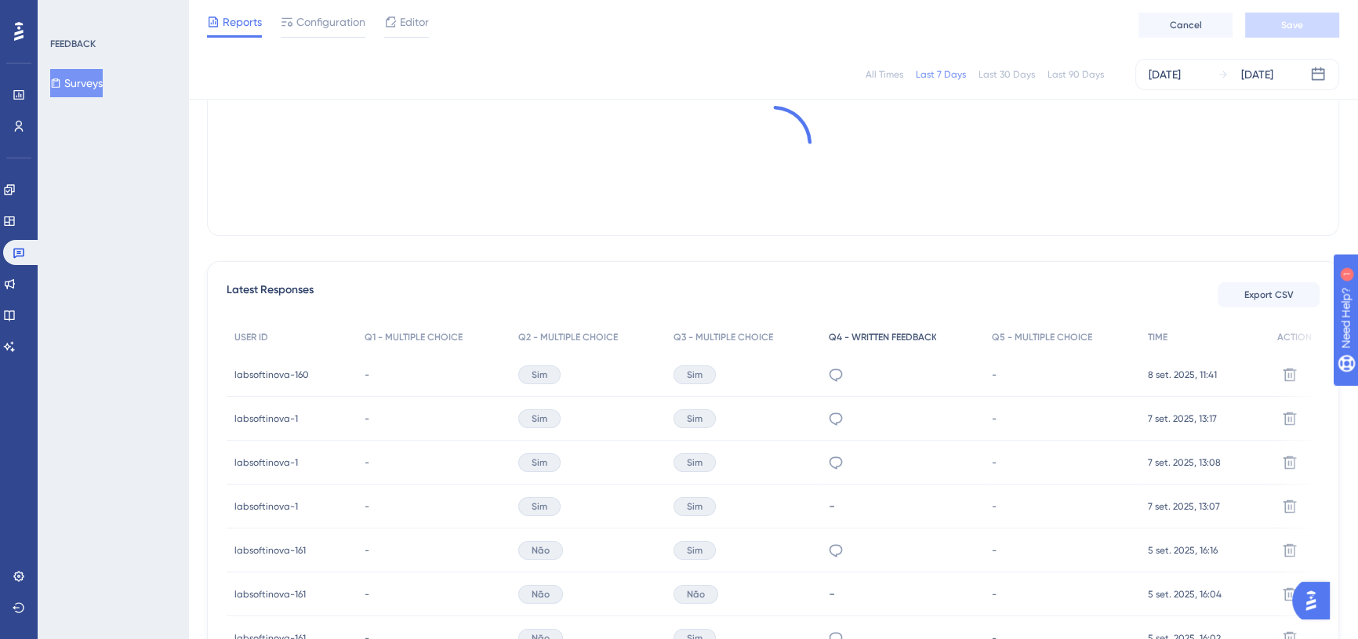
scroll to position [285, 0]
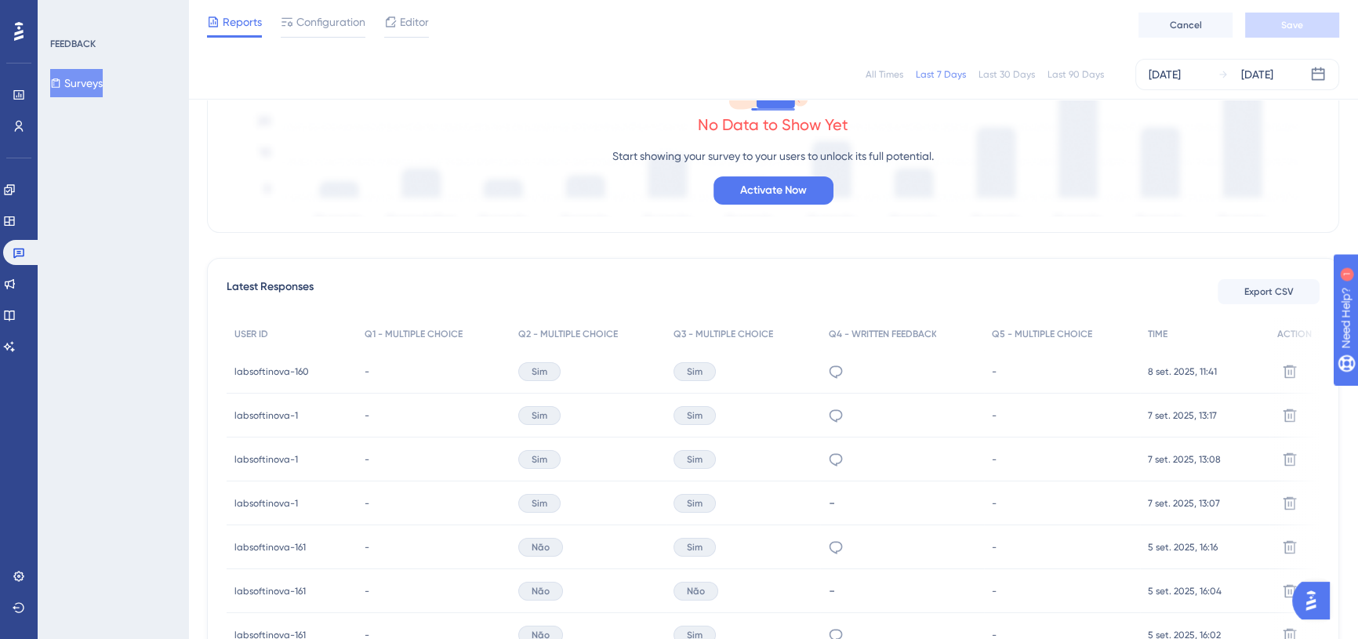
click at [558, 419] on div "Sim" at bounding box center [539, 415] width 42 height 19
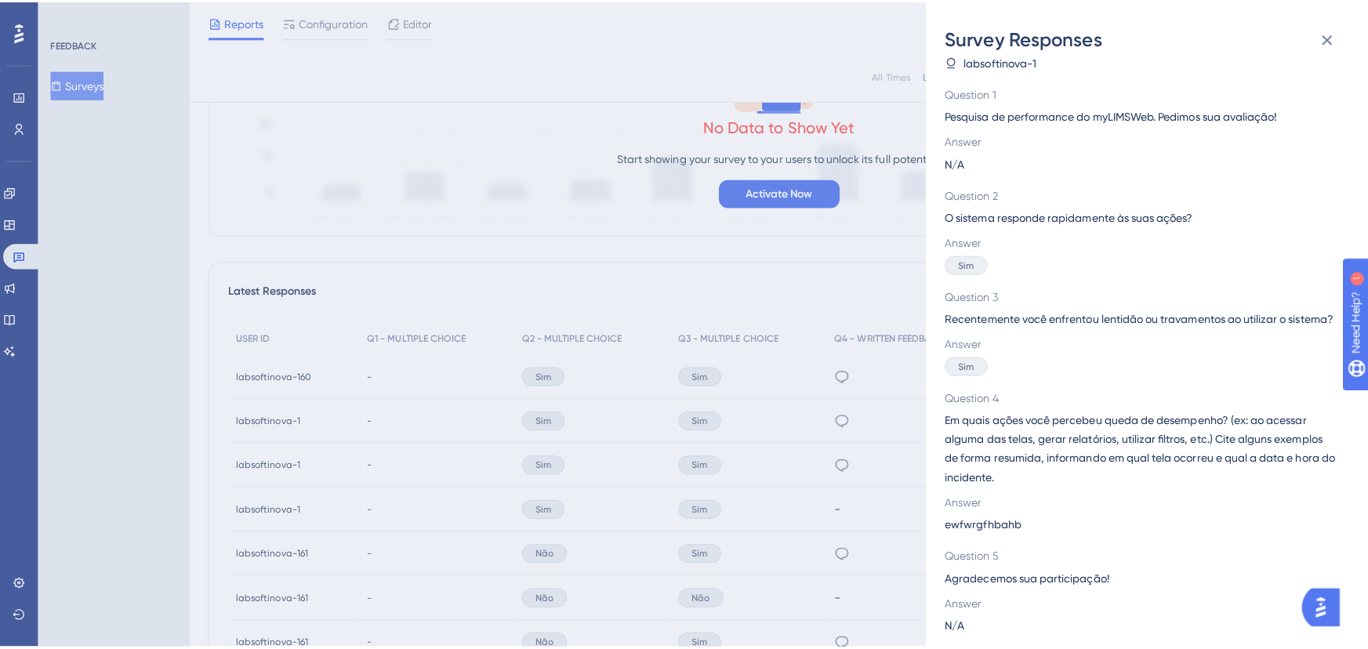
scroll to position [0, 0]
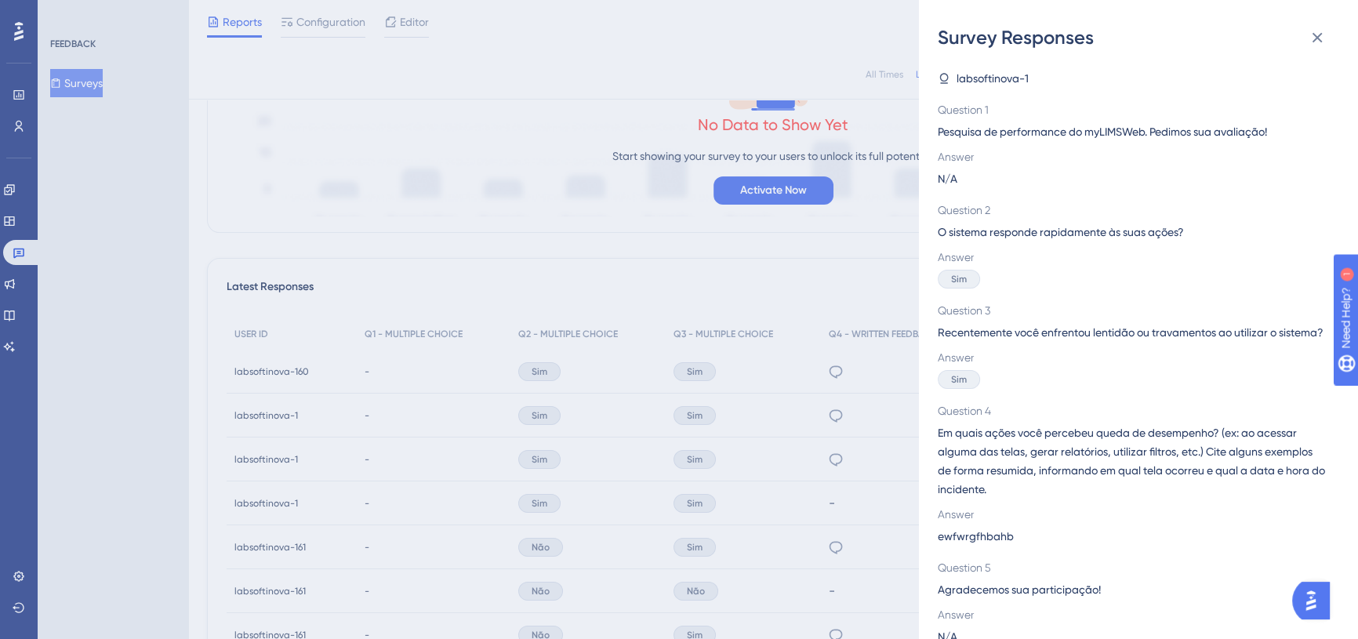
click at [757, 380] on div "Survey Responses labsoftinova-1 Question 1 Pesquisa de performance do myLIMSWeb…" at bounding box center [679, 319] width 1358 height 639
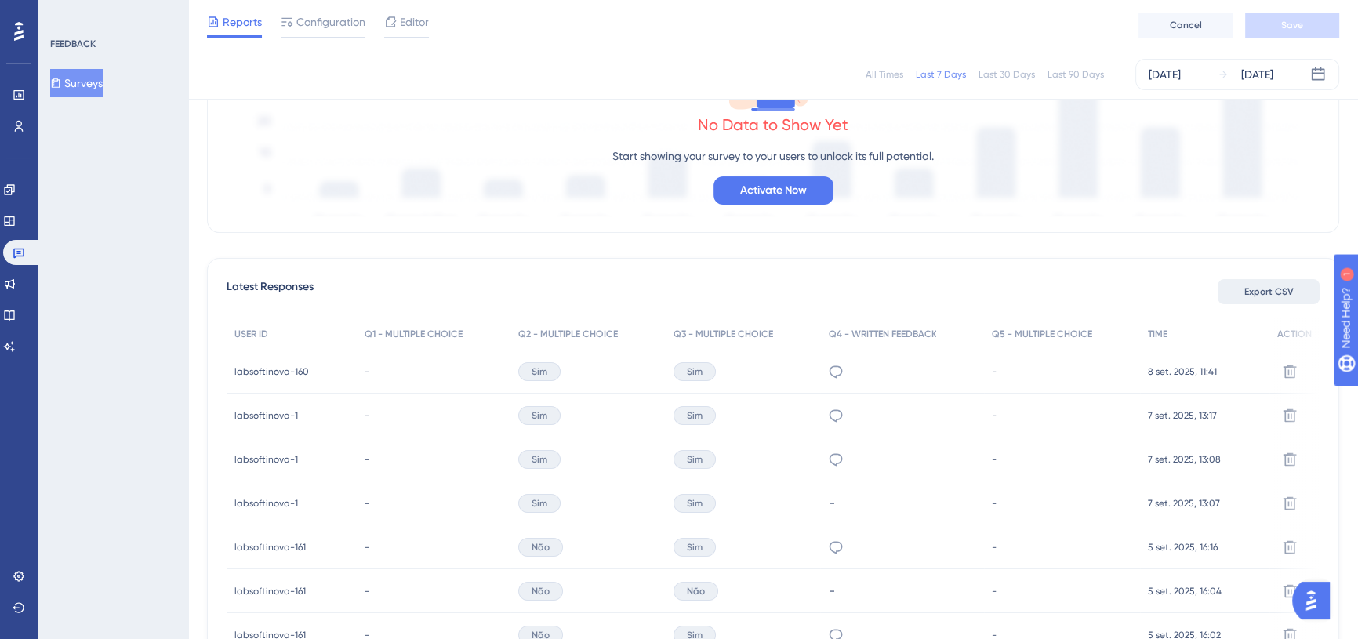
click at [1289, 294] on span "Export CSV" at bounding box center [1268, 291] width 49 height 13
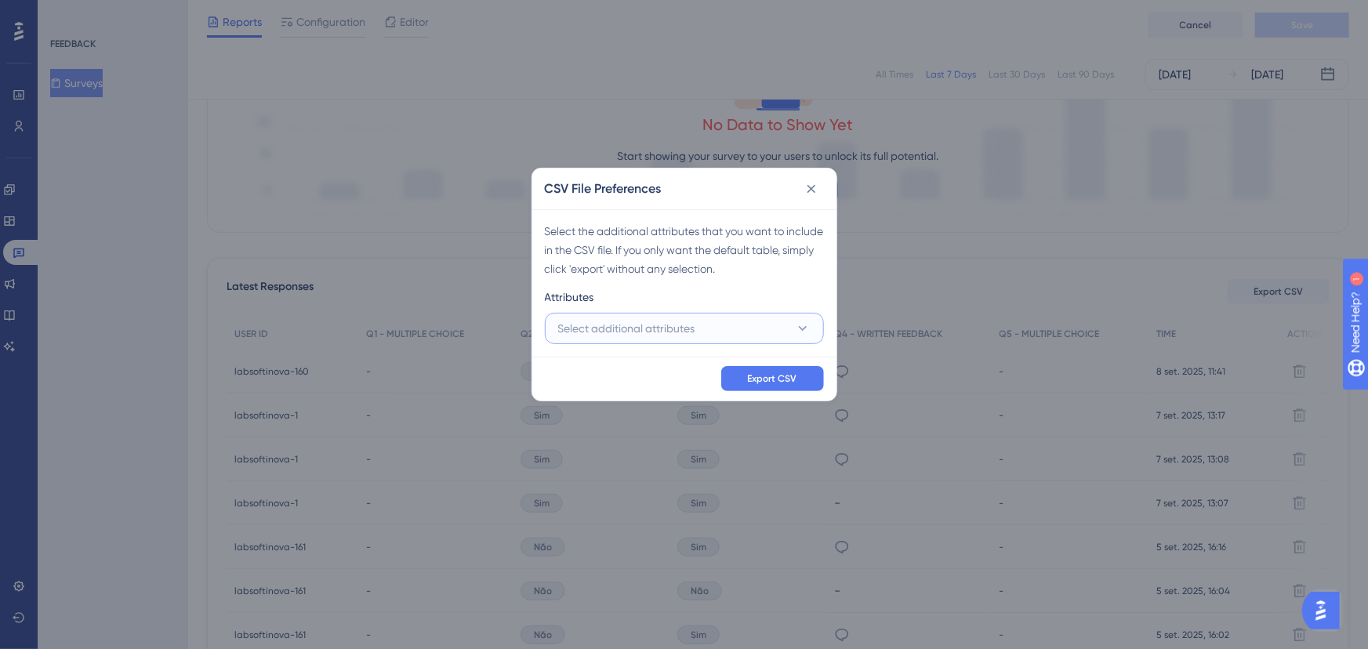
click at [701, 319] on button "Select additional attributes" at bounding box center [684, 328] width 279 height 31
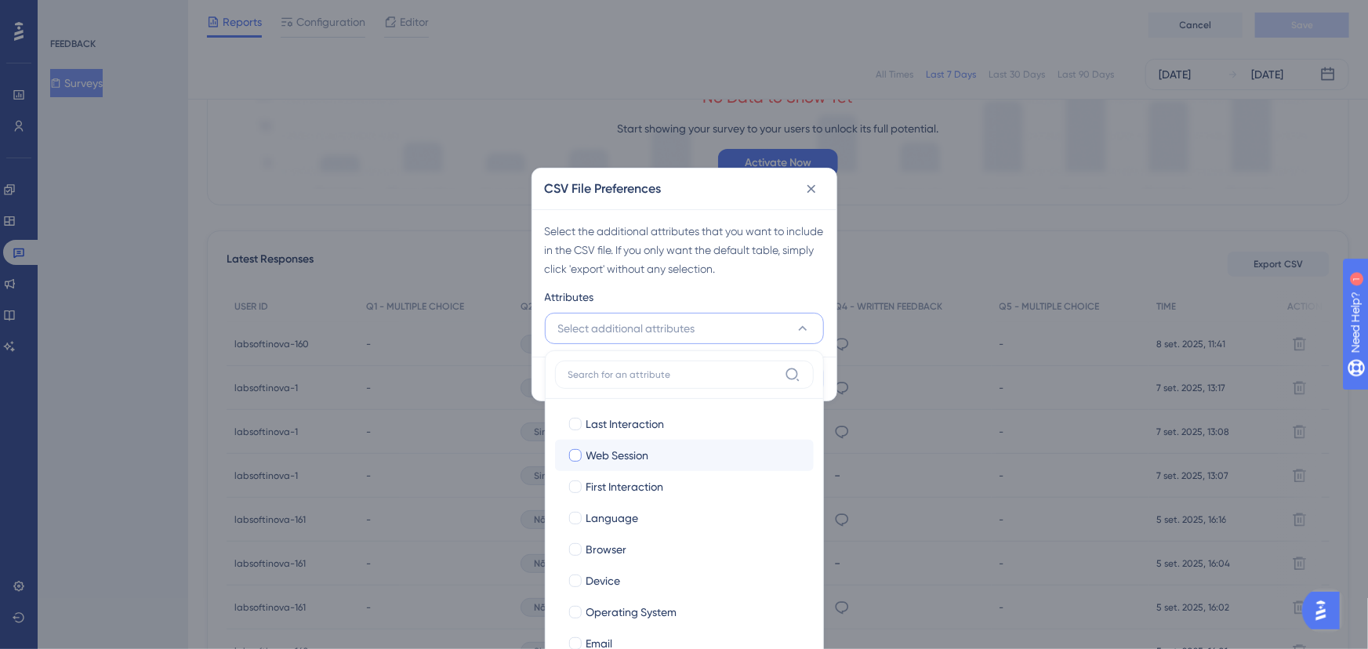
scroll to position [71, 0]
click at [572, 478] on div at bounding box center [575, 479] width 13 height 13
checkbox input "true"
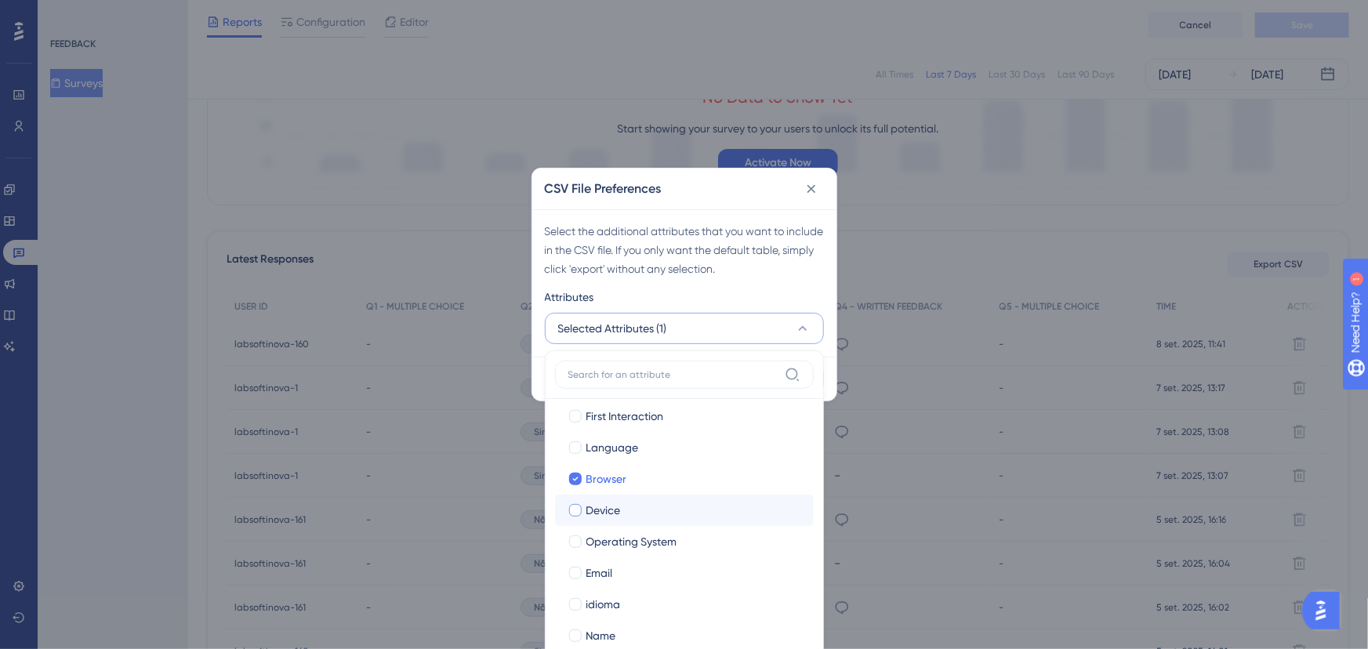
click at [572, 506] on div at bounding box center [575, 510] width 13 height 13
checkbox input "true"
click at [578, 540] on div at bounding box center [575, 542] width 13 height 13
checkbox input "true"
click at [581, 572] on div at bounding box center [576, 573] width 16 height 16
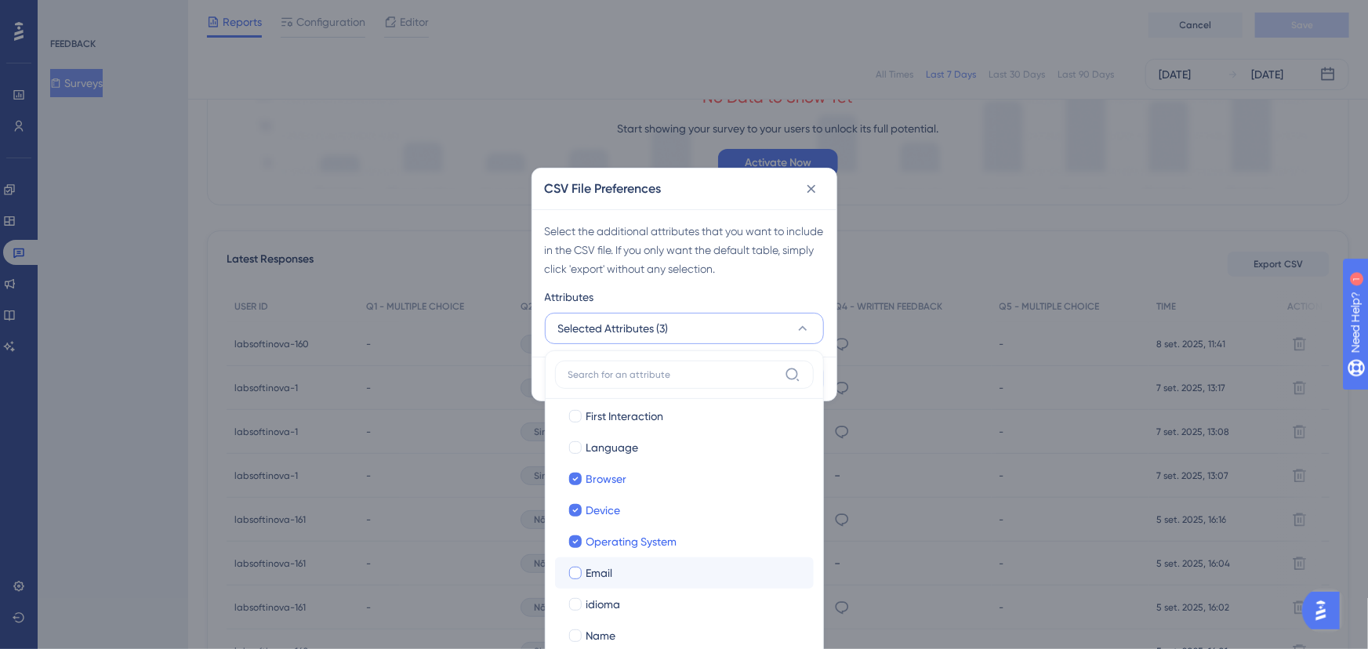
checkbox input "true"
click at [580, 604] on div at bounding box center [576, 605] width 16 height 16
checkbox input "true"
click at [580, 565] on div at bounding box center [576, 569] width 16 height 16
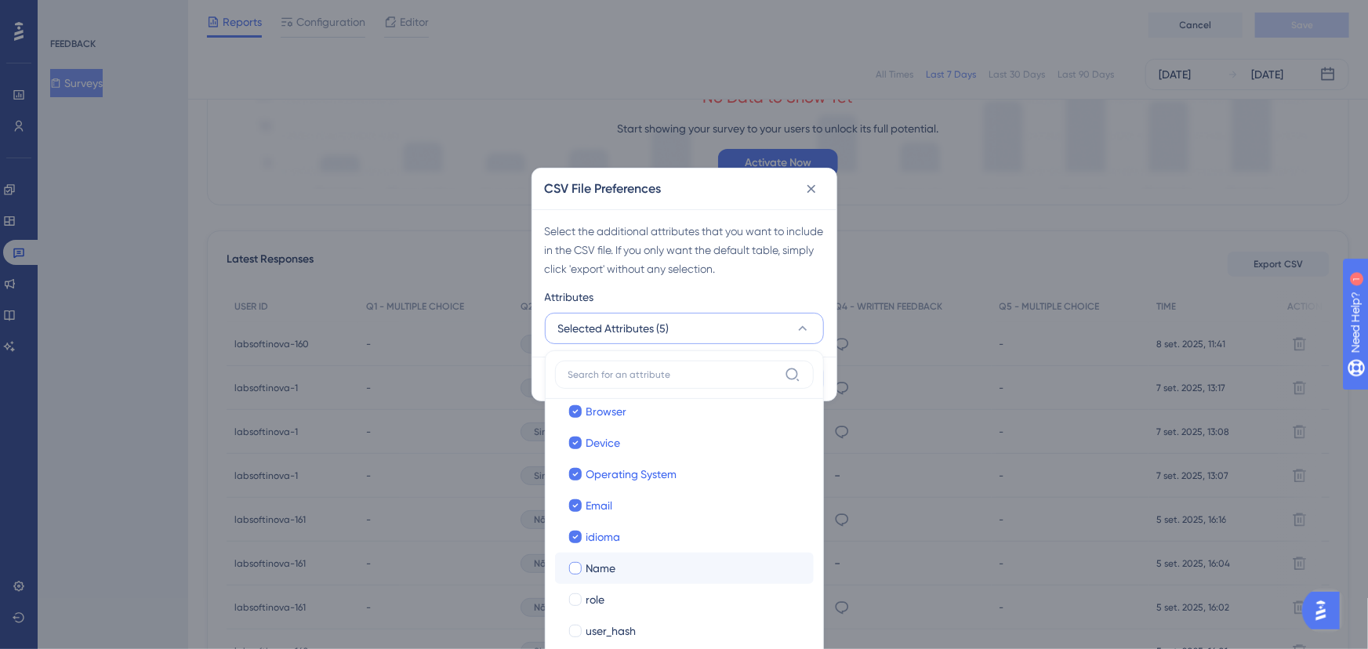
checkbox input "true"
click at [579, 630] on div at bounding box center [575, 631] width 13 height 13
checkbox input "true"
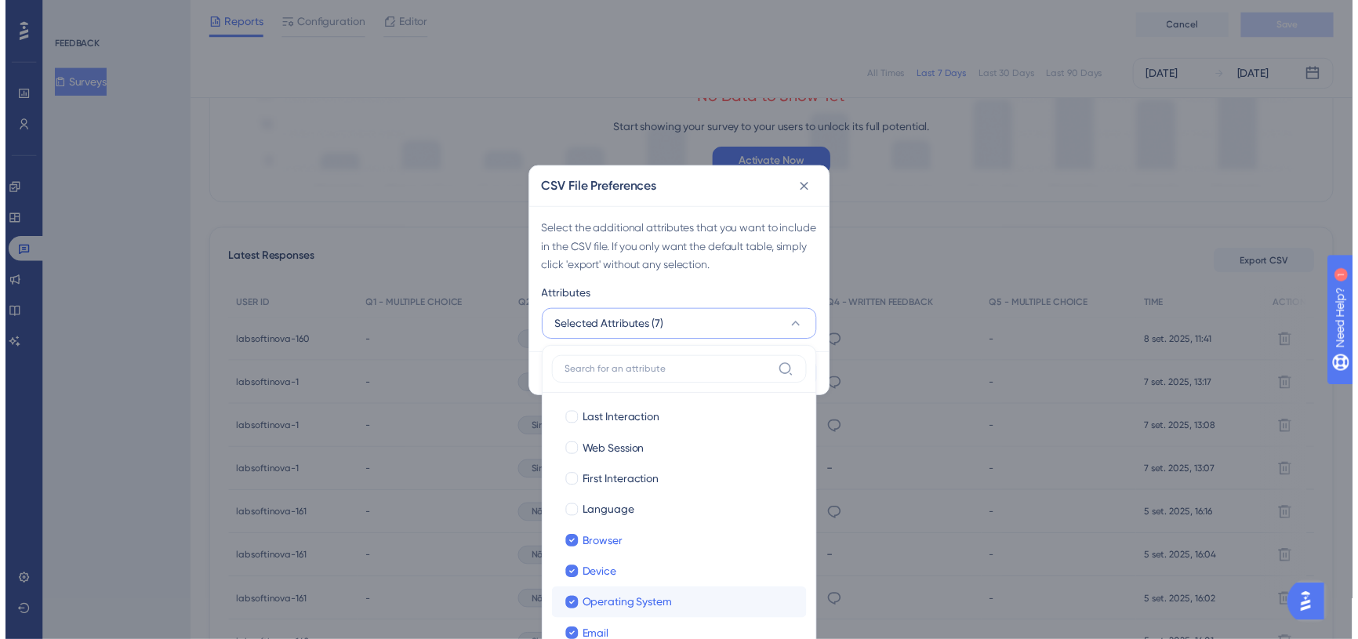
scroll to position [0, 0]
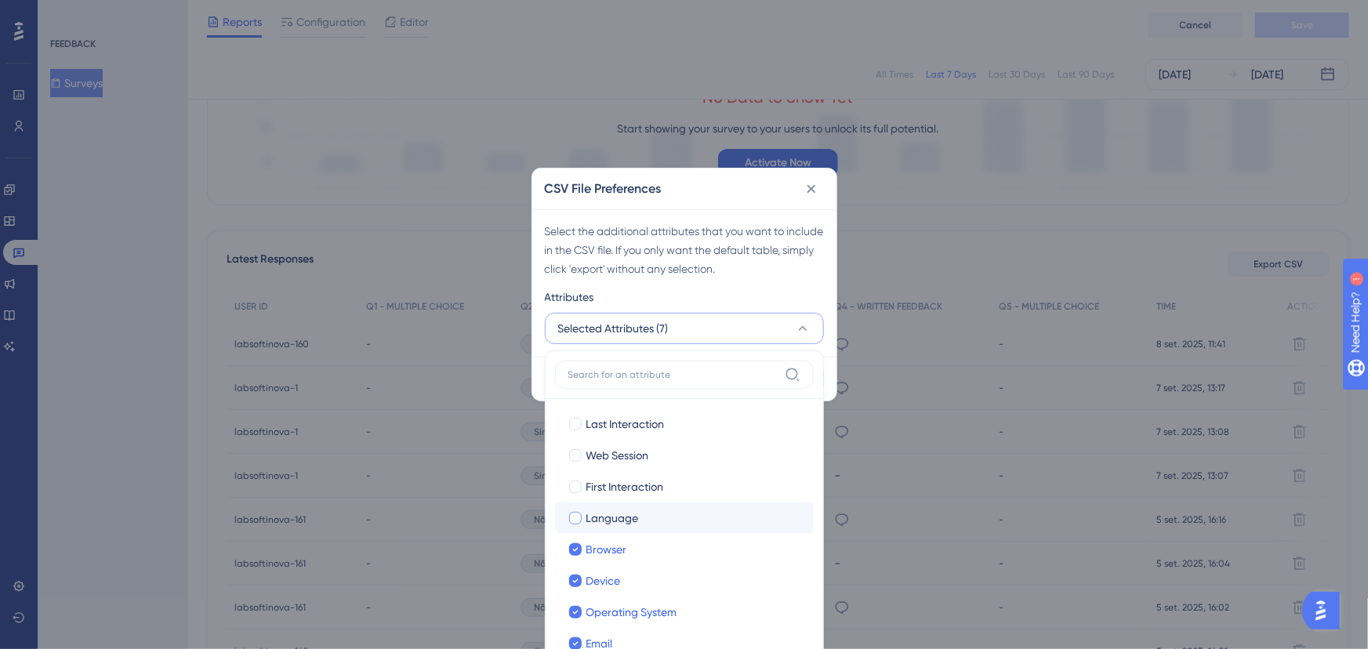
click at [581, 521] on div at bounding box center [576, 518] width 16 height 16
checkbox input "true"
click at [721, 182] on div "CSV File Preferences" at bounding box center [684, 189] width 304 height 41
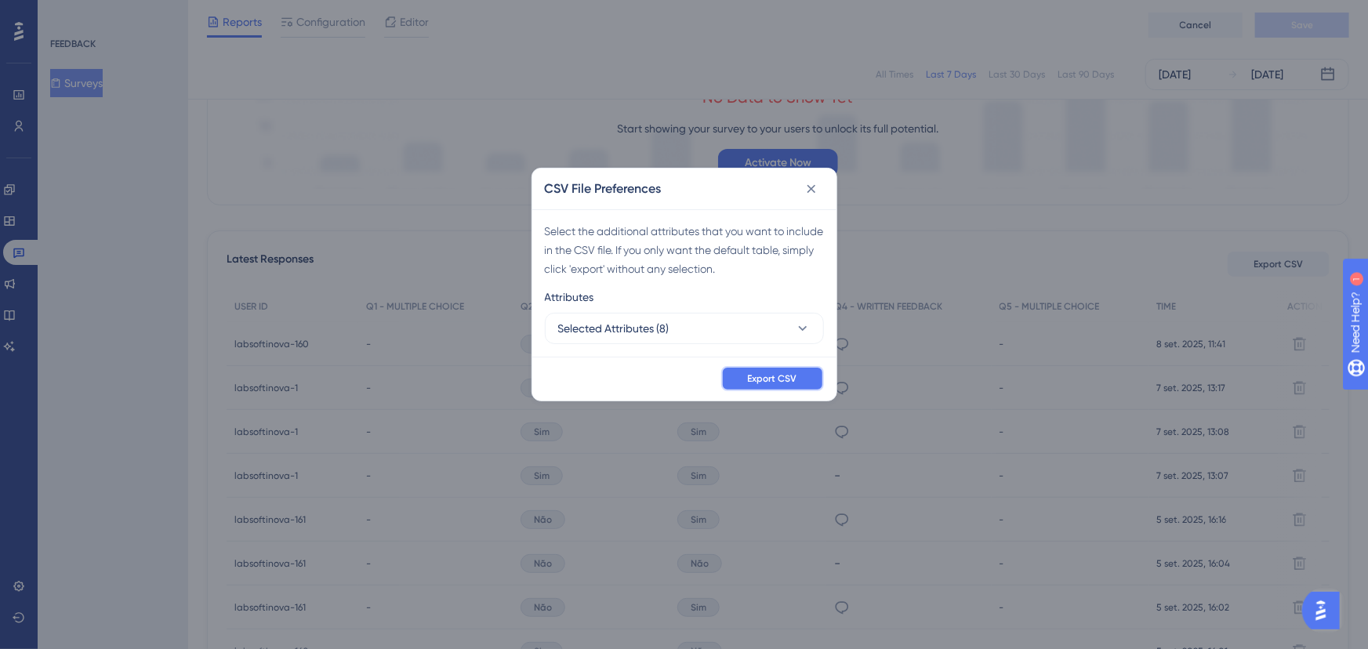
click at [760, 378] on span "Export CSV" at bounding box center [772, 378] width 49 height 13
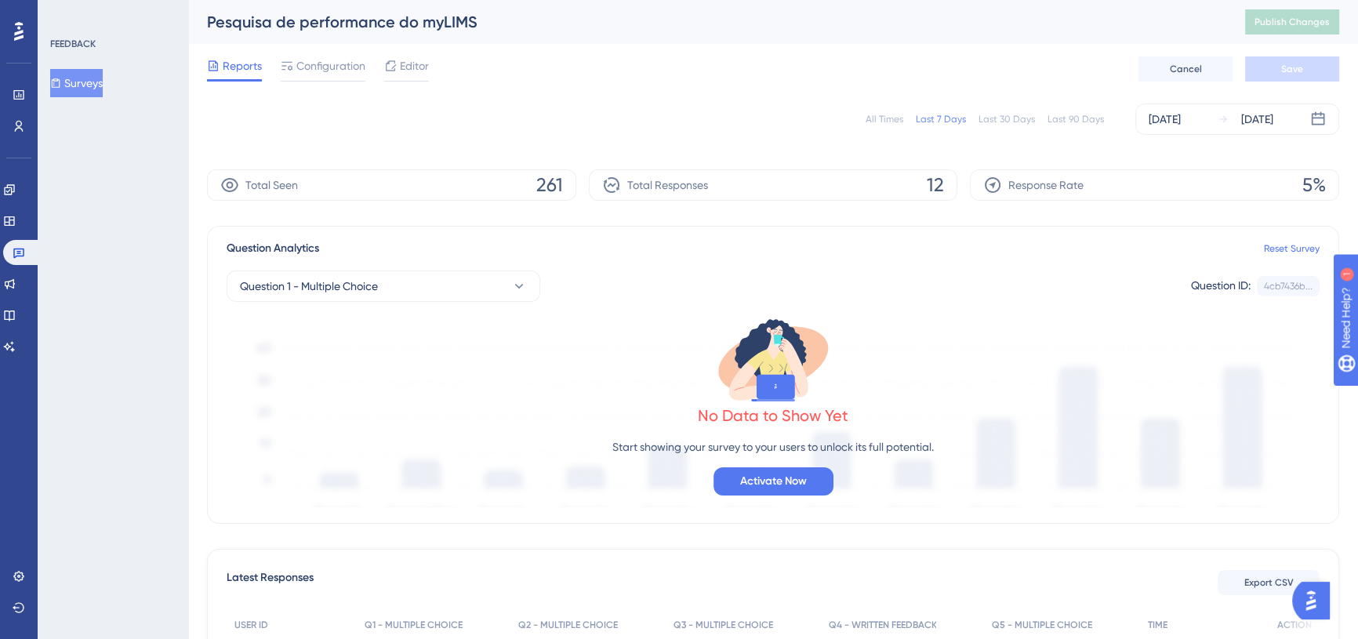
click at [886, 119] on div "All Times" at bounding box center [885, 119] width 38 height 13
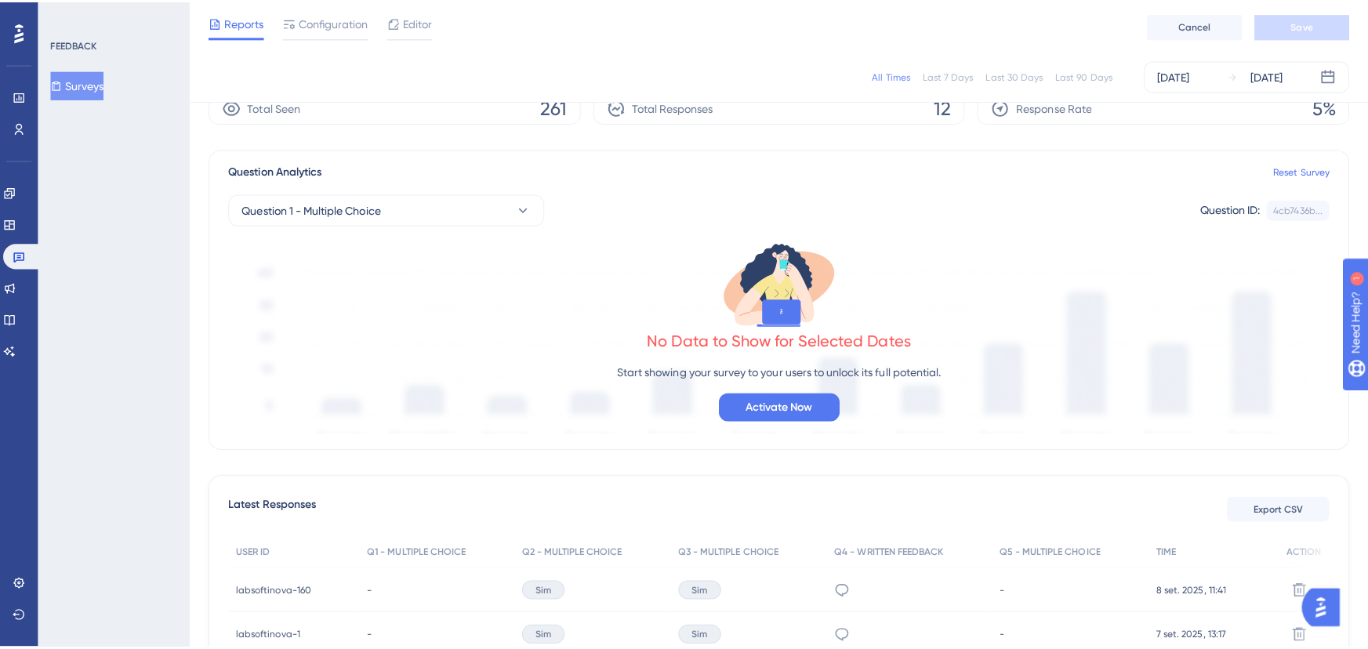
scroll to position [356, 0]
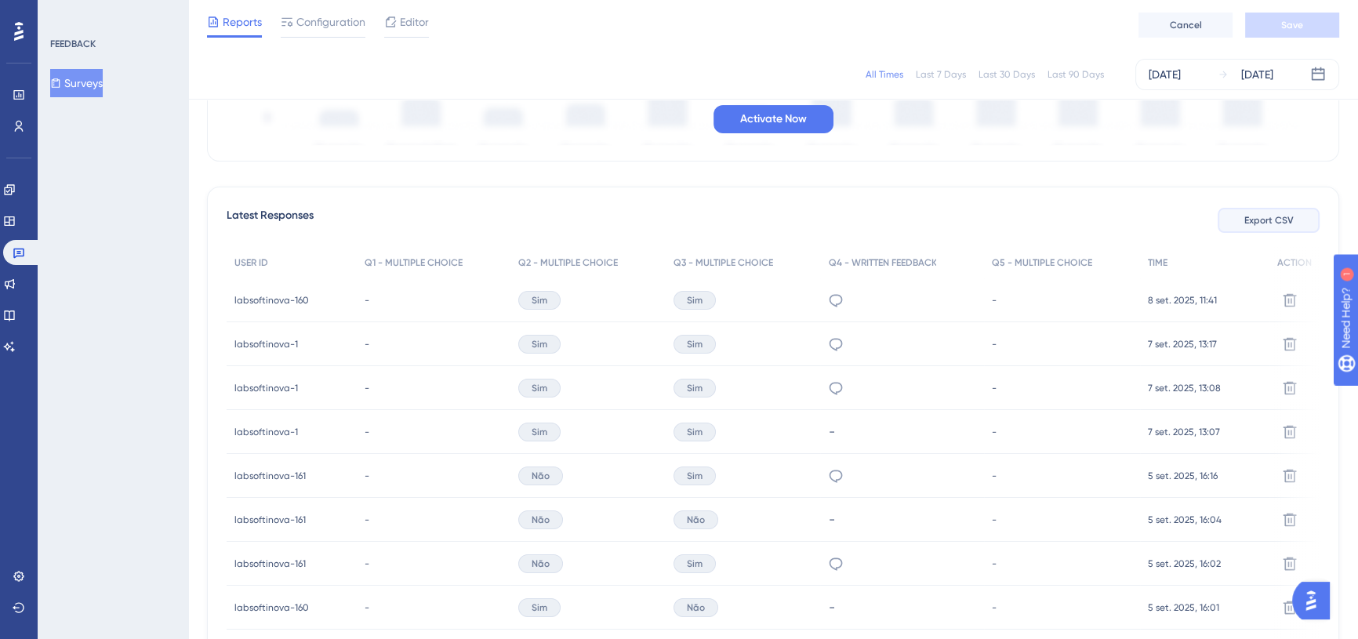
click at [1272, 227] on button "Export CSV" at bounding box center [1269, 220] width 102 height 25
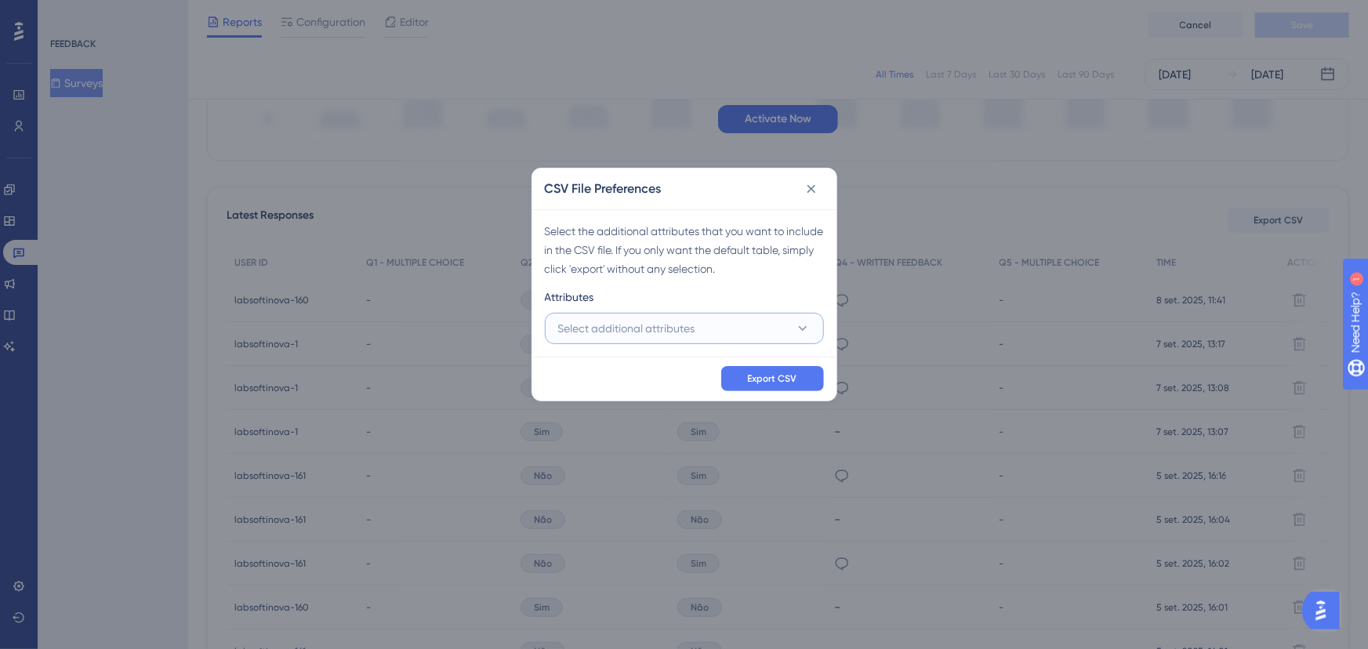
click at [724, 329] on button "Select additional attributes" at bounding box center [684, 328] width 279 height 31
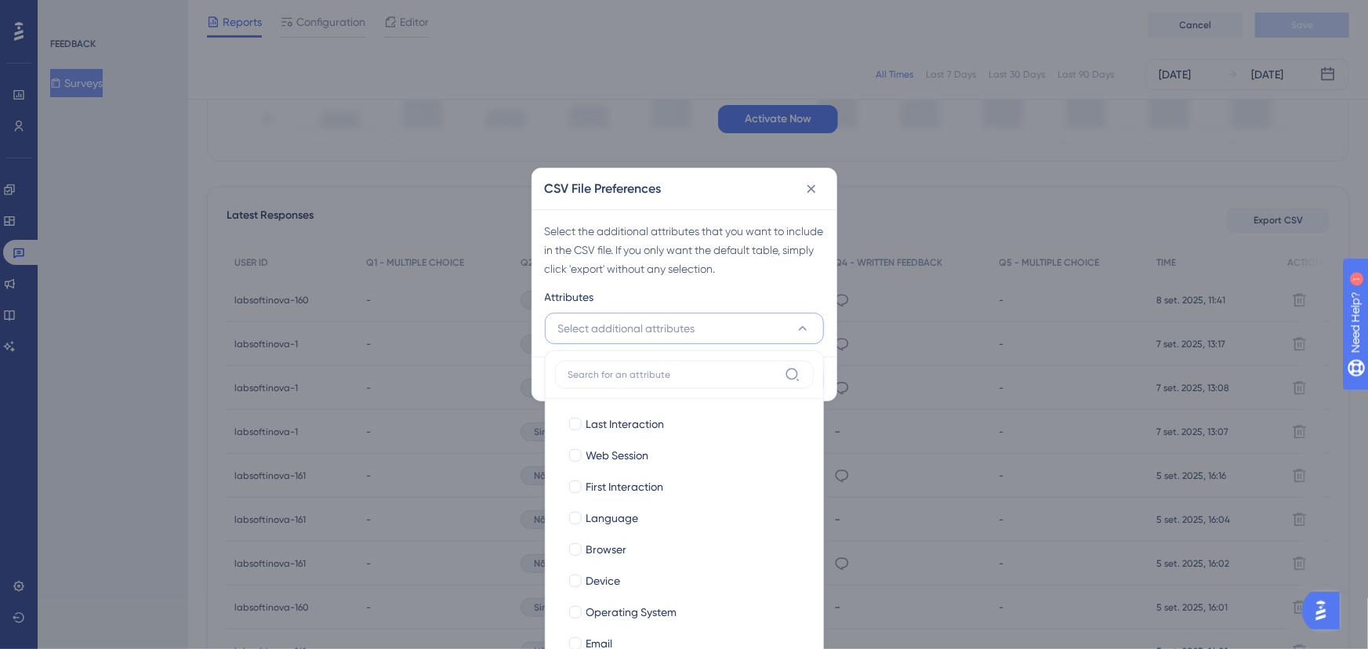
scroll to position [383, 0]
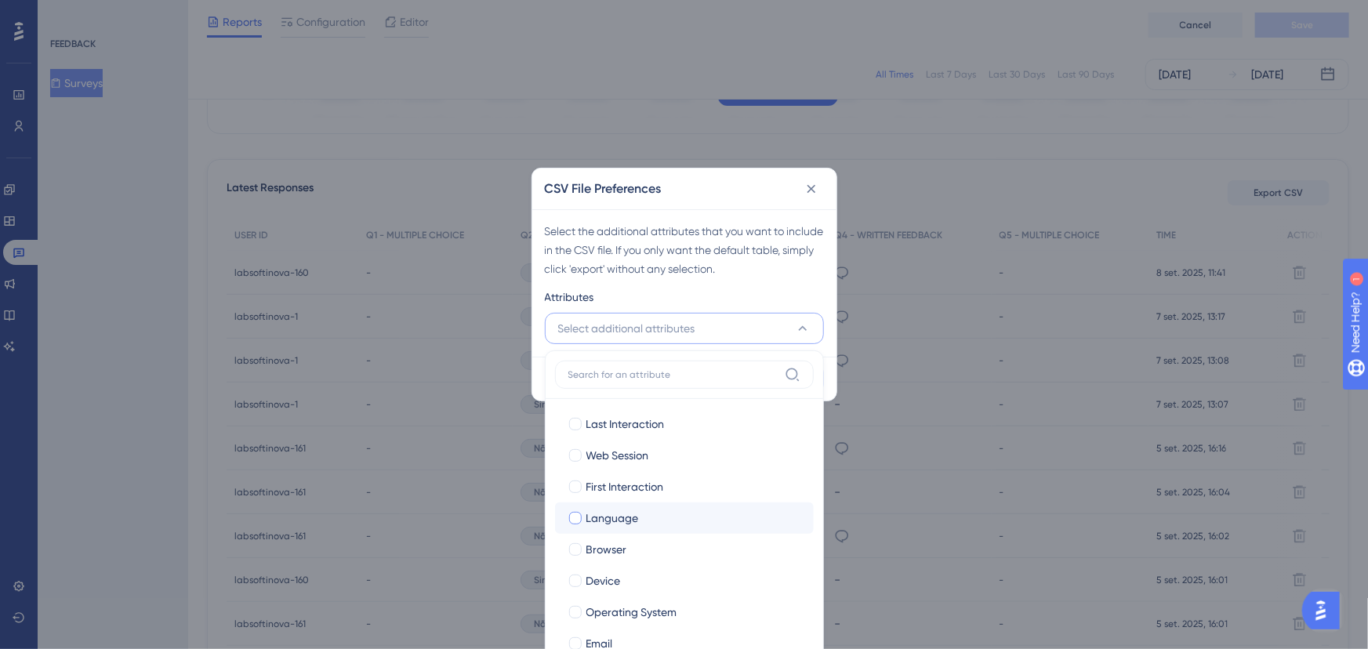
click at [582, 514] on div at bounding box center [576, 518] width 16 height 16
checkbox input "true"
drag, startPoint x: 576, startPoint y: 482, endPoint x: 578, endPoint y: 463, distance: 19.7
click at [576, 481] on div at bounding box center [575, 487] width 13 height 13
checkbox input "true"
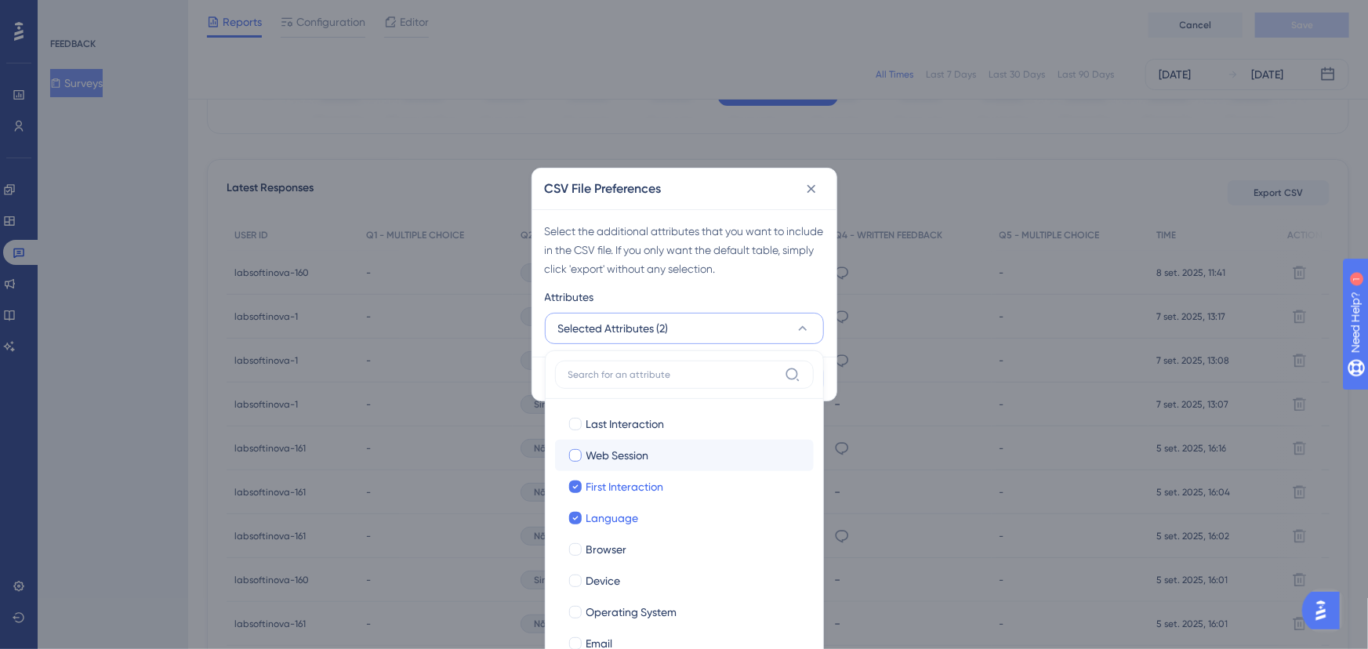
click at [579, 453] on div at bounding box center [575, 455] width 13 height 13
checkbox input "true"
click at [575, 427] on div at bounding box center [575, 424] width 13 height 13
checkbox input "true"
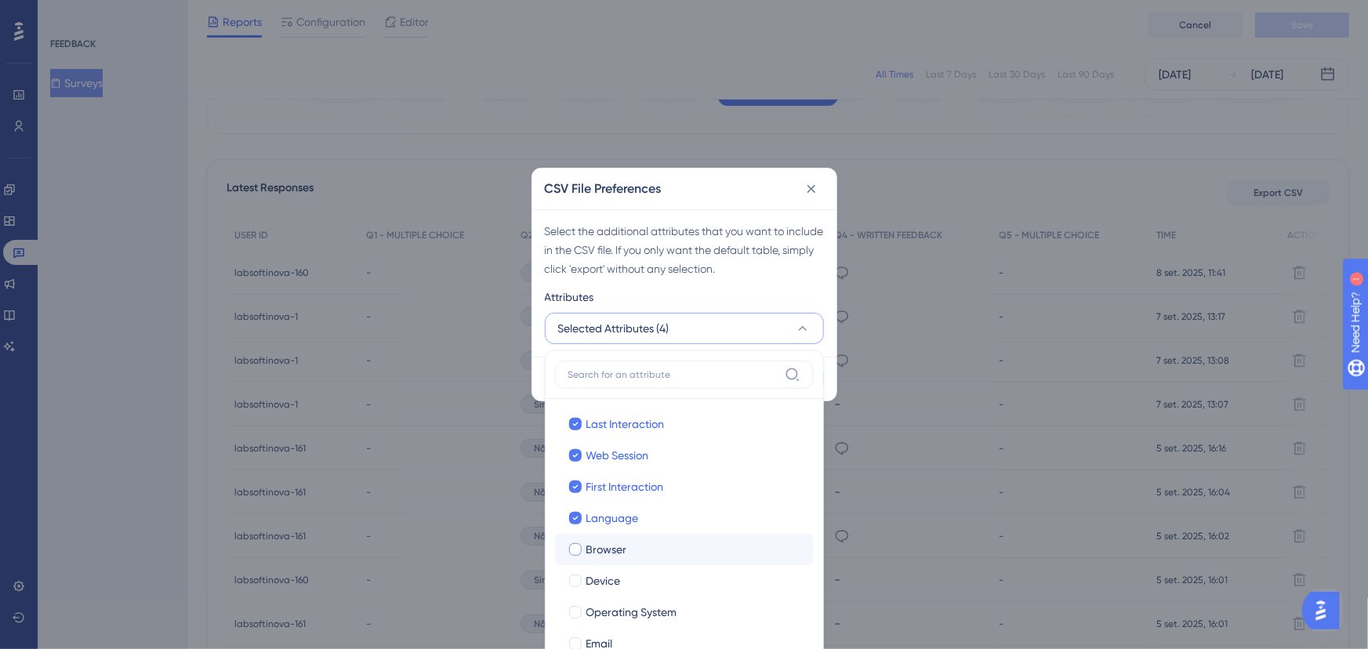
click at [581, 550] on div at bounding box center [576, 550] width 16 height 16
checkbox input "true"
drag, startPoint x: 578, startPoint y: 580, endPoint x: 574, endPoint y: 609, distance: 29.3
click at [578, 581] on div at bounding box center [575, 581] width 13 height 13
checkbox input "true"
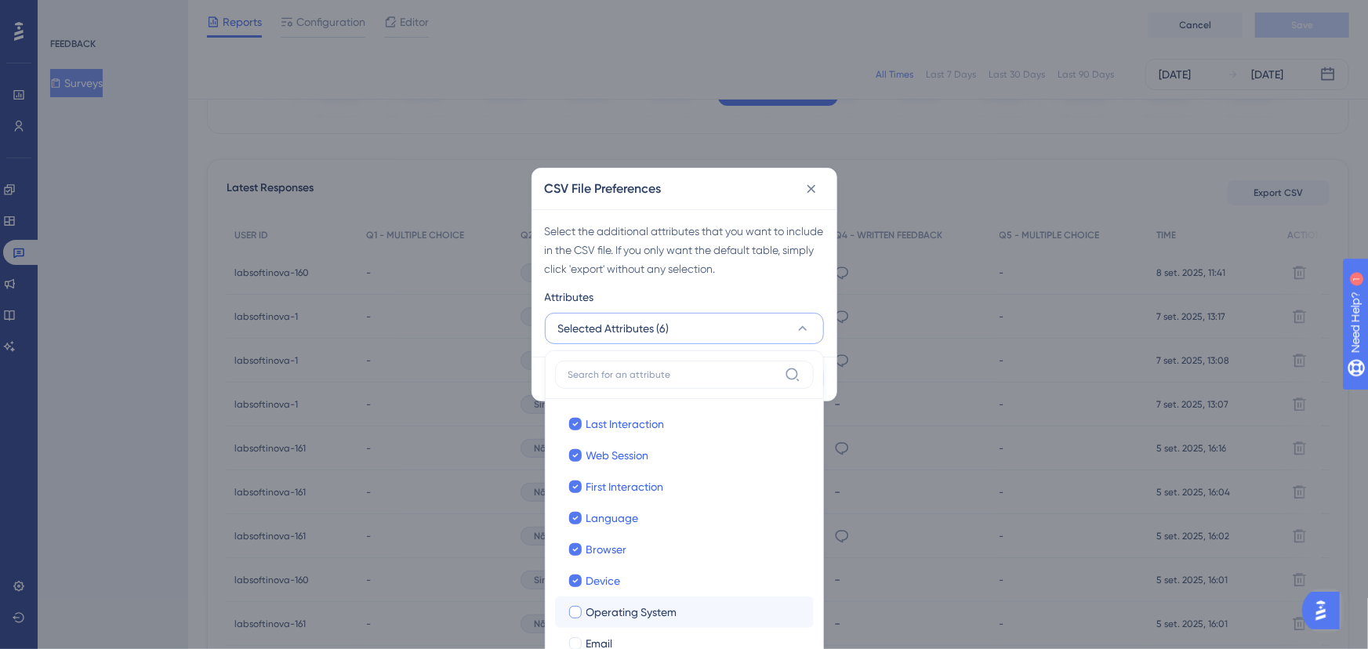
click at [572, 617] on div at bounding box center [575, 612] width 13 height 13
checkbox input "true"
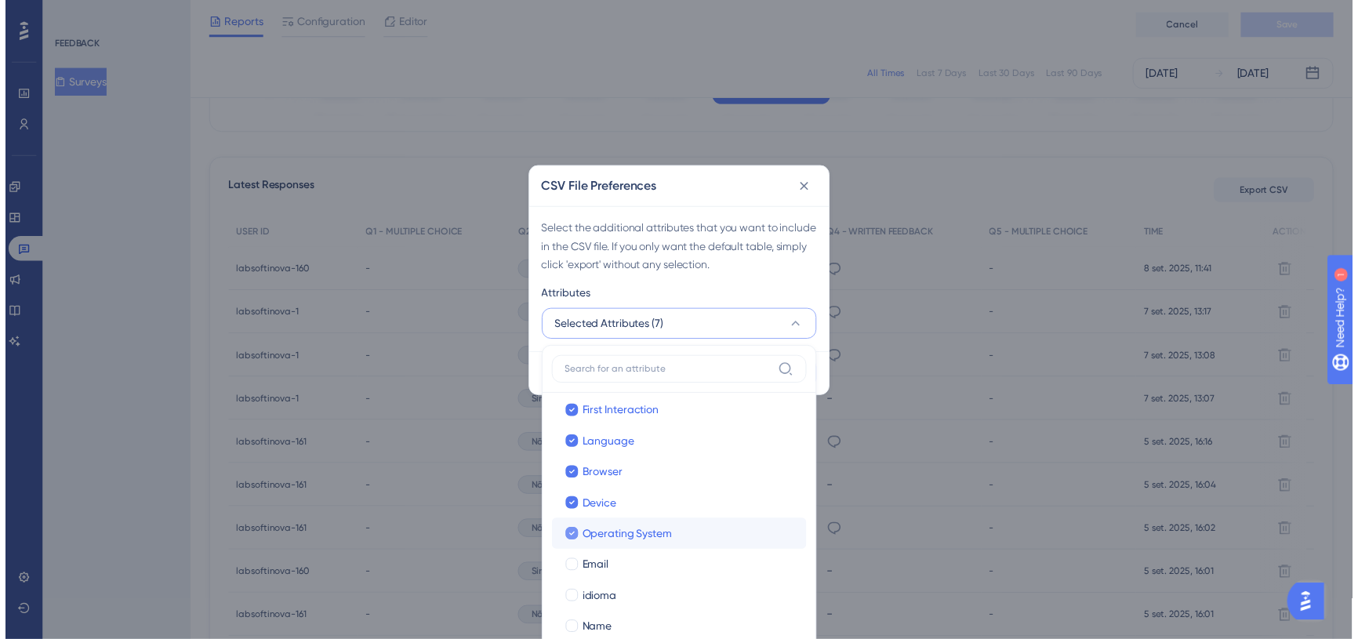
scroll to position [138, 0]
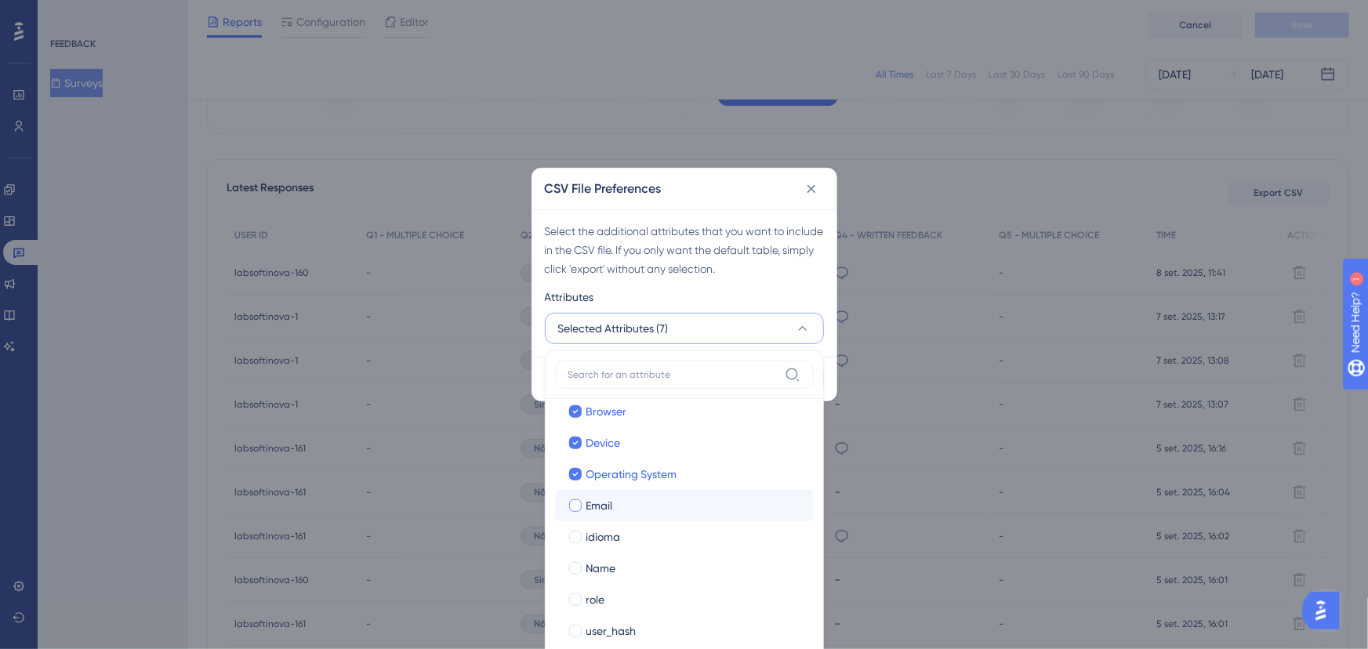
click at [577, 510] on div at bounding box center [575, 505] width 13 height 13
checkbox input "true"
drag, startPoint x: 580, startPoint y: 537, endPoint x: 580, endPoint y: 555, distance: 18.0
click at [580, 540] on div at bounding box center [576, 537] width 16 height 16
checkbox input "true"
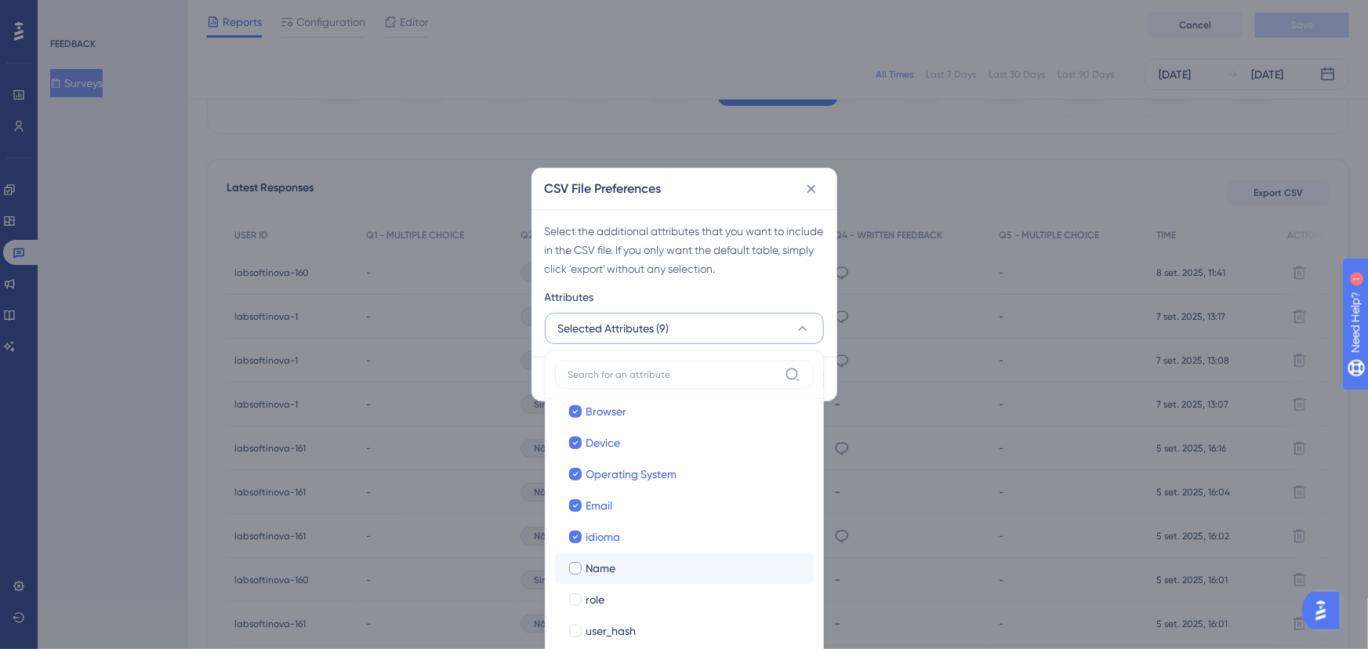
click at [579, 567] on div at bounding box center [575, 568] width 13 height 13
checkbox input "true"
drag, startPoint x: 576, startPoint y: 606, endPoint x: 568, endPoint y: 634, distance: 28.3
click at [574, 617] on div "Last Interaction Last Interaction Web Session Web Session First Interaction Fir…" at bounding box center [684, 459] width 259 height 376
click at [569, 632] on div at bounding box center [575, 631] width 13 height 13
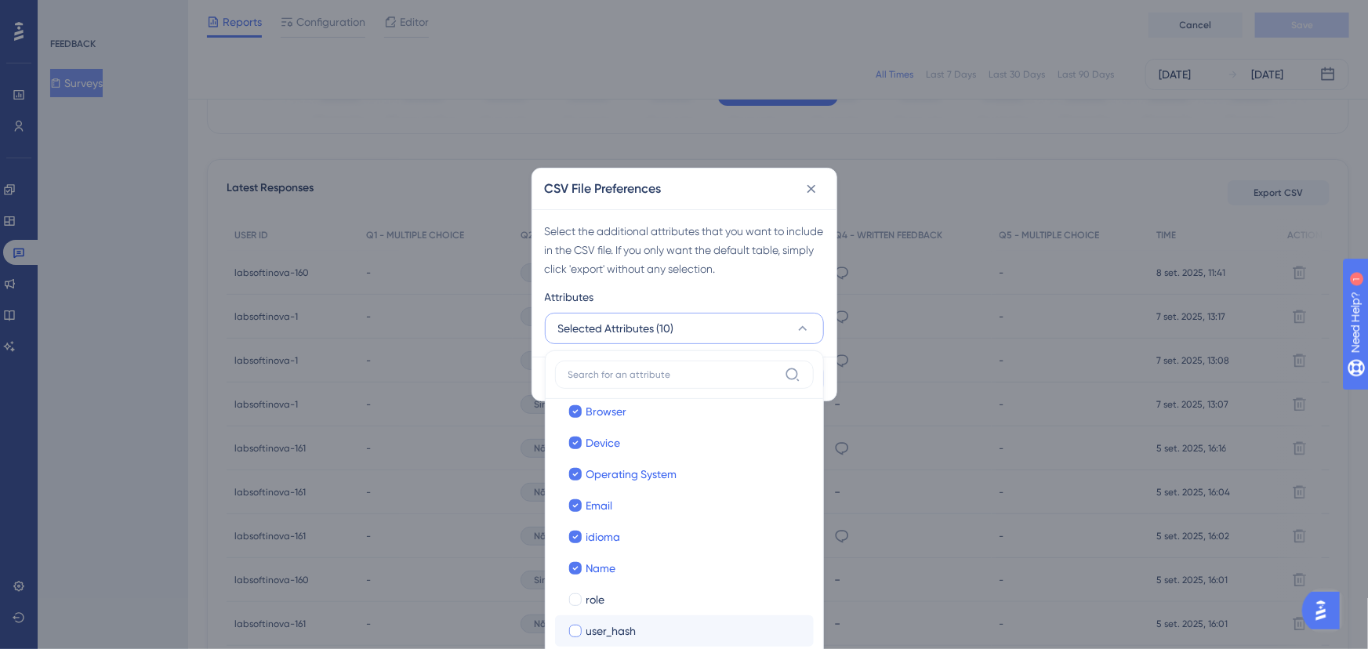
checkbox input "true"
click at [572, 598] on div at bounding box center [575, 600] width 13 height 13
checkbox input "true"
click at [742, 172] on div "CSV File Preferences" at bounding box center [684, 189] width 304 height 41
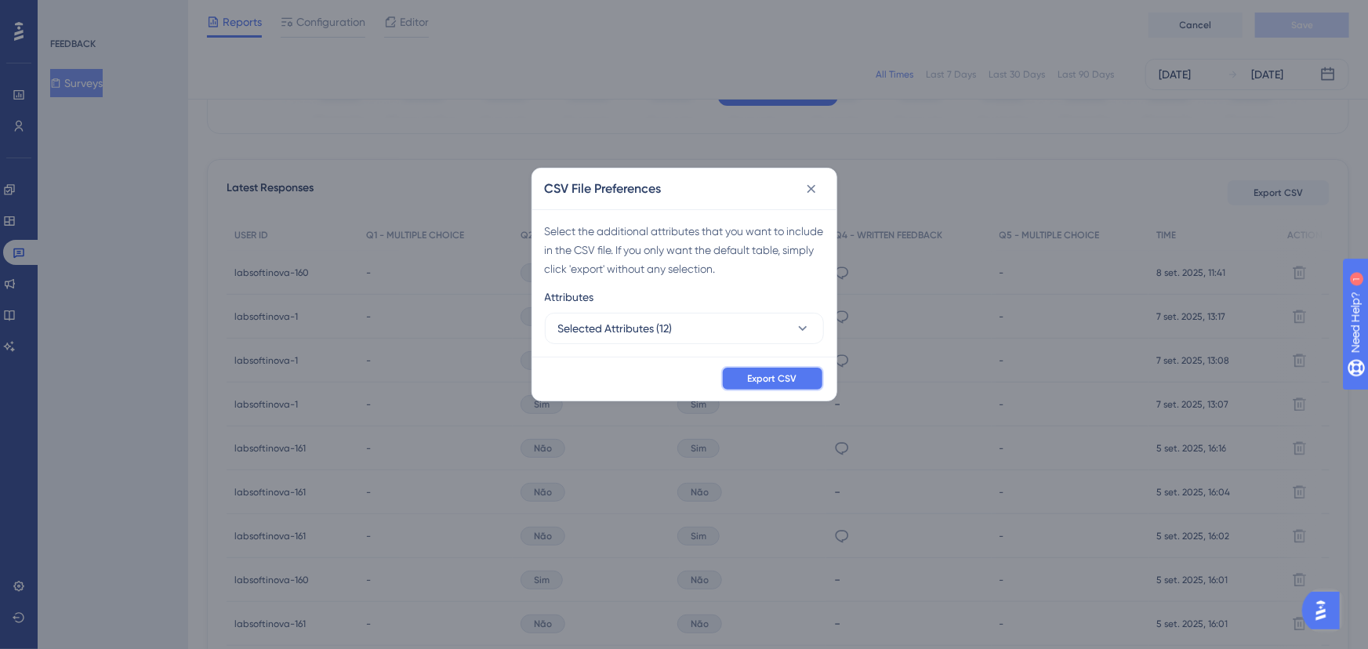
click at [766, 376] on span "Export CSV" at bounding box center [772, 378] width 49 height 13
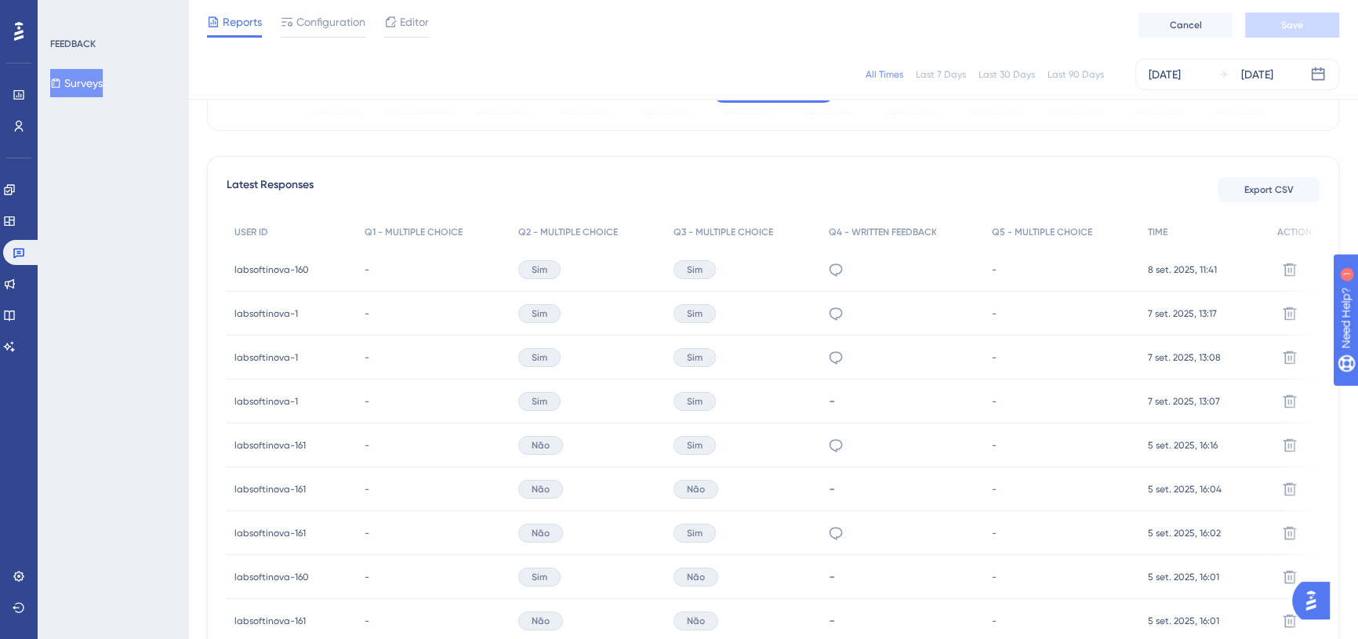
scroll to position [361, 0]
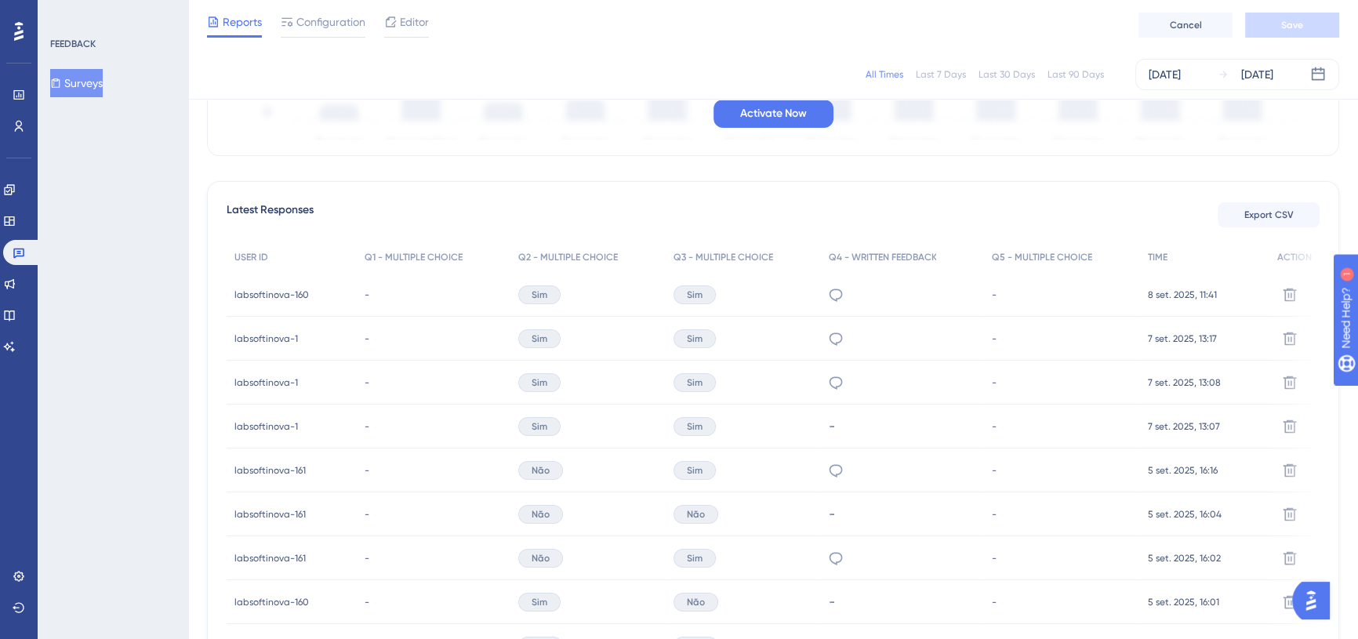
click at [1190, 334] on span "7 set. 2025, 13:17" at bounding box center [1182, 338] width 69 height 13
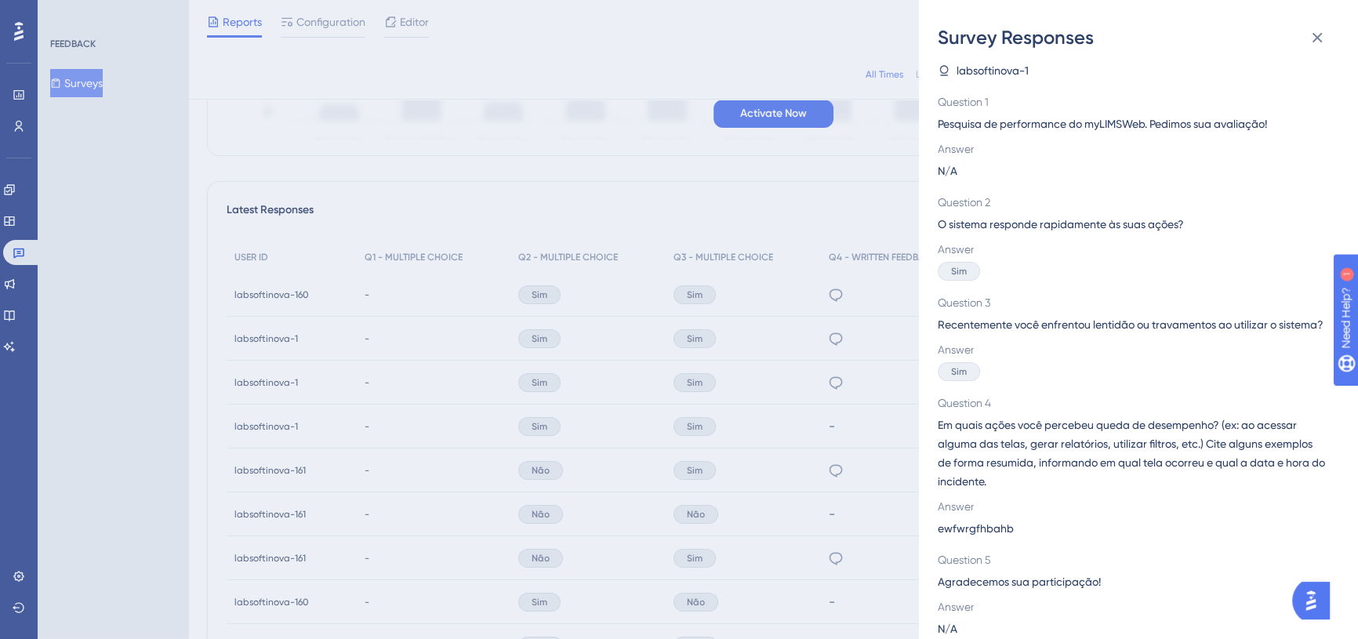
scroll to position [0, 0]
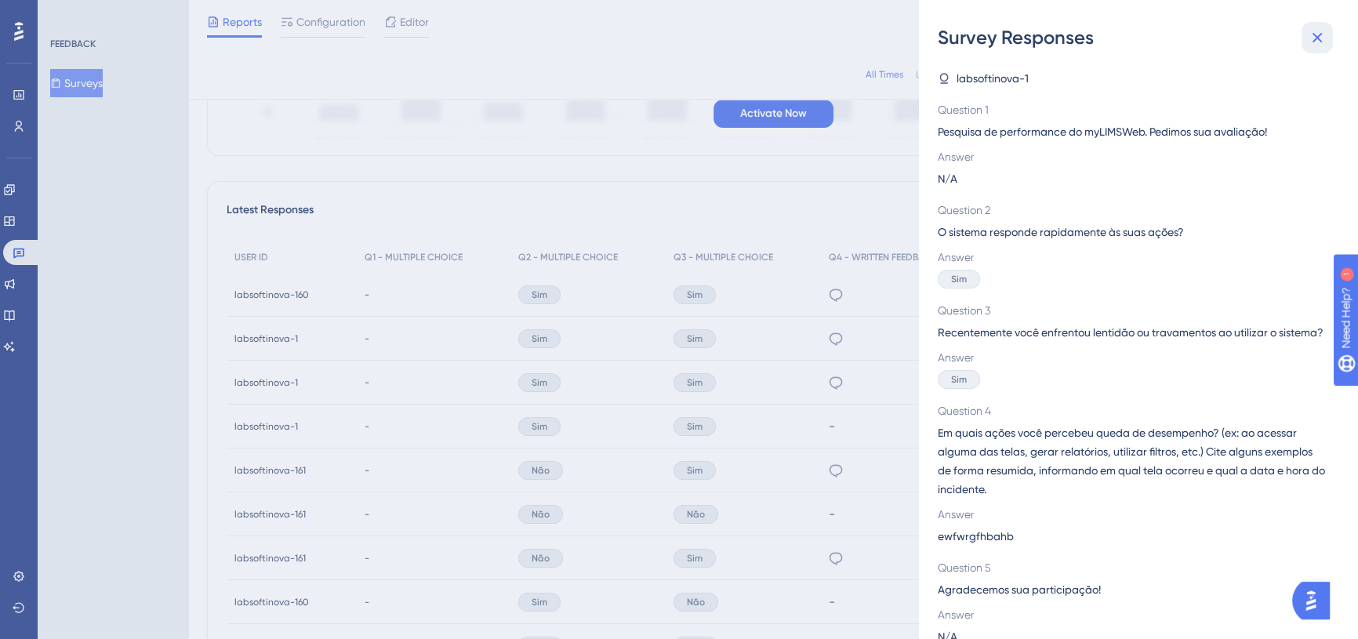
click at [1312, 42] on icon at bounding box center [1317, 37] width 19 height 19
